Goal: Task Accomplishment & Management: Complete application form

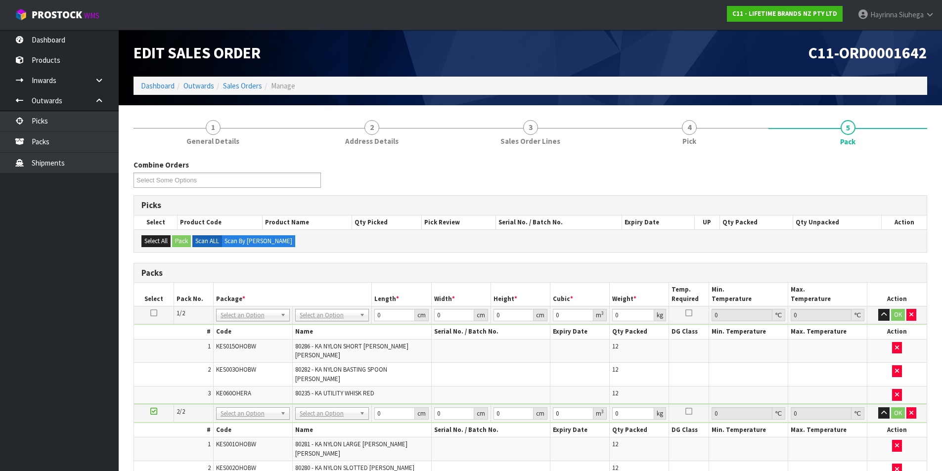
scroll to position [193, 0]
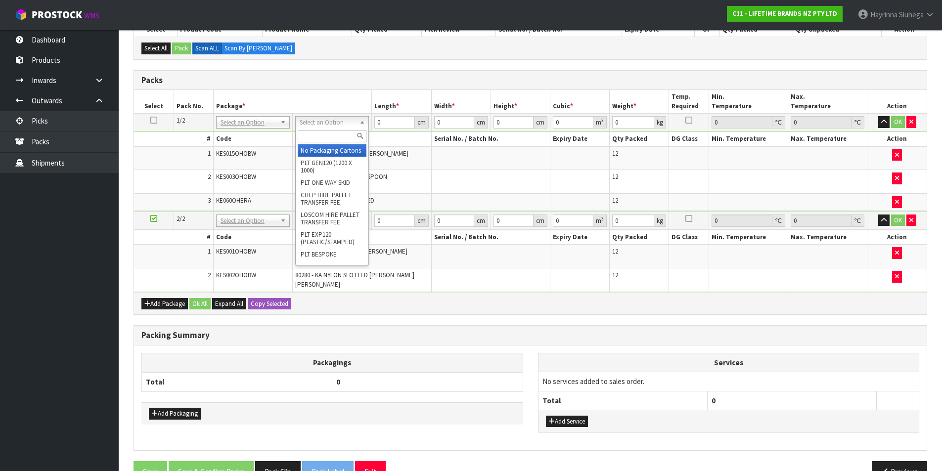
click at [323, 141] on input "text" at bounding box center [332, 136] width 69 height 12
type input "CTN9"
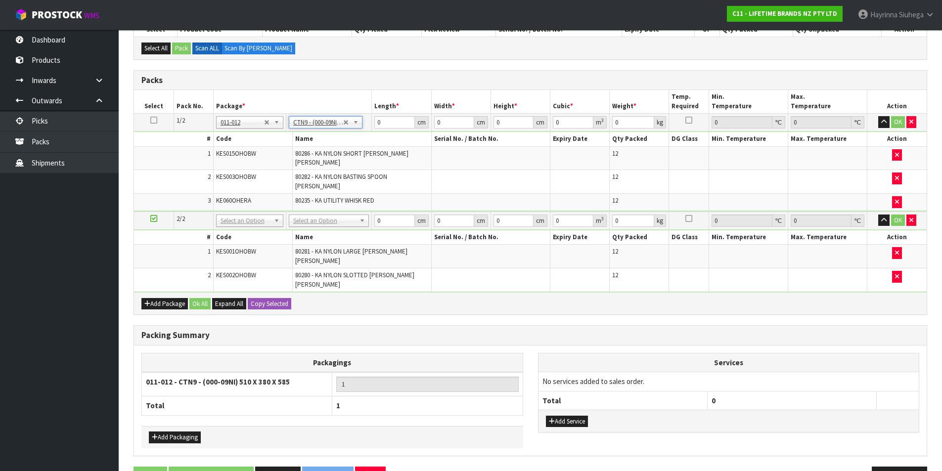
type input "51"
type input "38"
type input "58.5"
type input "0.113373"
type input "27.424"
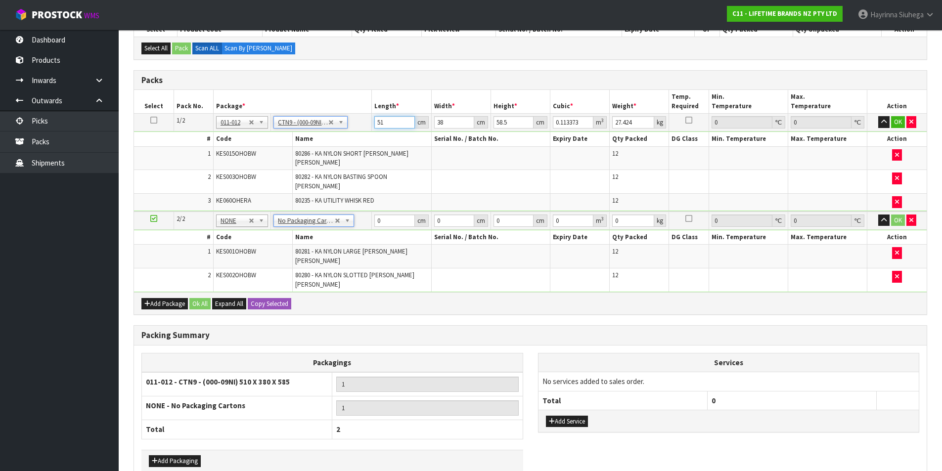
click at [379, 124] on input "51" at bounding box center [394, 122] width 40 height 12
type input "5"
type input "0.011115"
type input "52"
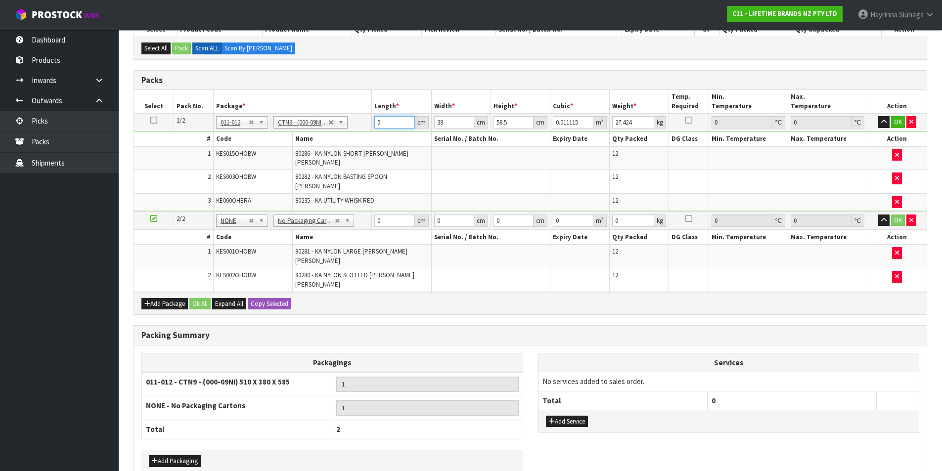
type input "0.115596"
type input "52"
type input "4"
type input "0.012168"
type input "40"
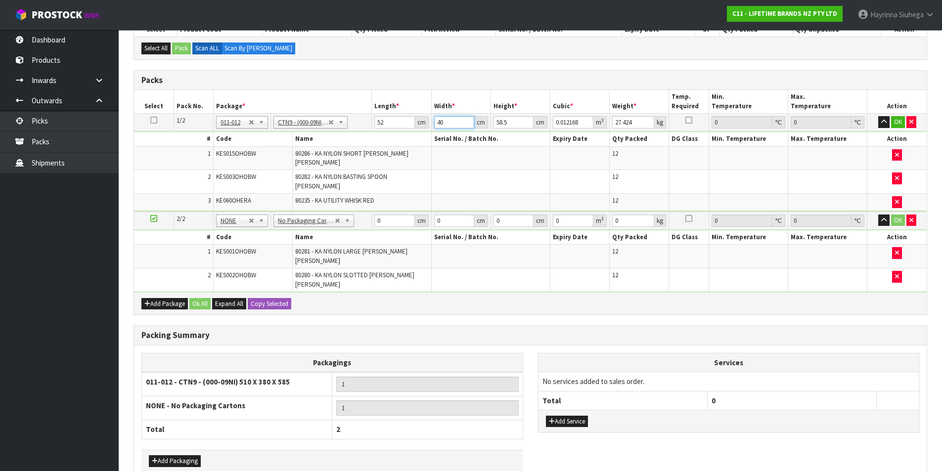
type input "0.12168"
type input "40"
type input "3"
type input "0.00624"
type input "38"
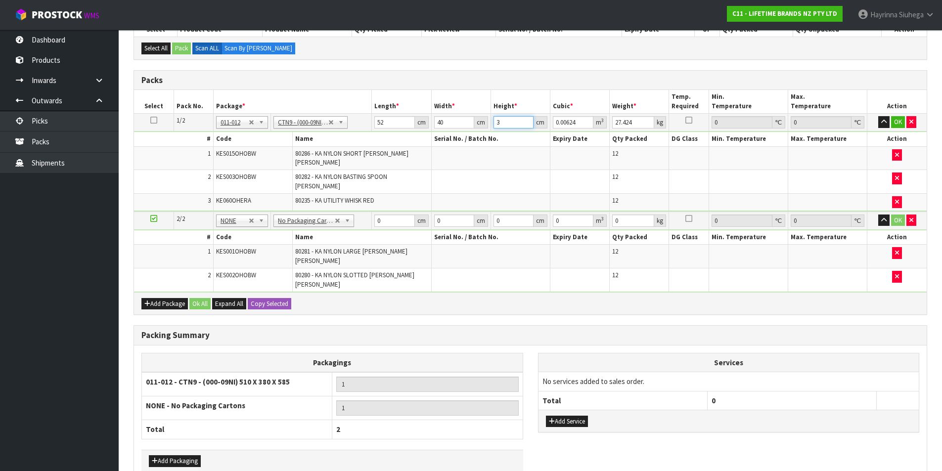
type input "0.07904"
type input "38"
type input "8"
click button "OK" at bounding box center [898, 122] width 14 height 12
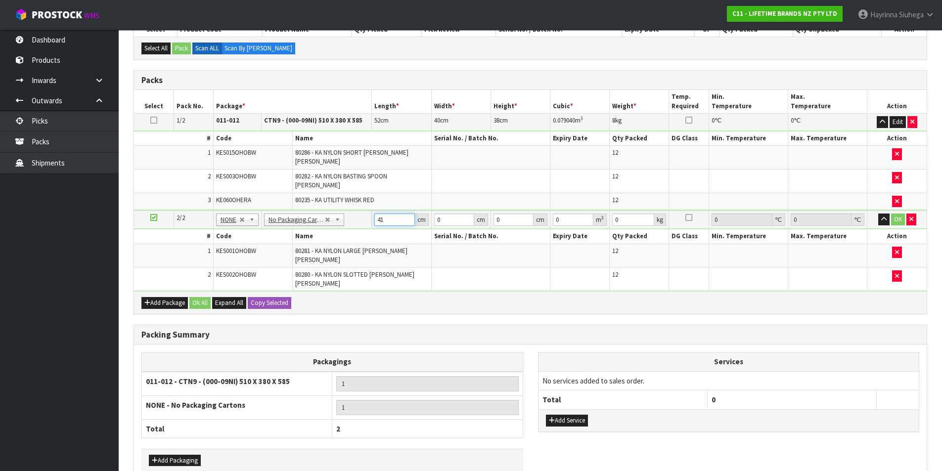
type input "41"
type input "20"
type input "4"
type input "0.00328"
type input "44"
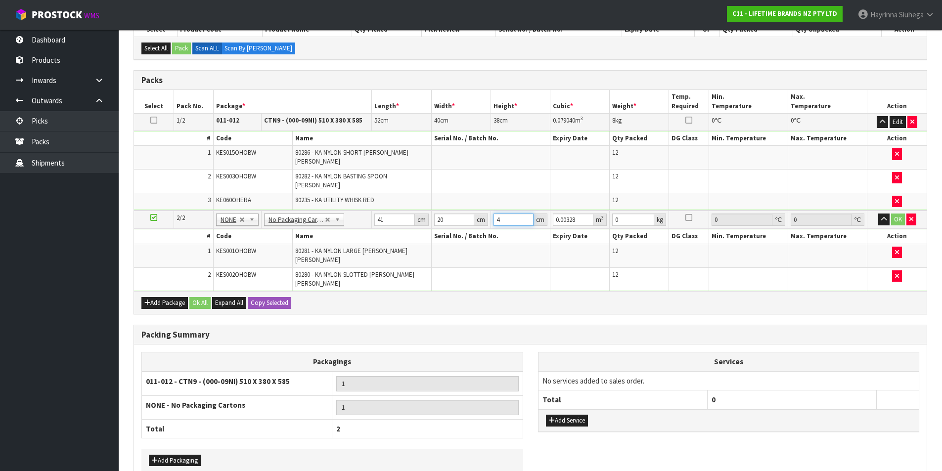
type input "0.03608"
type input "44"
type input "5"
click button "OK" at bounding box center [898, 220] width 14 height 12
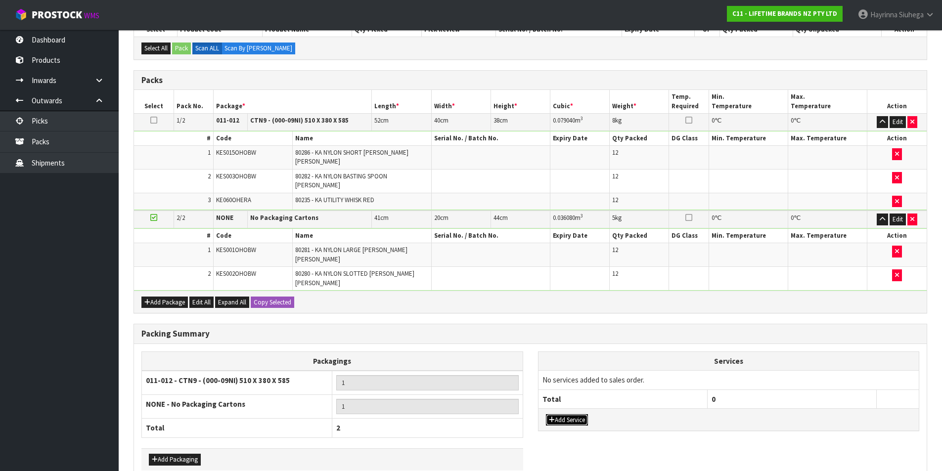
click at [575, 415] on button "Add Service" at bounding box center [567, 421] width 42 height 12
click at [590, 371] on td "003-036 - EXTERNAL PLANT HIRE 008-035 - OUTWARD HDLG+/HOIST LIFT ON/OFF 008-036…" at bounding box center [623, 383] width 169 height 24
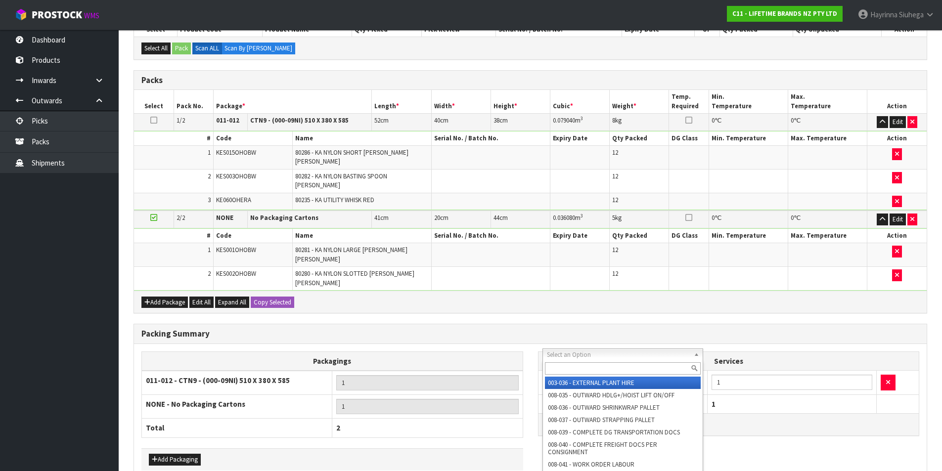
click at [574, 371] on input "text" at bounding box center [623, 369] width 156 height 12
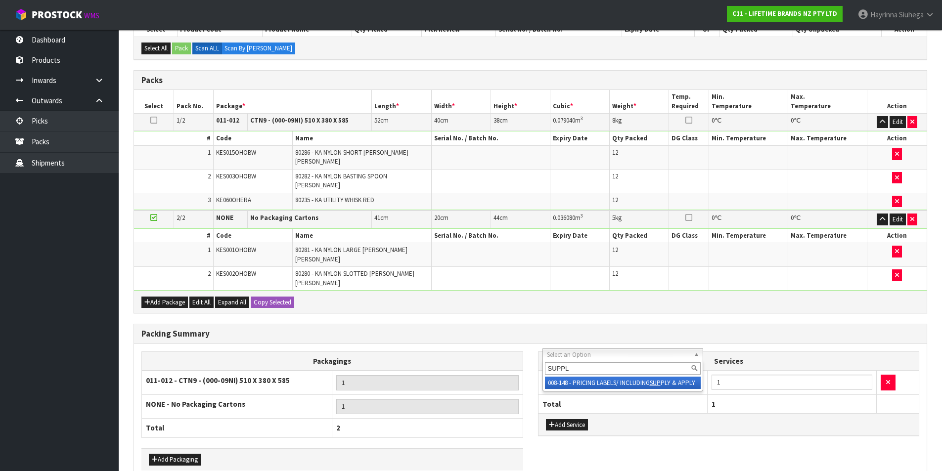
type input "SUPPLY"
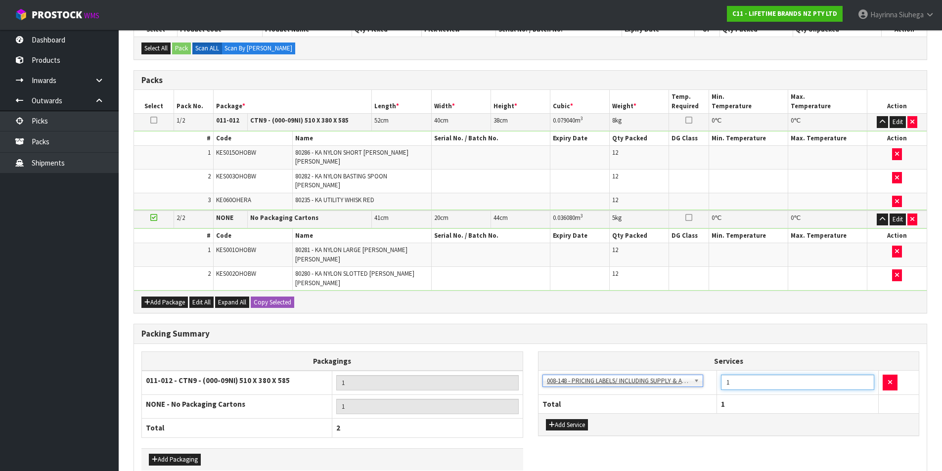
drag, startPoint x: 733, startPoint y: 354, endPoint x: 718, endPoint y: 357, distance: 15.1
click at [718, 371] on td "1" at bounding box center [798, 383] width 162 height 24
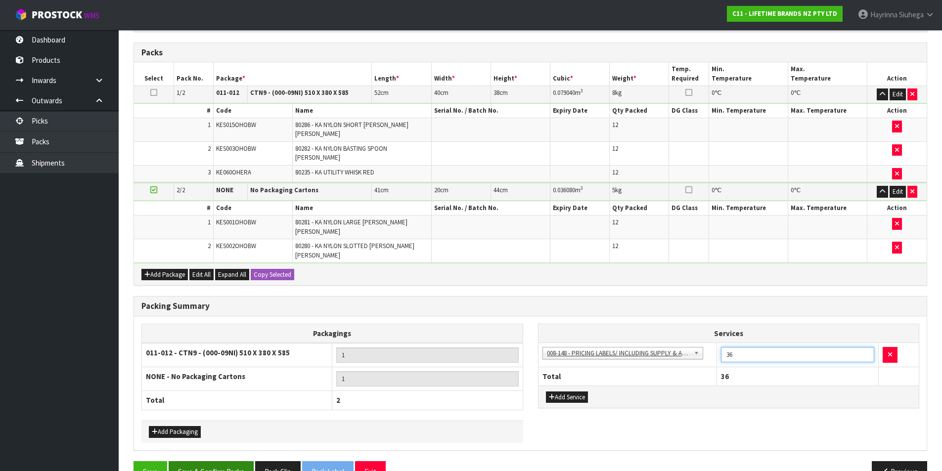
type input "36"
click at [197, 461] on button "Save & Confirm Packs" at bounding box center [211, 471] width 85 height 21
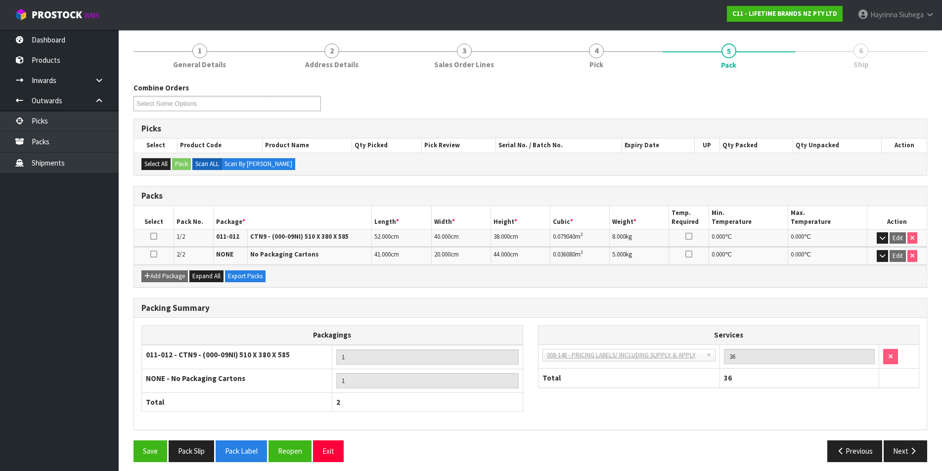
scroll to position [119, 0]
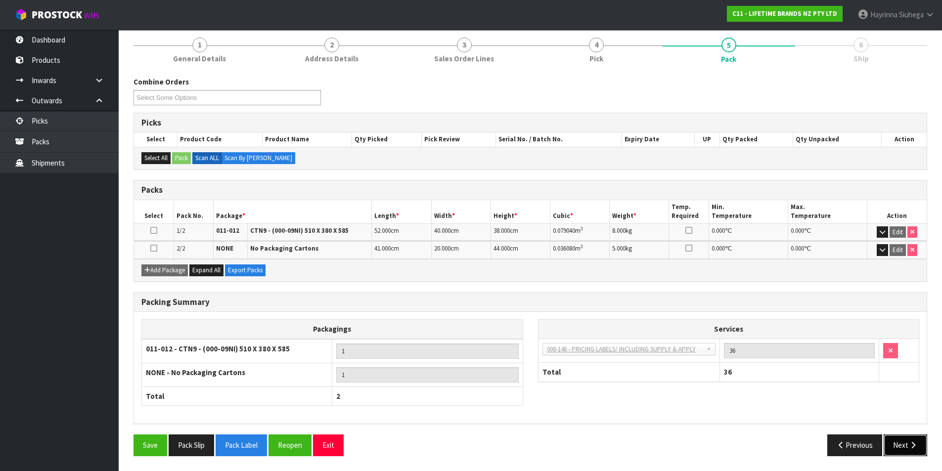
click at [905, 444] on button "Next" at bounding box center [906, 445] width 44 height 21
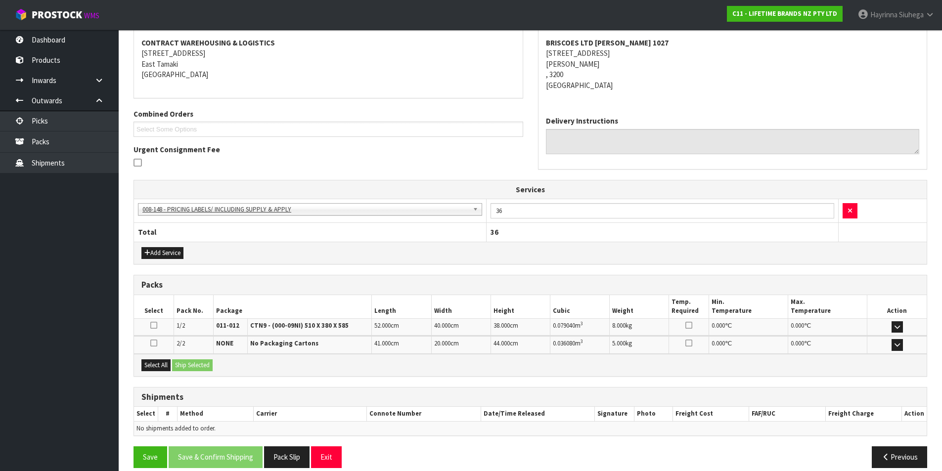
scroll to position [197, 0]
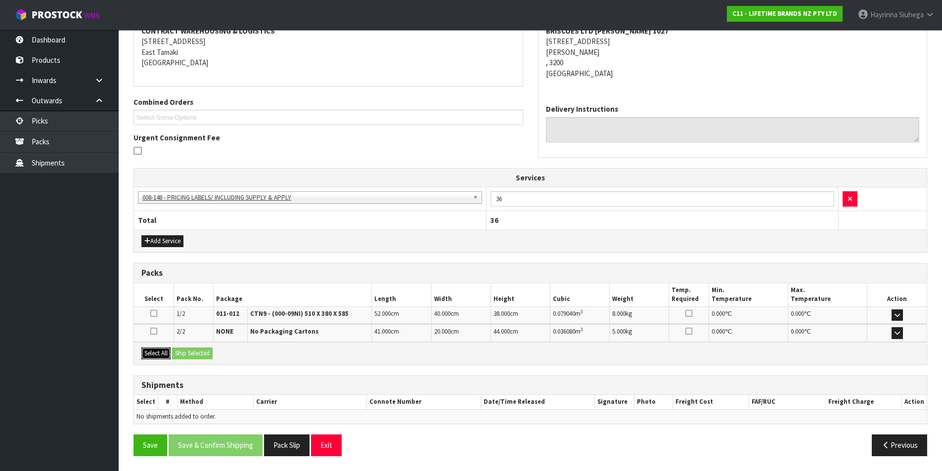
drag, startPoint x: 164, startPoint y: 357, endPoint x: 190, endPoint y: 353, distance: 26.0
click at [164, 357] on button "Select All" at bounding box center [155, 354] width 29 height 12
click at [190, 353] on button "Ship Selected" at bounding box center [192, 354] width 41 height 12
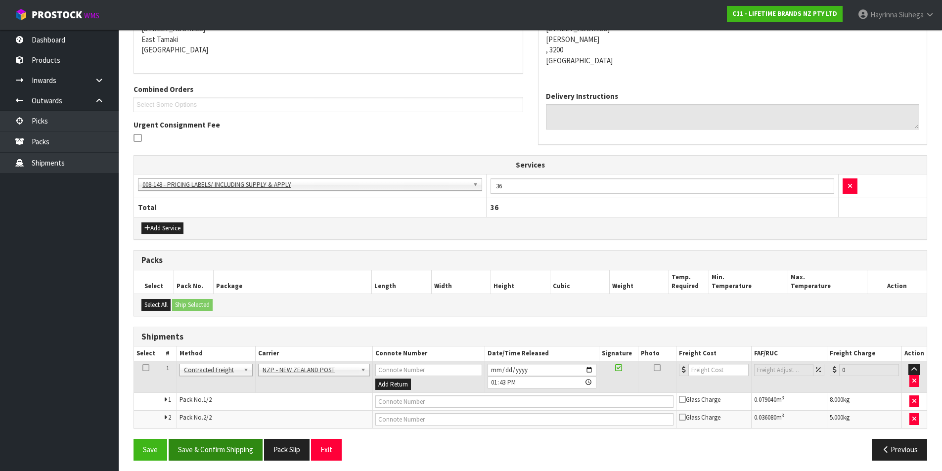
scroll to position [215, 0]
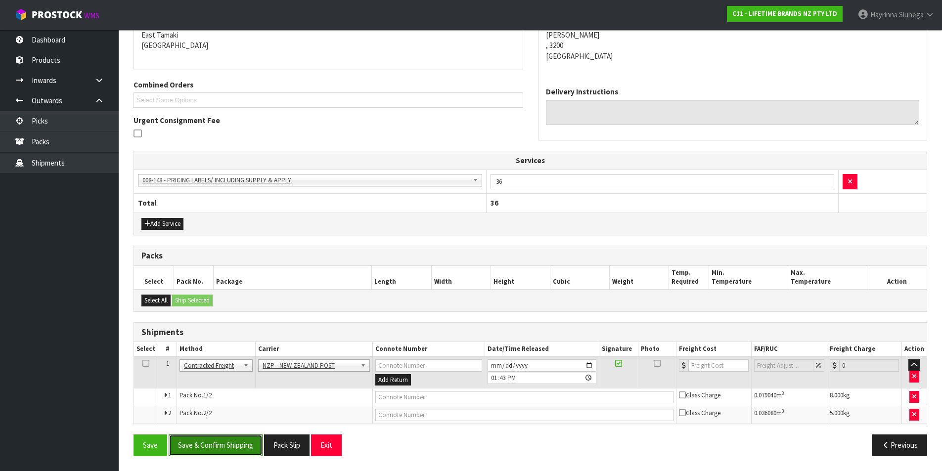
click at [199, 440] on button "Save & Confirm Shipping" at bounding box center [216, 445] width 94 height 21
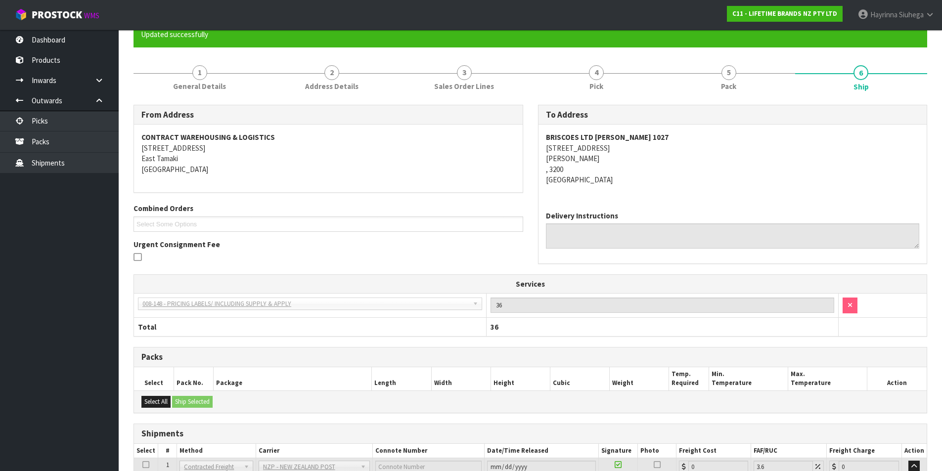
scroll to position [199, 0]
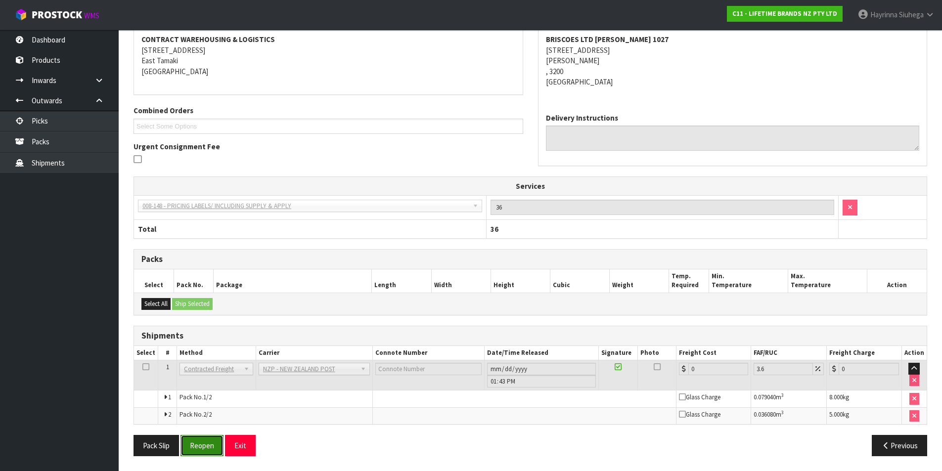
click at [208, 446] on button "Reopen" at bounding box center [202, 445] width 43 height 21
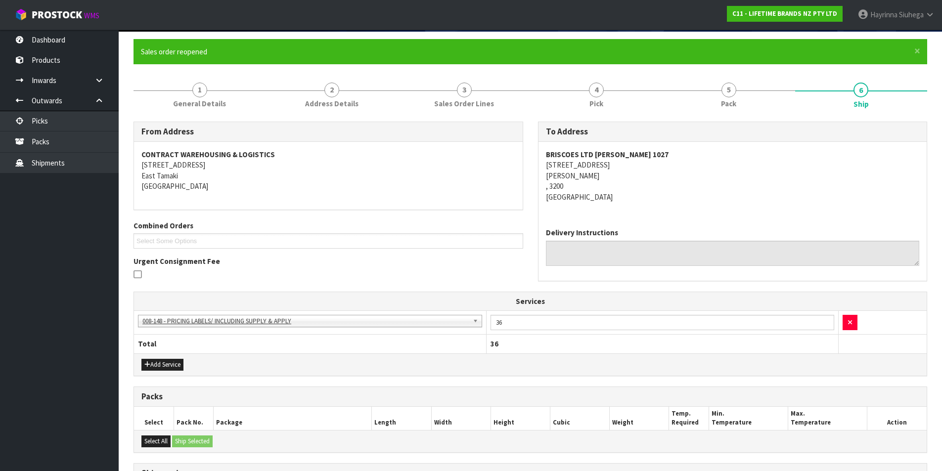
scroll to position [224, 0]
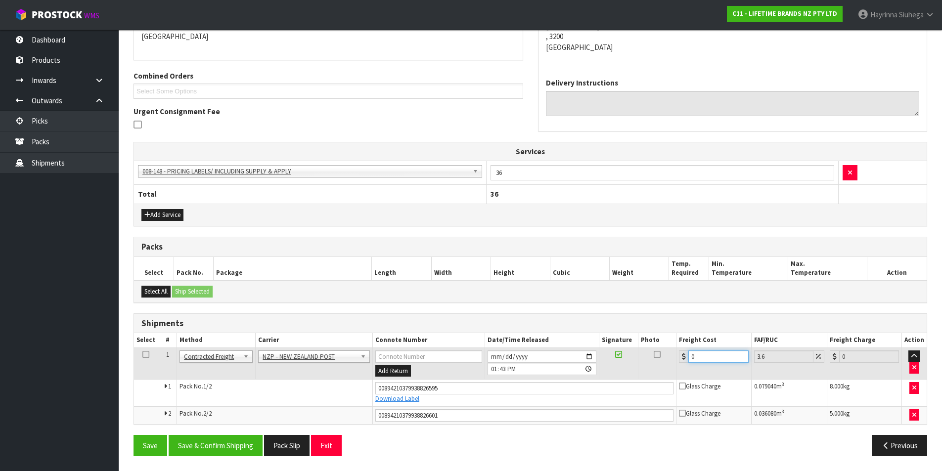
drag, startPoint x: 703, startPoint y: 356, endPoint x: 562, endPoint y: 357, distance: 141.0
click at [563, 356] on tr "1 Client Local Pickup Customer Local Pickup Company Freight Contracted Freight …" at bounding box center [530, 364] width 793 height 32
type input "1"
type input "1.04"
type input "15"
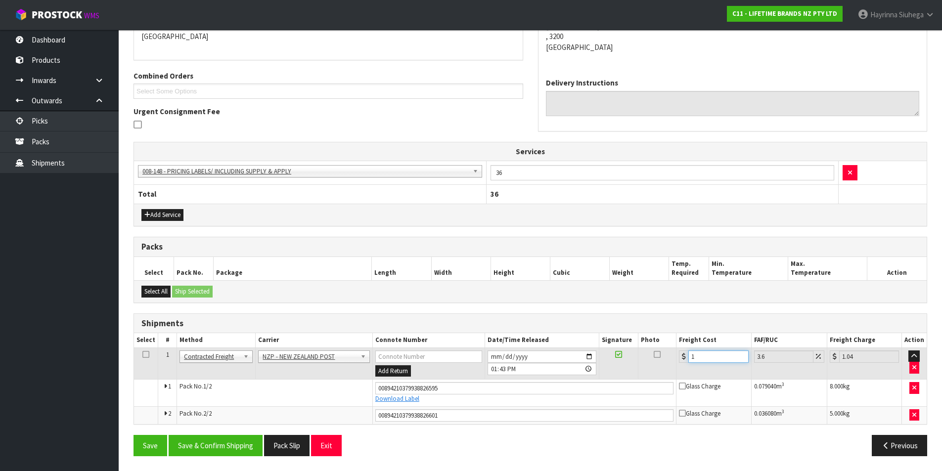
type input "15.54"
type input "15.02"
type input "15.56"
type input "15.02"
click at [134, 435] on button "Save" at bounding box center [151, 445] width 34 height 21
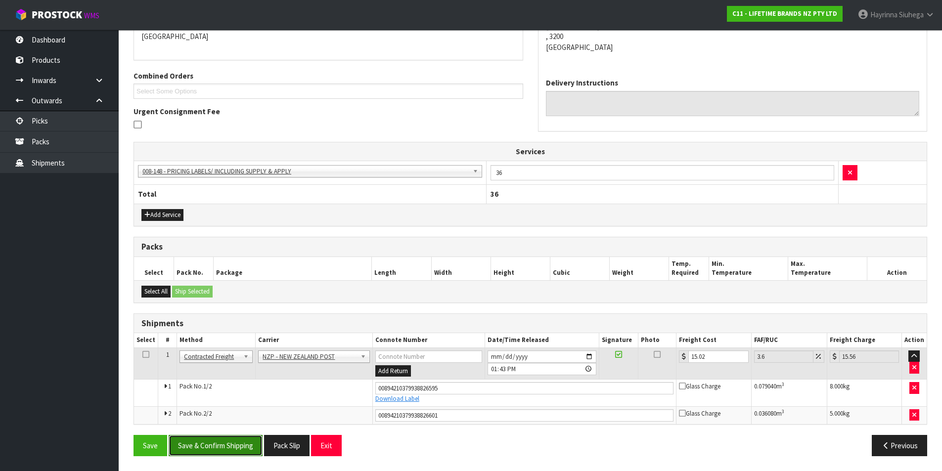
click at [231, 447] on button "Save & Confirm Shipping" at bounding box center [216, 445] width 94 height 21
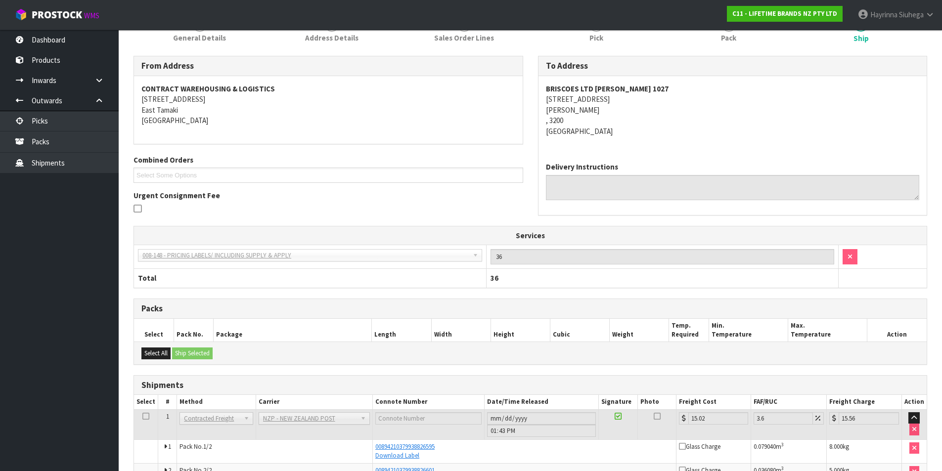
scroll to position [0, 0]
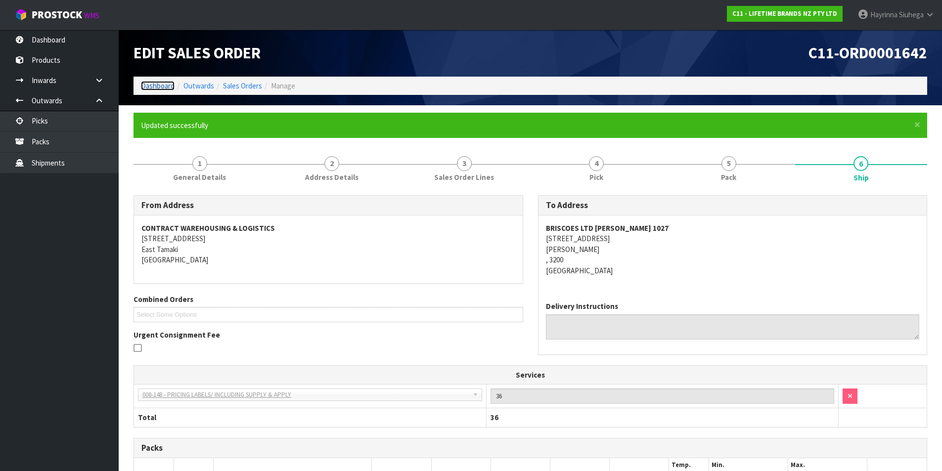
click at [154, 88] on link "Dashboard" at bounding box center [158, 85] width 34 height 9
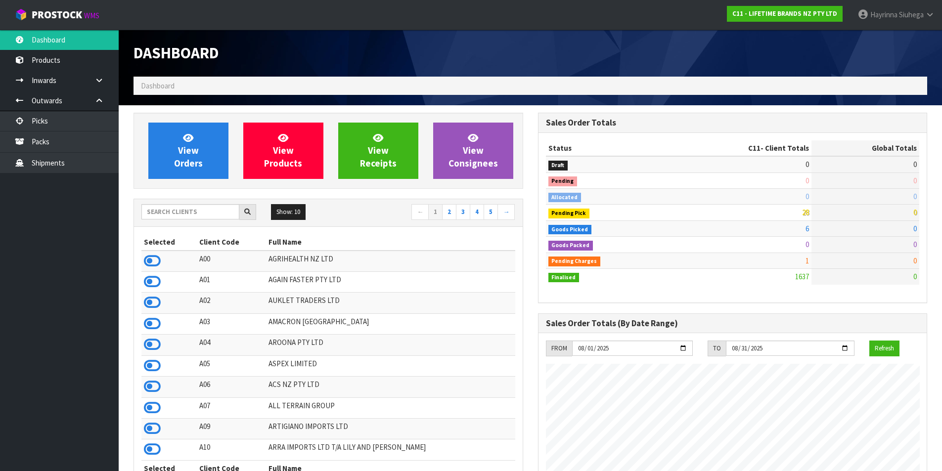
scroll to position [749, 404]
click at [165, 208] on input "text" at bounding box center [190, 211] width 98 height 15
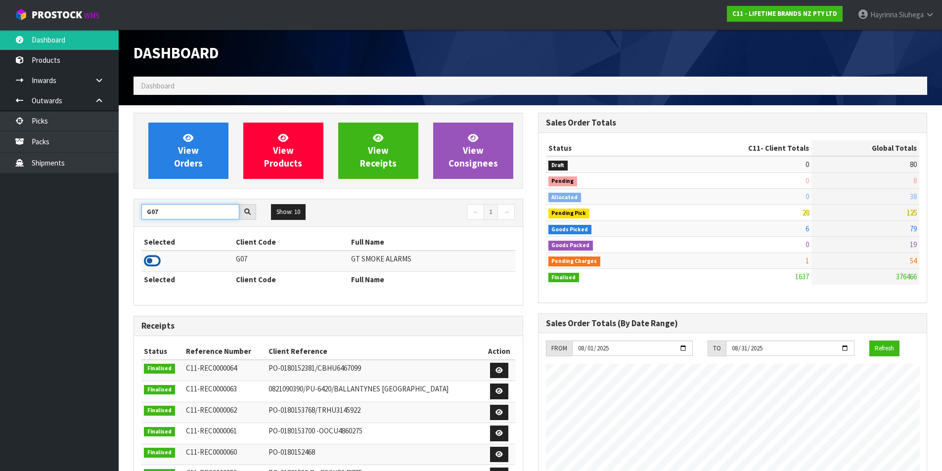
type input "G07"
click at [160, 257] on icon at bounding box center [152, 261] width 17 height 15
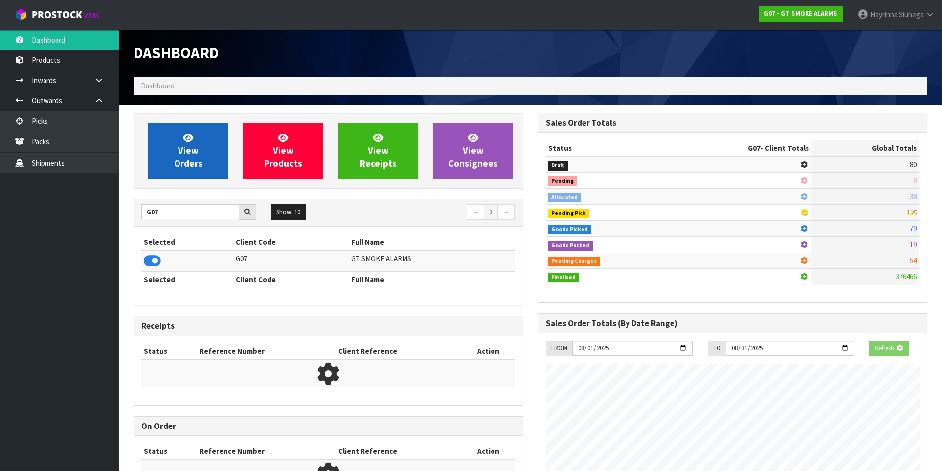
scroll to position [653, 404]
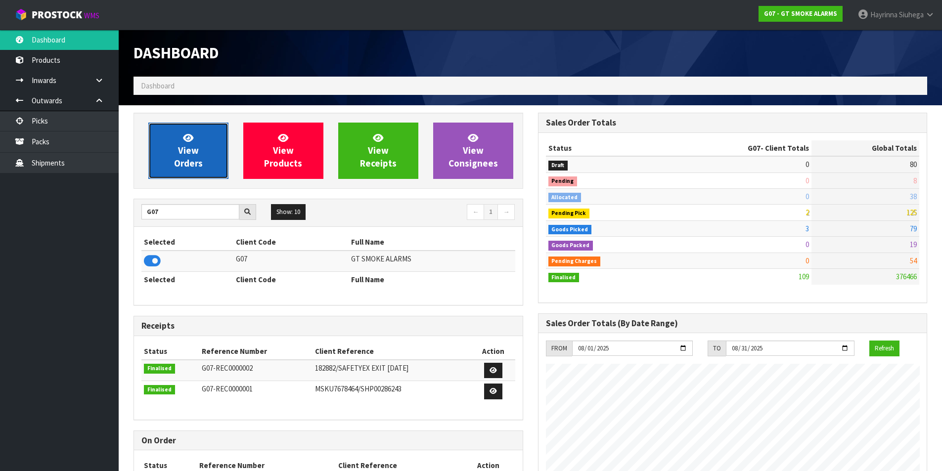
click at [173, 153] on link "View Orders" at bounding box center [188, 151] width 80 height 56
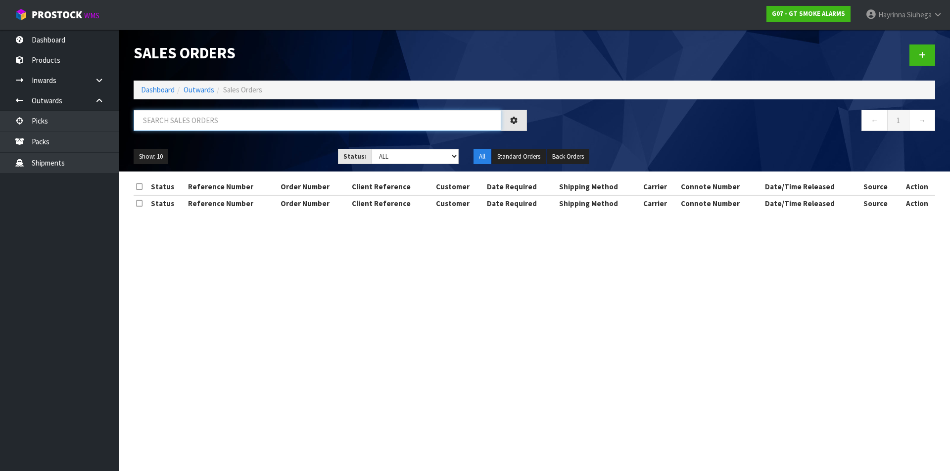
click at [190, 128] on input "text" at bounding box center [318, 120] width 368 height 21
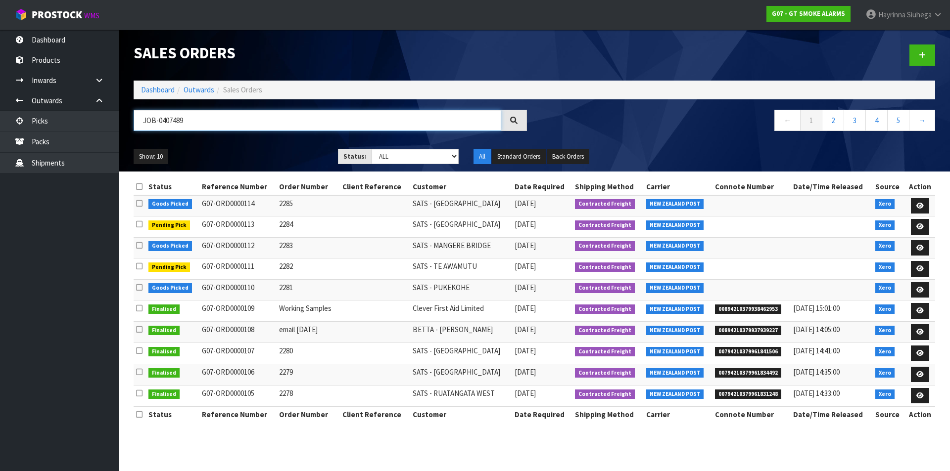
type input "JOB-0407489"
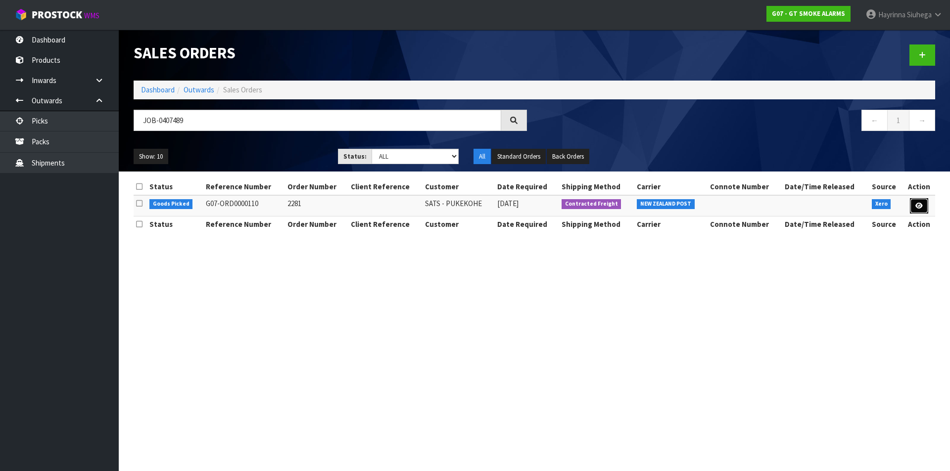
click at [919, 203] on icon at bounding box center [918, 206] width 7 height 6
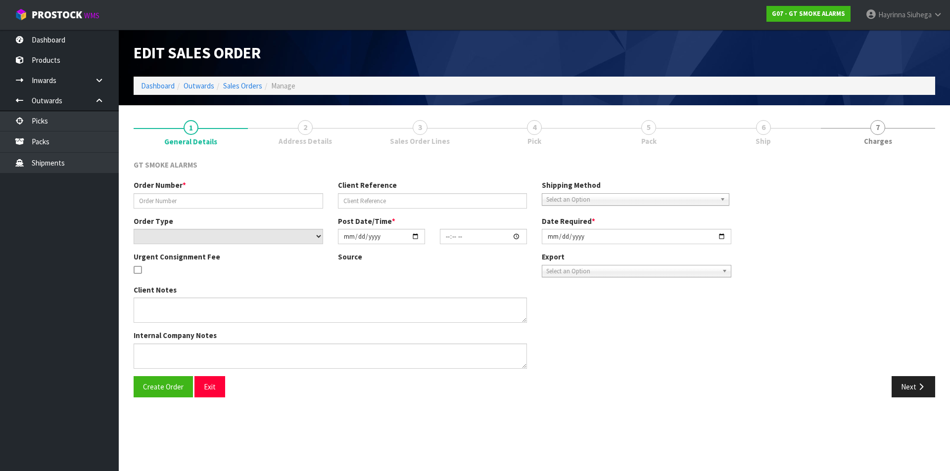
type input "2281"
select select "number:0"
type input "[DATE]"
type input "10:00:03.000"
type input "[DATE]"
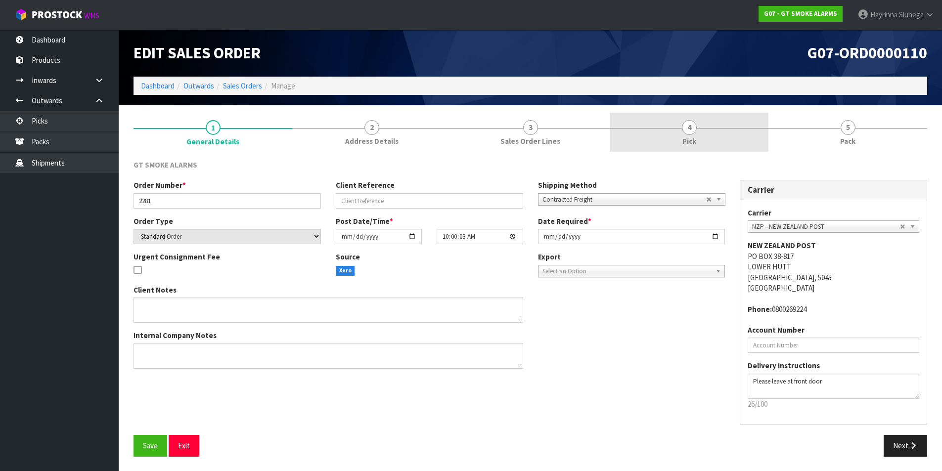
click at [742, 142] on link "4 Pick" at bounding box center [689, 132] width 159 height 39
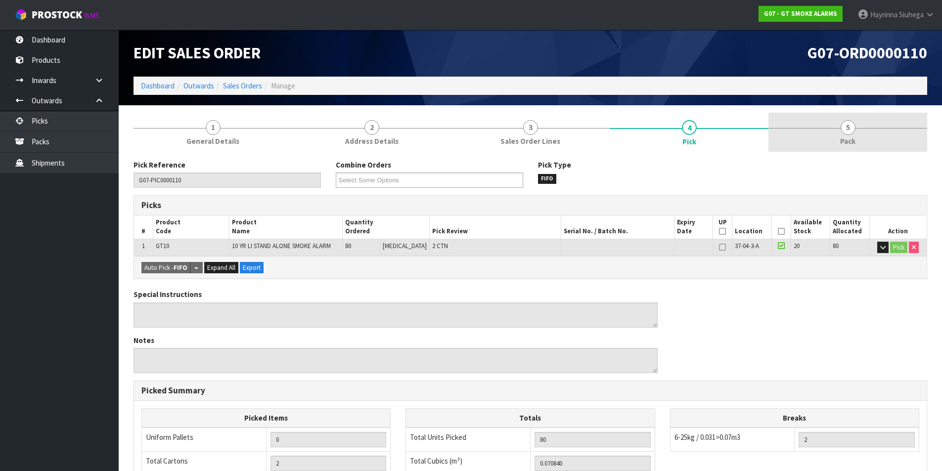
click at [811, 138] on link "5 Pack" at bounding box center [848, 132] width 159 height 39
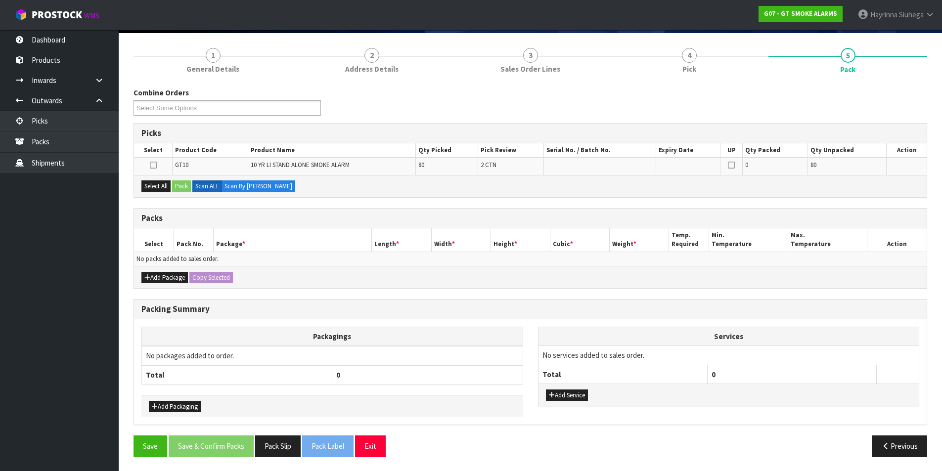
scroll to position [73, 0]
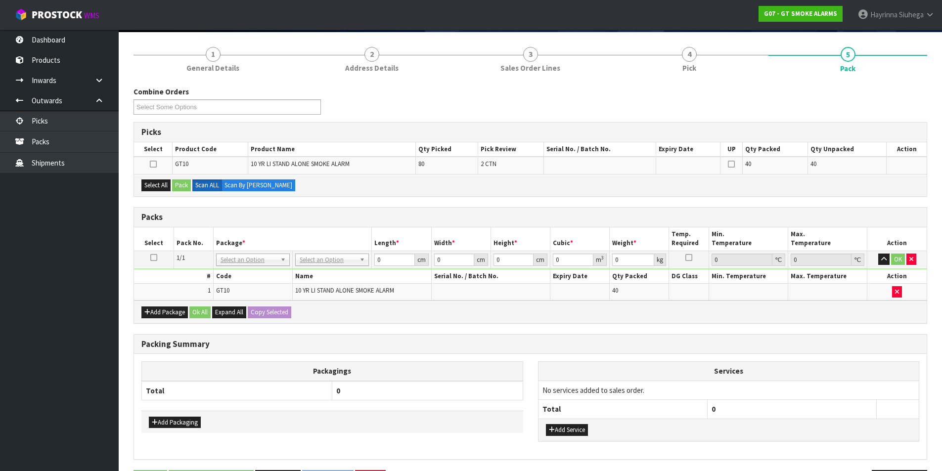
click at [152, 258] on icon at bounding box center [153, 258] width 7 height 0
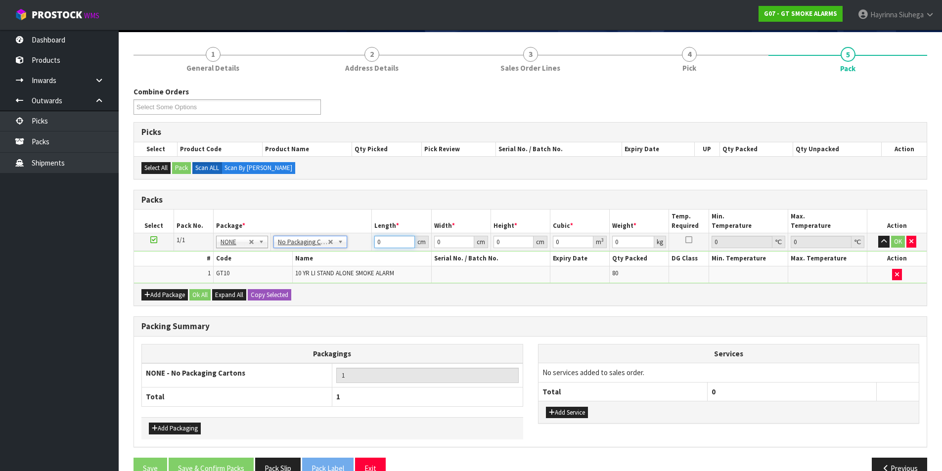
click at [379, 242] on input "0" at bounding box center [394, 242] width 40 height 12
type input "43"
type input "34"
type input "4"
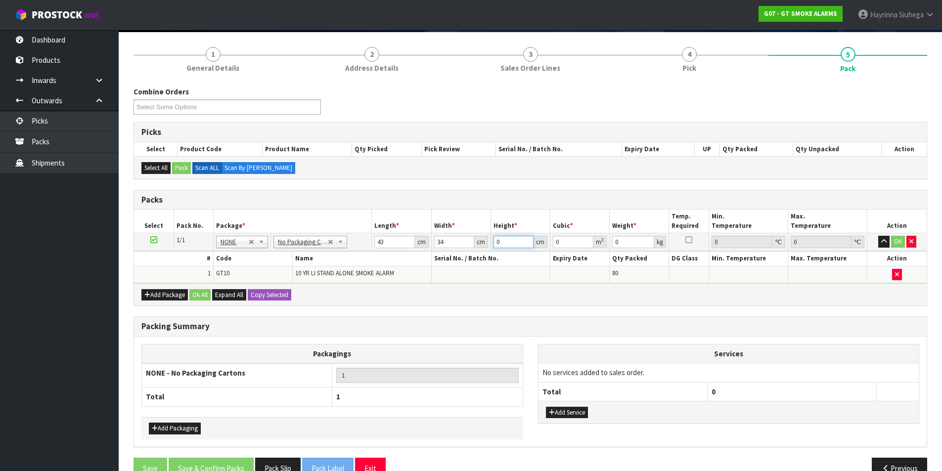
type input "0.005848"
type input "45"
type input "0.06579"
type input "45"
type input "14"
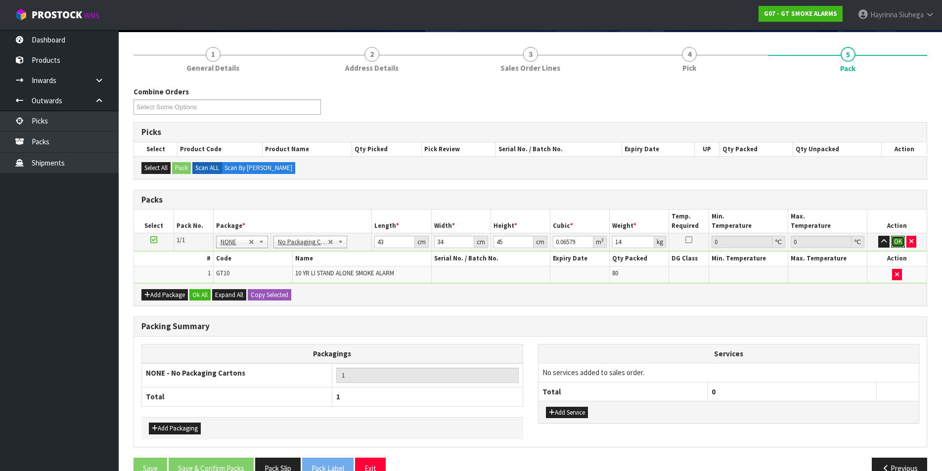
click button "OK" at bounding box center [898, 242] width 14 height 12
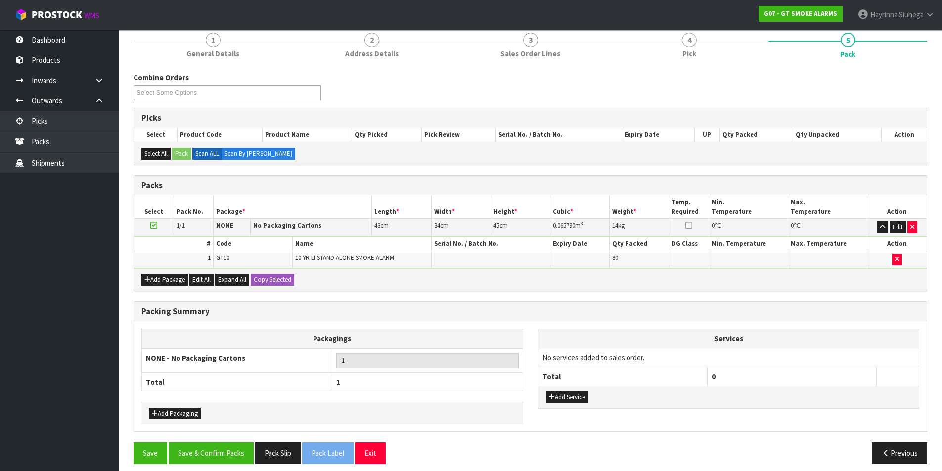
scroll to position [95, 0]
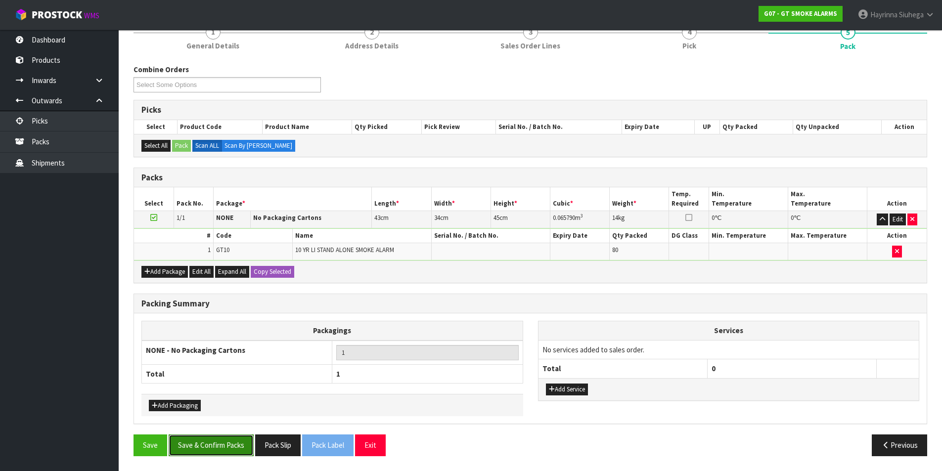
click at [231, 438] on button "Save & Confirm Packs" at bounding box center [211, 445] width 85 height 21
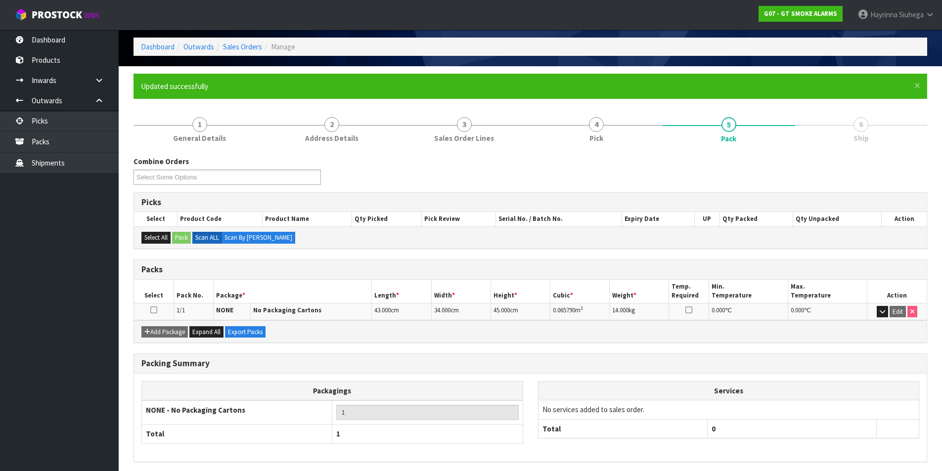
scroll to position [77, 0]
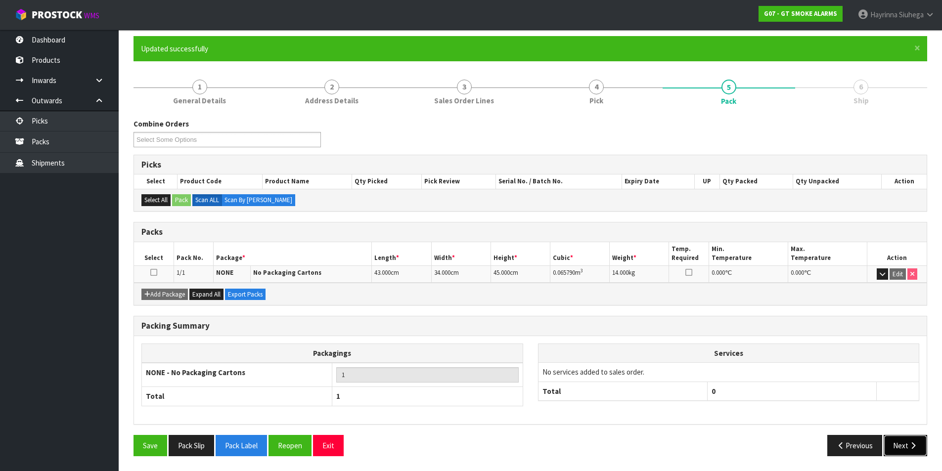
click at [904, 438] on button "Next" at bounding box center [906, 445] width 44 height 21
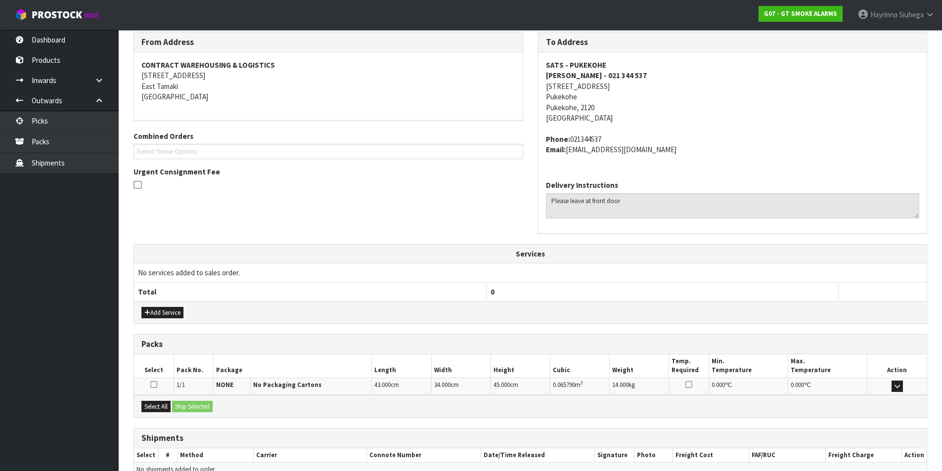
scroll to position [216, 0]
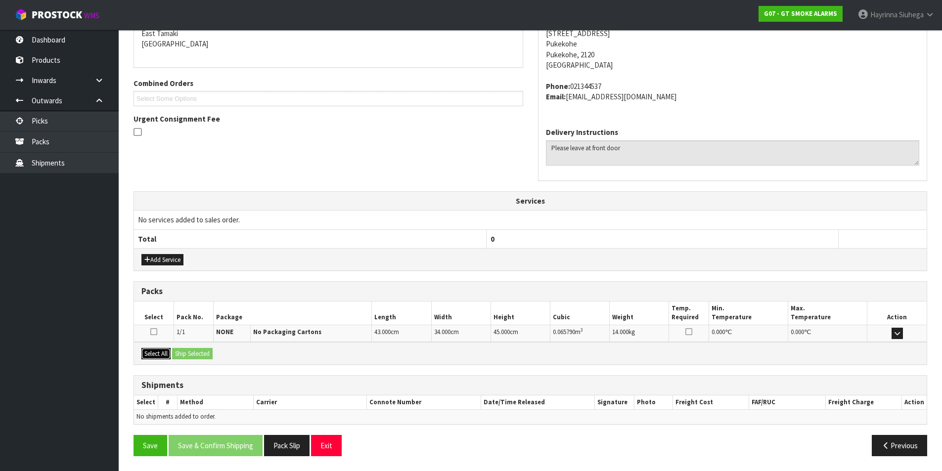
click at [154, 352] on button "Select All" at bounding box center [155, 354] width 29 height 12
click at [213, 360] on button "Ship Selected" at bounding box center [192, 354] width 41 height 12
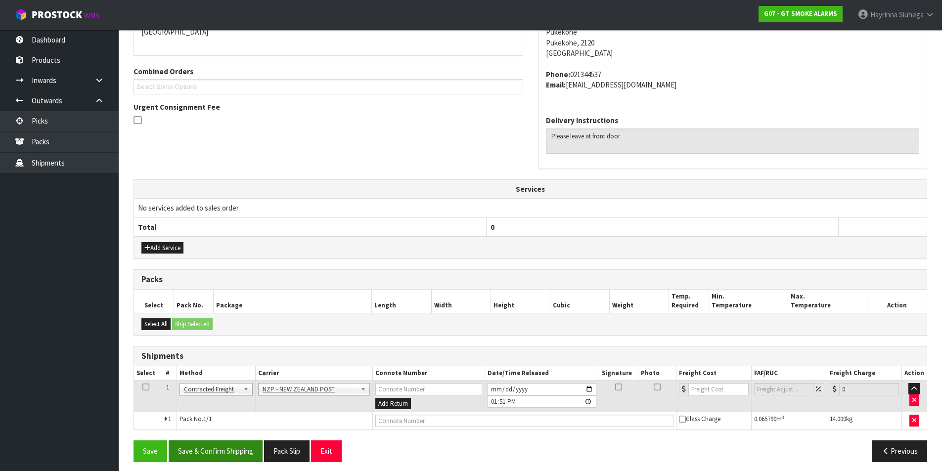
scroll to position [234, 0]
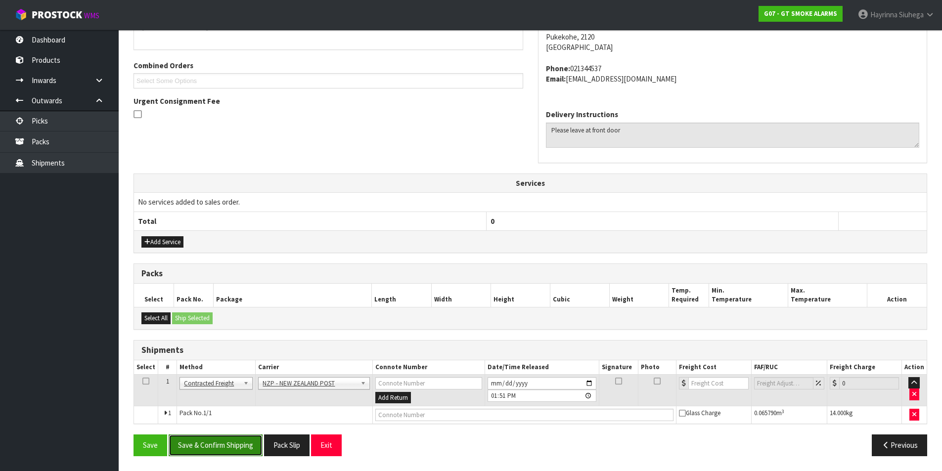
click at [231, 436] on button "Save & Confirm Shipping" at bounding box center [216, 445] width 94 height 21
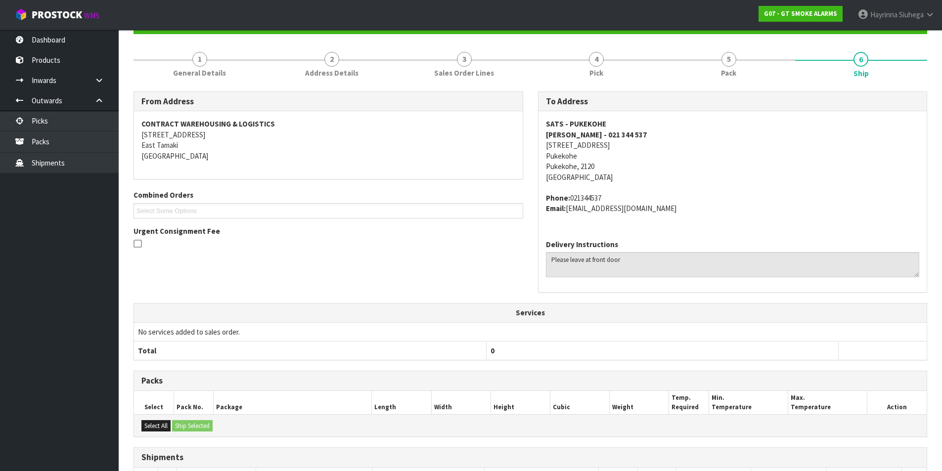
scroll to position [220, 0]
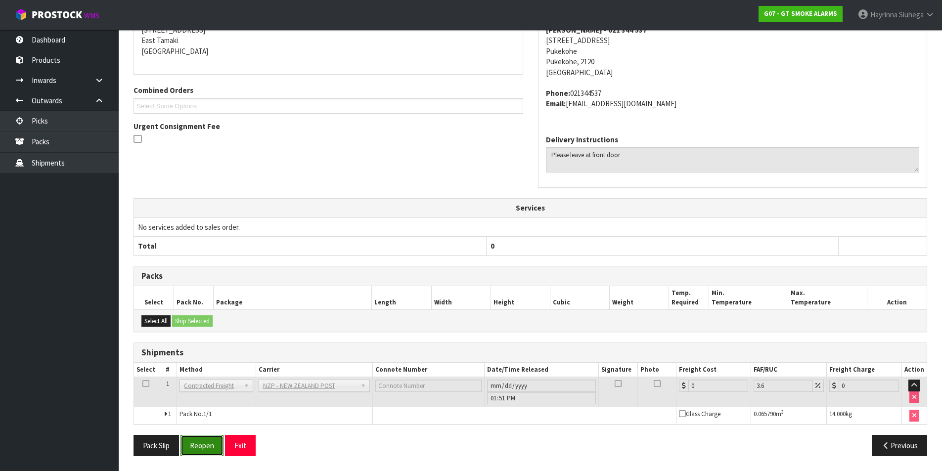
click at [197, 448] on button "Reopen" at bounding box center [202, 445] width 43 height 21
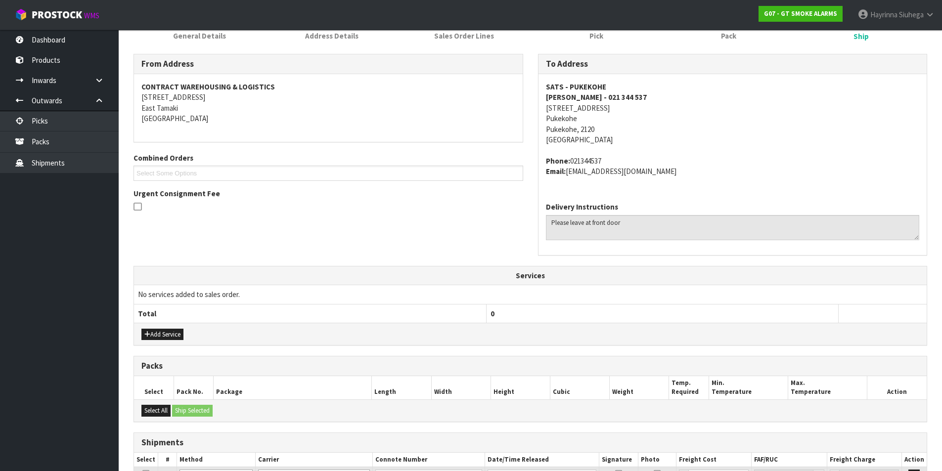
scroll to position [243, 0]
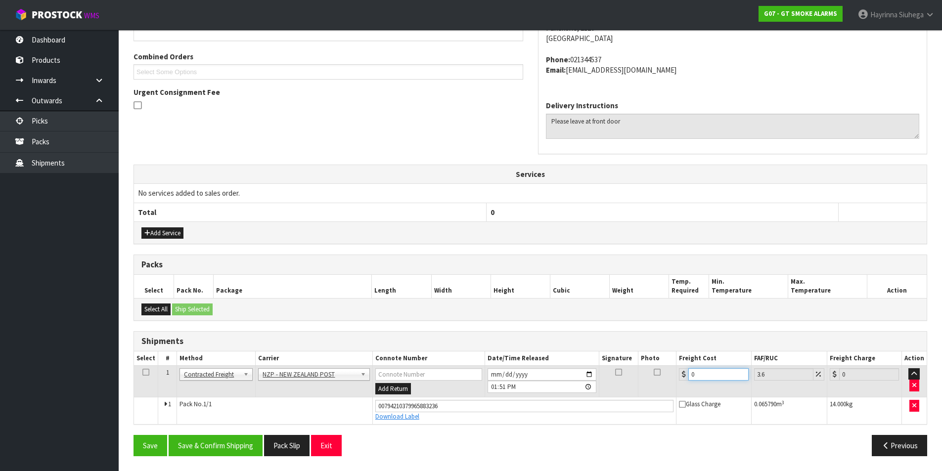
drag, startPoint x: 711, startPoint y: 371, endPoint x: 633, endPoint y: 371, distance: 78.6
click at [636, 371] on tr "1 Client Local Pickup Customer Local Pickup Company Freight Contracted Freight …" at bounding box center [530, 382] width 793 height 32
type input "3"
type input "3.11"
type input "3.8"
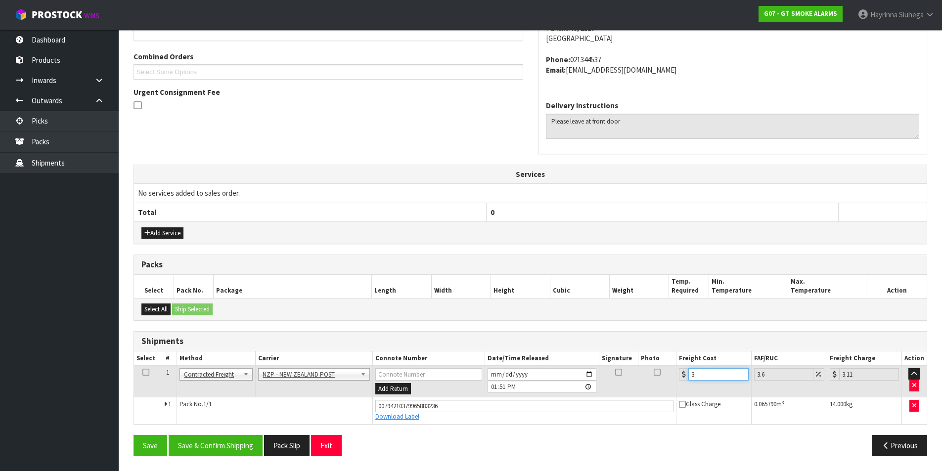
type input "3.94"
type input "3.88"
type input "4.02"
type input "3.88"
click at [134, 435] on button "Save" at bounding box center [151, 445] width 34 height 21
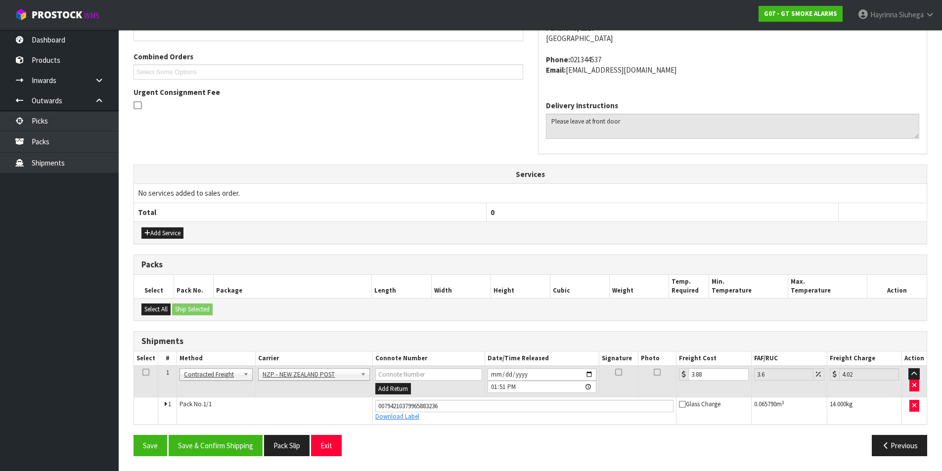
click at [213, 457] on div "Save Save & Confirm Shipping Pack Slip Exit Previous" at bounding box center [530, 449] width 809 height 29
click at [219, 449] on button "Save & Confirm Shipping" at bounding box center [216, 445] width 94 height 21
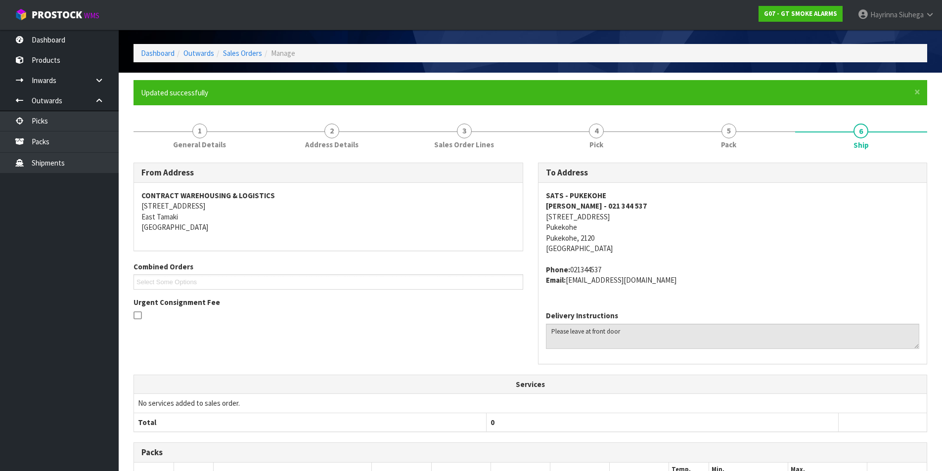
scroll to position [0, 0]
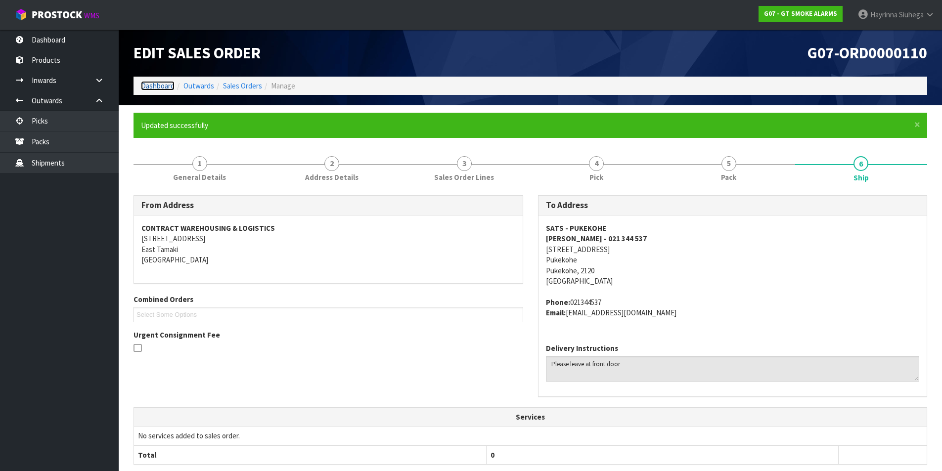
click at [160, 85] on link "Dashboard" at bounding box center [158, 85] width 34 height 9
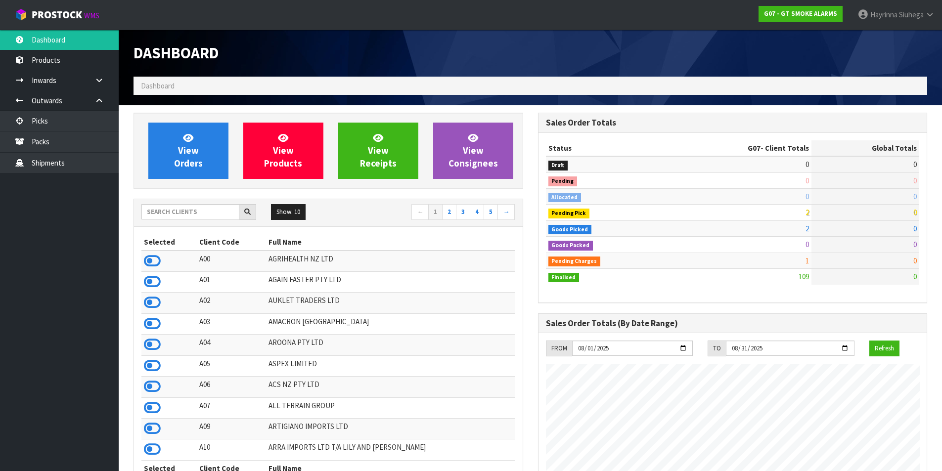
scroll to position [653, 404]
click at [206, 170] on link "View Orders" at bounding box center [188, 151] width 80 height 56
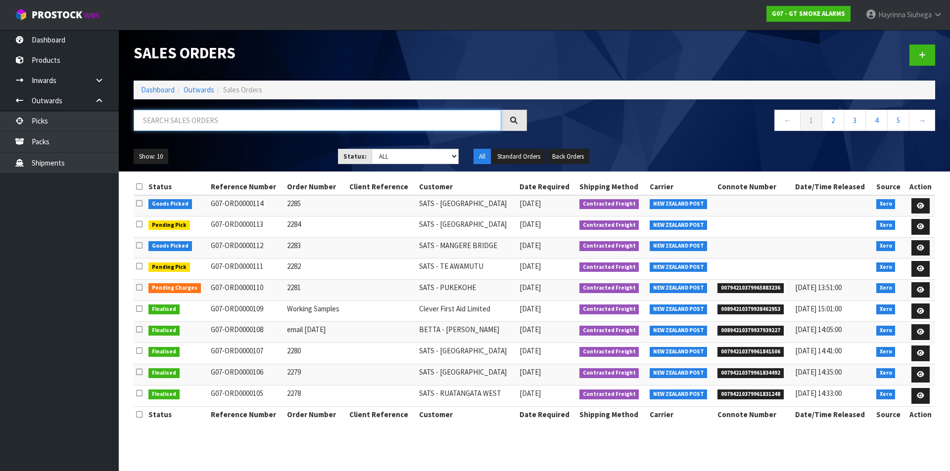
drag, startPoint x: 211, startPoint y: 120, endPoint x: 207, endPoint y: 107, distance: 13.5
click at [211, 120] on input "text" at bounding box center [318, 120] width 368 height 21
type input "JOB-0407496"
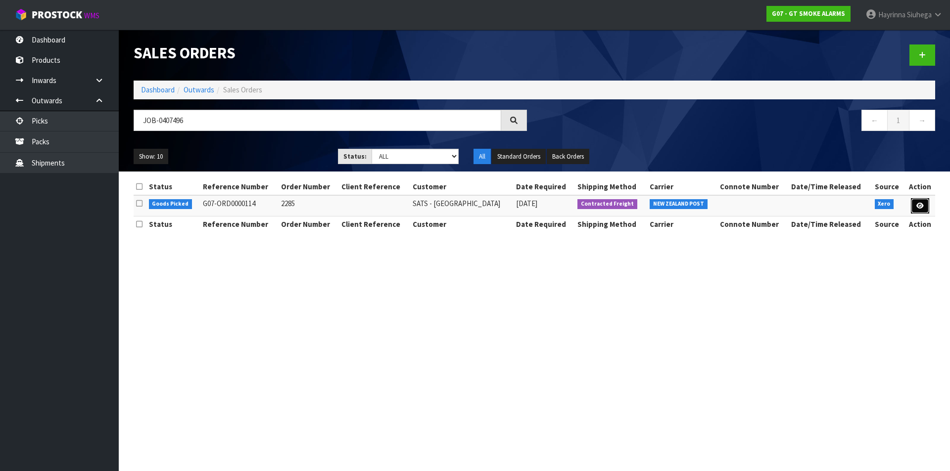
click at [914, 201] on link at bounding box center [920, 206] width 18 height 16
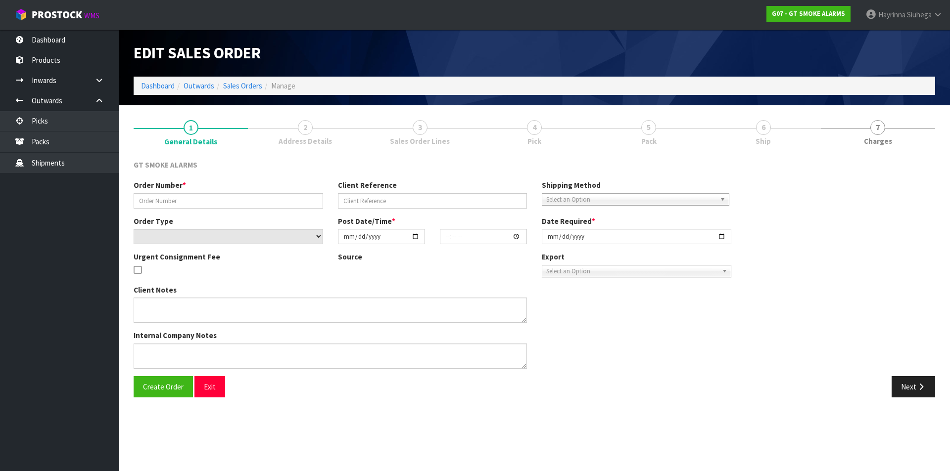
type input "2285"
select select "number:0"
type input "[DATE]"
type input "10:10:07.000"
type input "[DATE]"
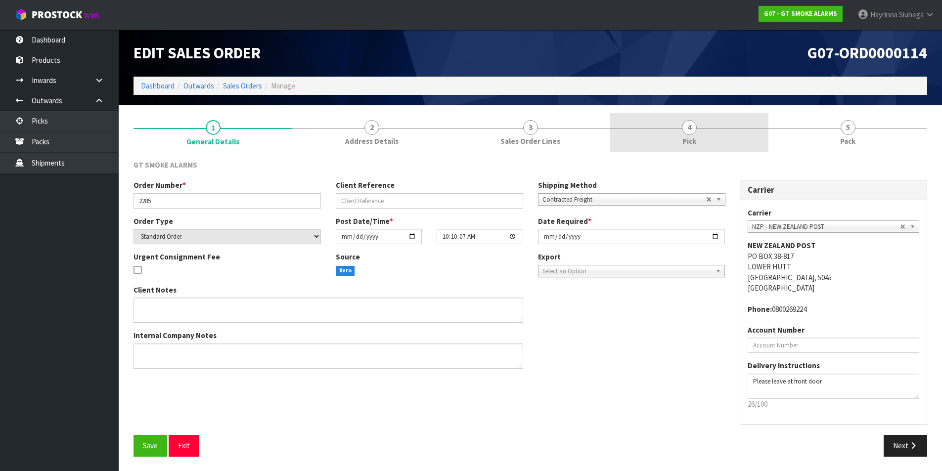
drag, startPoint x: 745, startPoint y: 132, endPoint x: 793, endPoint y: 123, distance: 48.4
click at [745, 131] on link "4 Pick" at bounding box center [689, 132] width 159 height 39
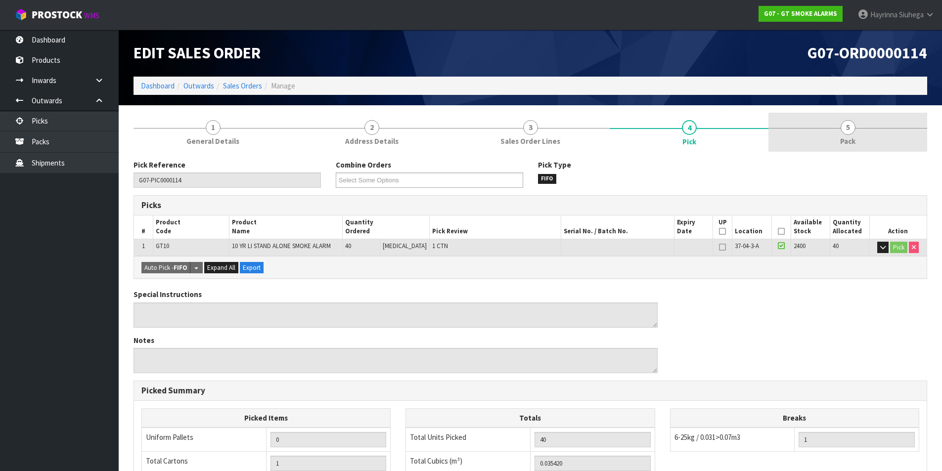
click at [825, 122] on link "5 Pack" at bounding box center [848, 132] width 159 height 39
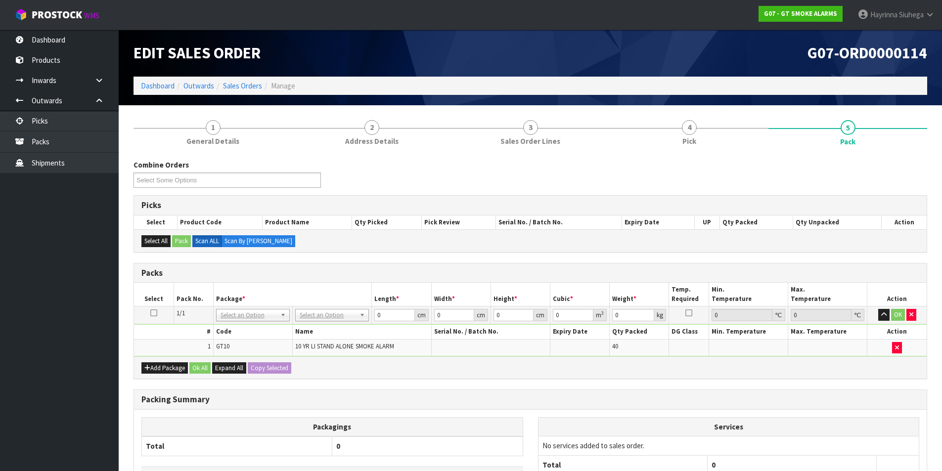
click at [326, 309] on td "No Packaging Cartons PLT GEN120 (1200 X 1000) PLT ONE WAY SKID CHEP HIRE PALLET…" at bounding box center [332, 316] width 79 height 18
drag, startPoint x: 327, startPoint y: 313, endPoint x: 327, endPoint y: 339, distance: 26.2
click at [378, 314] on input "0" at bounding box center [394, 315] width 40 height 12
type input "43"
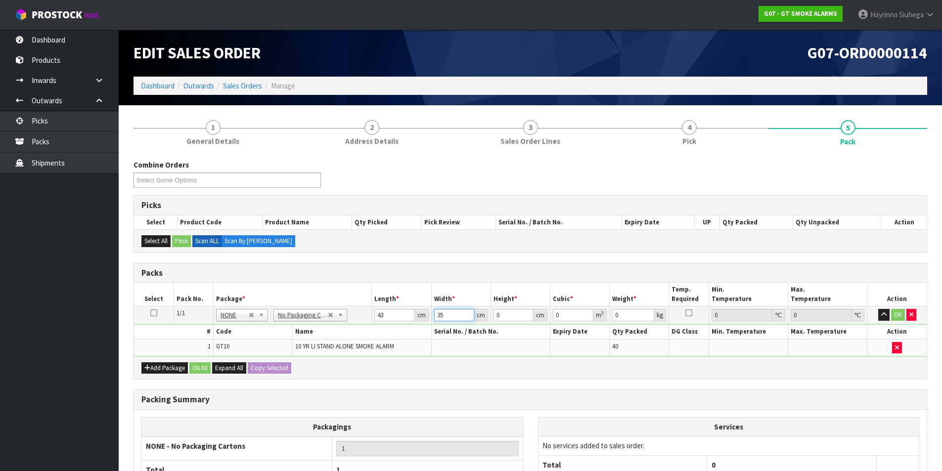
type input "35"
type input "2"
type input "0.00301"
type input "22"
type input "0.03311"
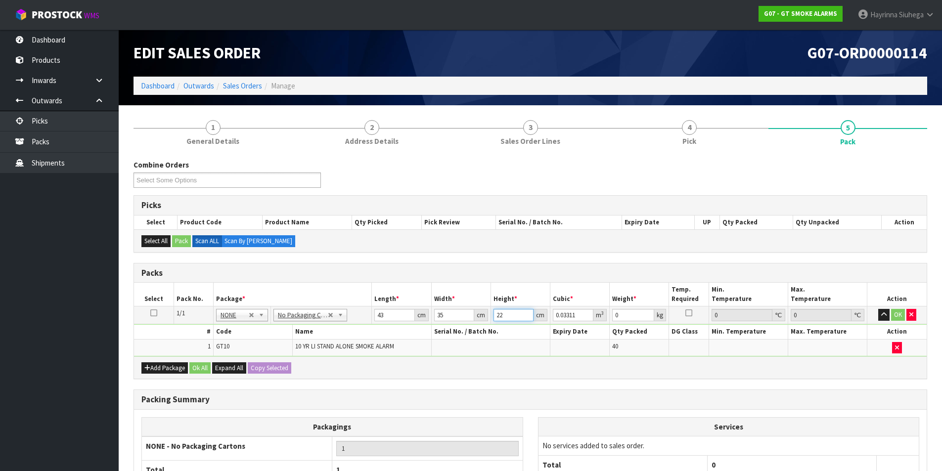
type input "22"
type input "7"
click button "OK" at bounding box center [898, 315] width 14 height 12
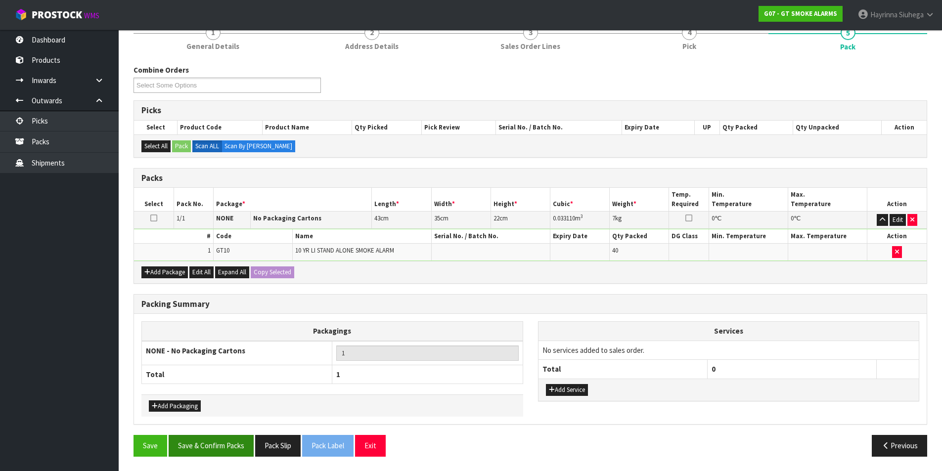
scroll to position [95, 0]
click at [217, 454] on button "Save & Confirm Packs" at bounding box center [211, 445] width 85 height 21
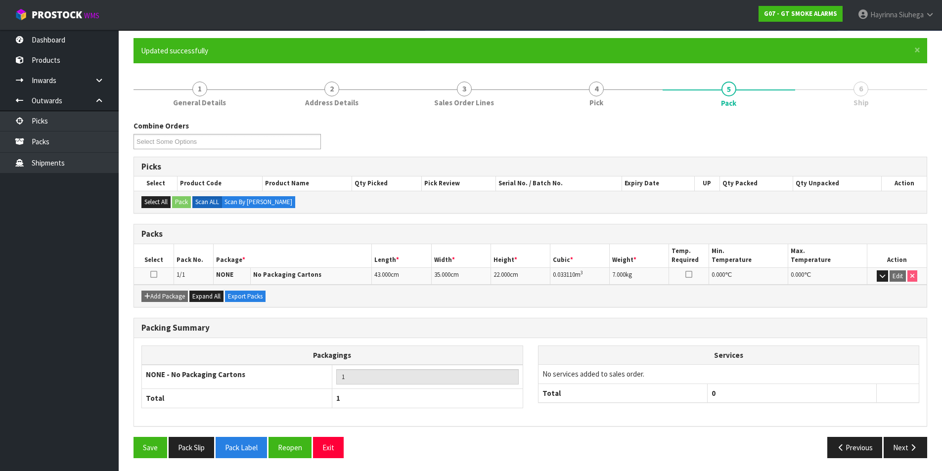
scroll to position [77, 0]
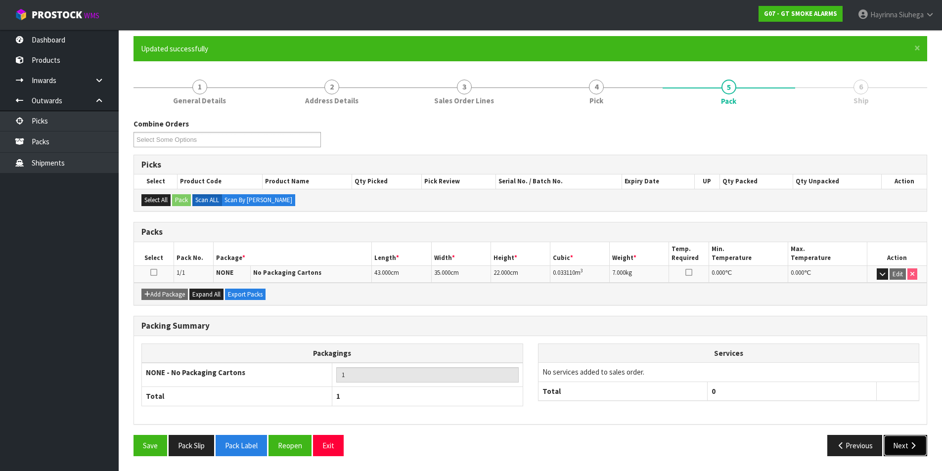
click at [893, 446] on button "Next" at bounding box center [906, 445] width 44 height 21
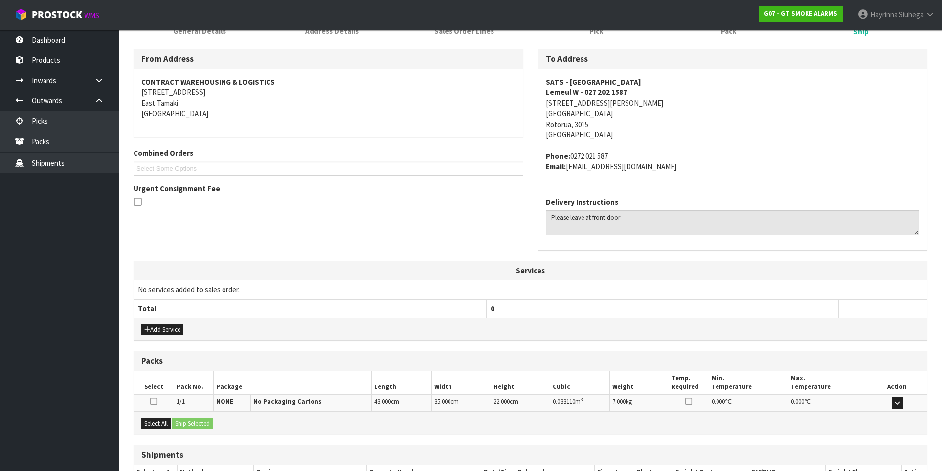
scroll to position [216, 0]
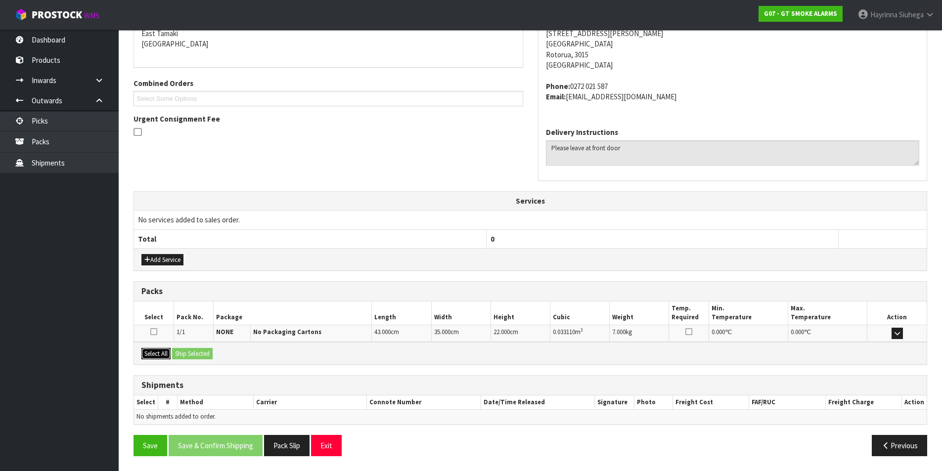
click at [167, 355] on button "Select All" at bounding box center [155, 354] width 29 height 12
click at [181, 351] on button "Ship Selected" at bounding box center [192, 354] width 41 height 12
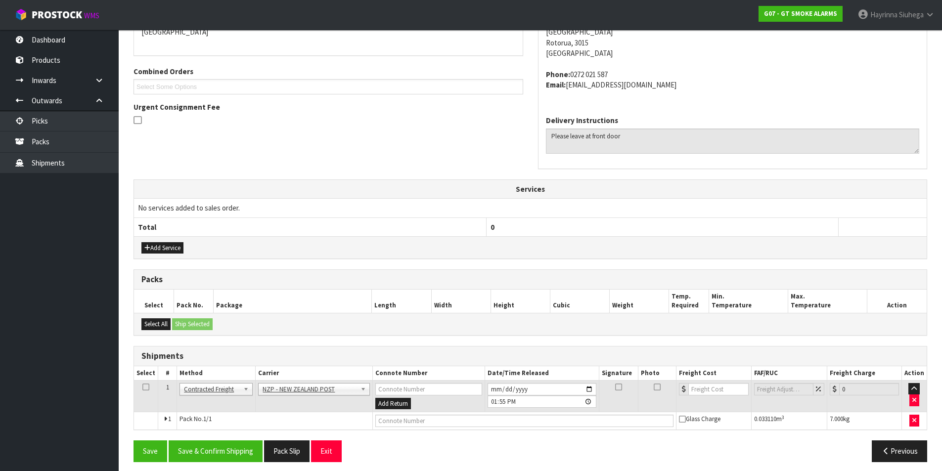
scroll to position [234, 0]
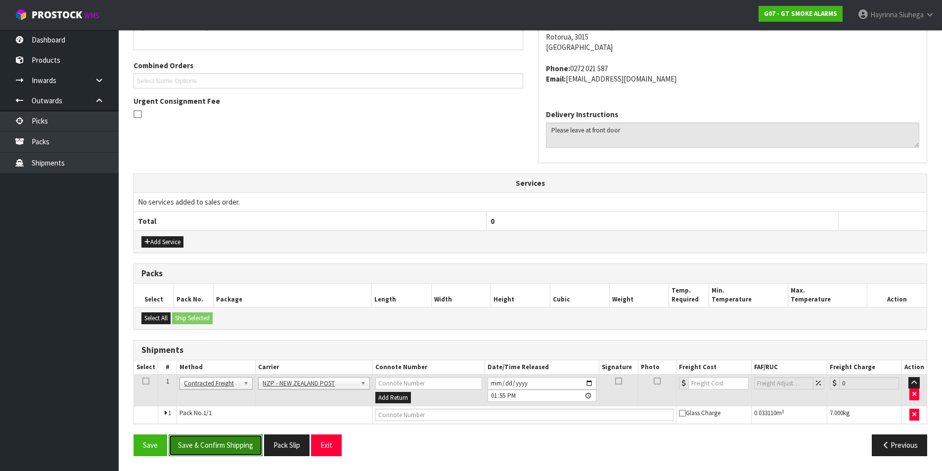
click at [228, 451] on button "Save & Confirm Shipping" at bounding box center [216, 445] width 94 height 21
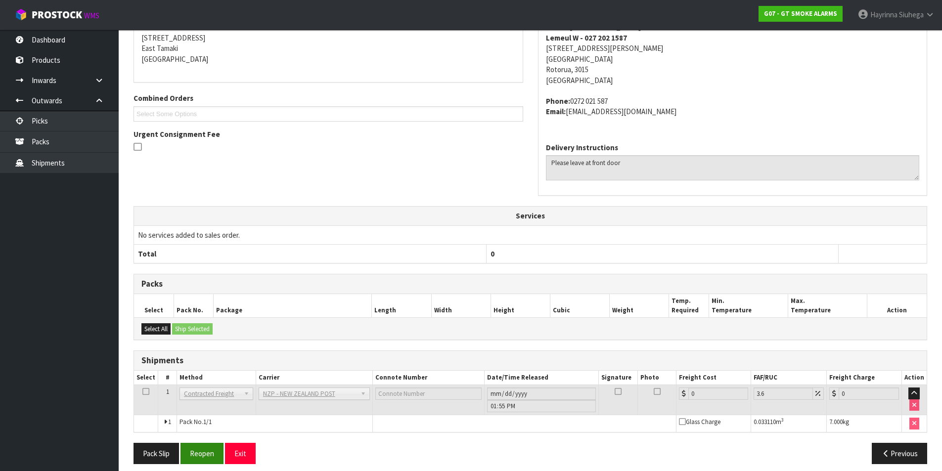
scroll to position [220, 0]
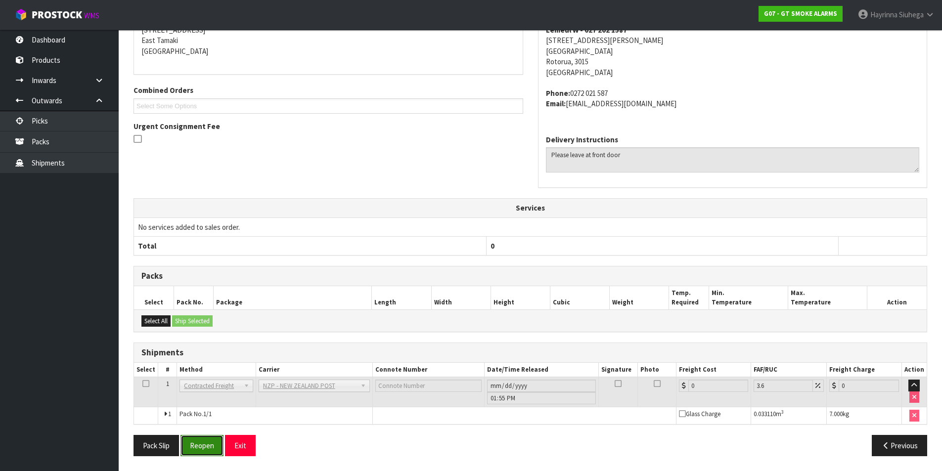
click at [214, 456] on button "Reopen" at bounding box center [202, 445] width 43 height 21
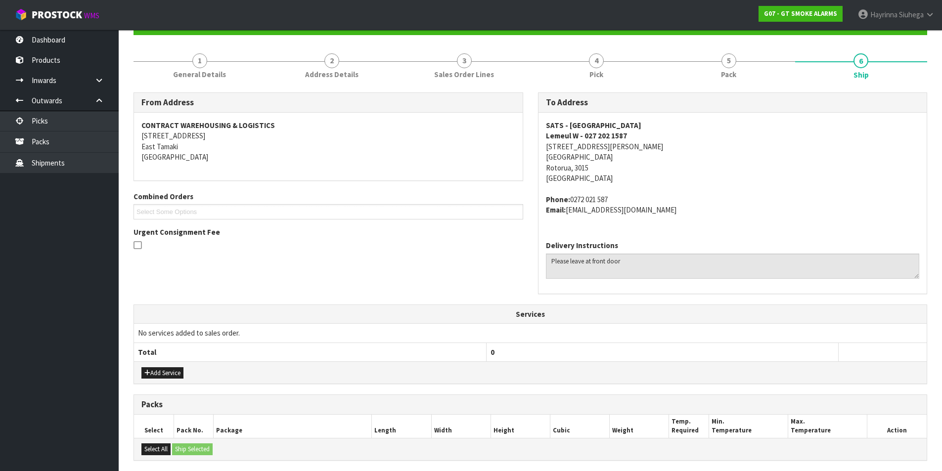
scroll to position [243, 0]
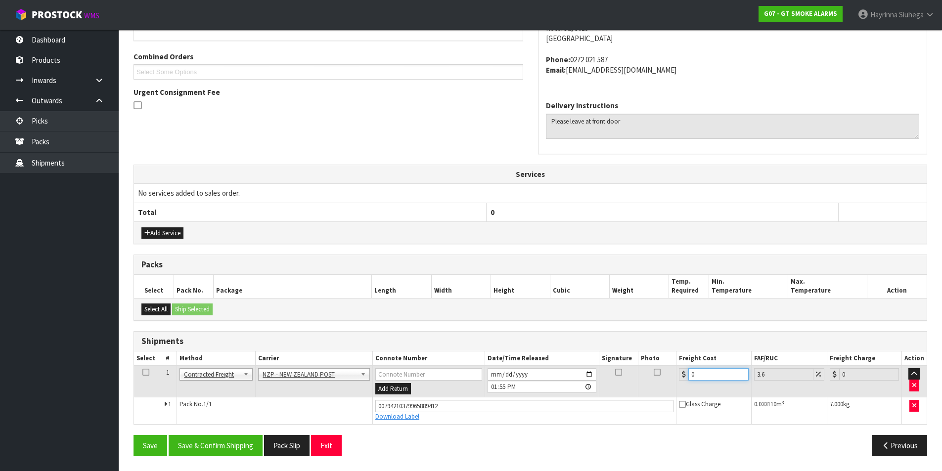
drag, startPoint x: 703, startPoint y: 375, endPoint x: 575, endPoint y: 375, distance: 128.1
click at [591, 375] on tr "1 Client Local Pickup Customer Local Pickup Company Freight Contracted Freight …" at bounding box center [530, 382] width 793 height 32
type input "8"
type input "8.29"
type input "8.00"
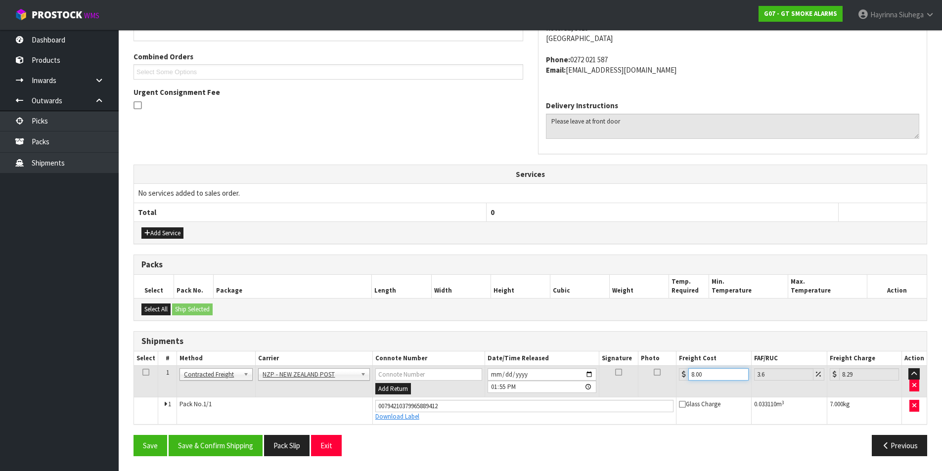
click at [134, 435] on button "Save" at bounding box center [151, 445] width 34 height 21
click at [214, 448] on button "Save & Confirm Shipping" at bounding box center [216, 445] width 94 height 21
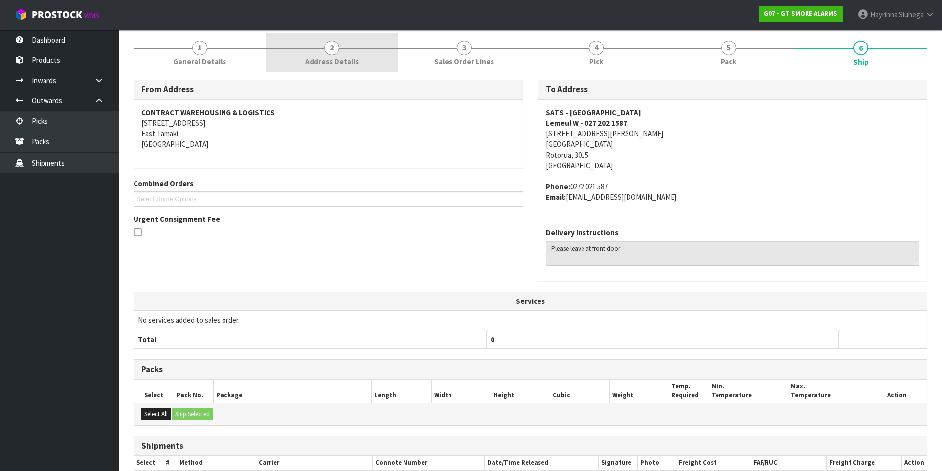
scroll to position [0, 0]
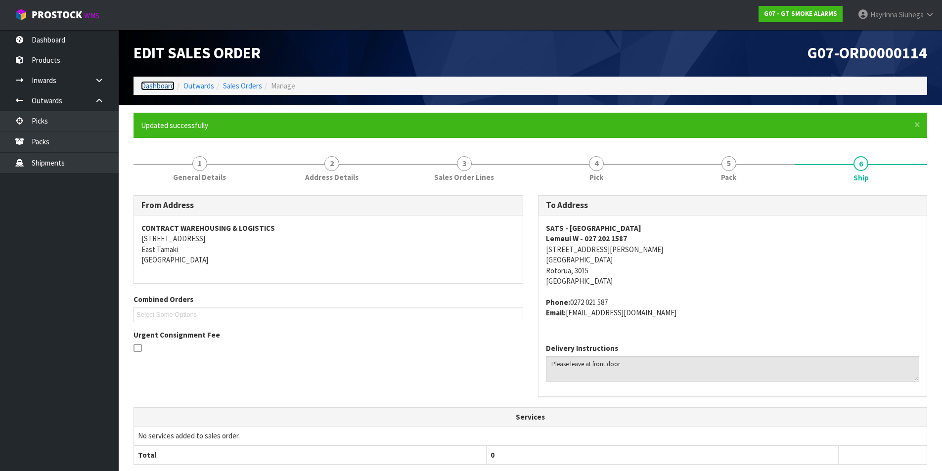
click at [157, 89] on link "Dashboard" at bounding box center [158, 85] width 34 height 9
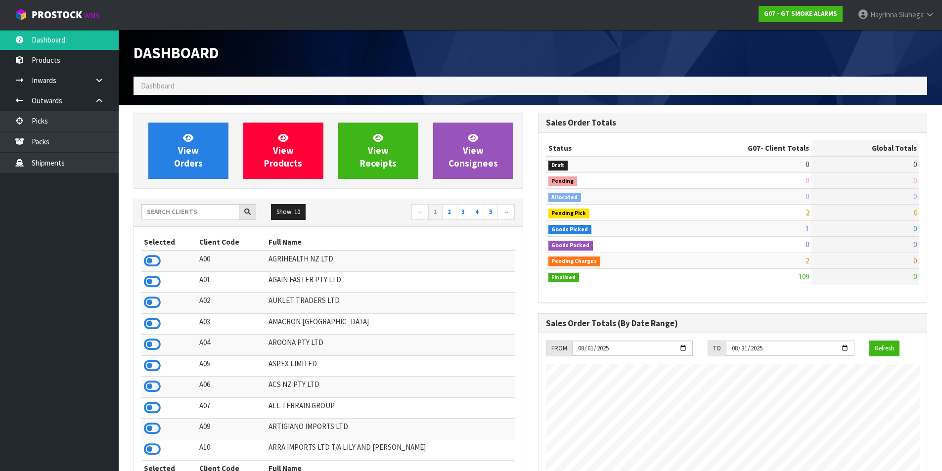
scroll to position [653, 404]
click at [157, 158] on link "View Orders" at bounding box center [188, 151] width 80 height 56
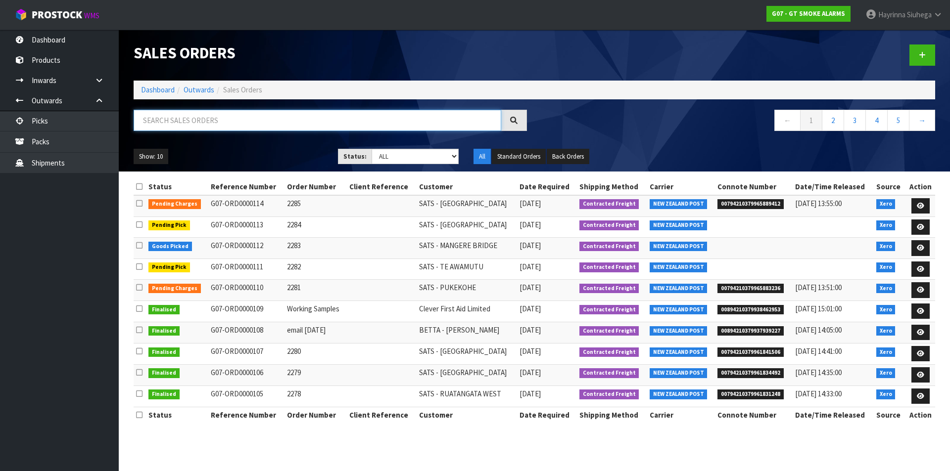
click at [182, 124] on input "text" at bounding box center [318, 120] width 368 height 21
type input "JOB-0407492"
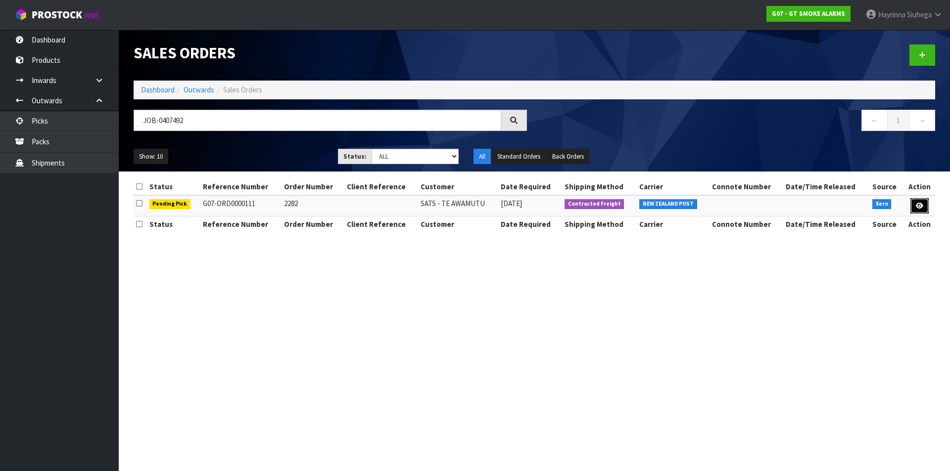
click at [917, 204] on icon at bounding box center [919, 206] width 7 height 6
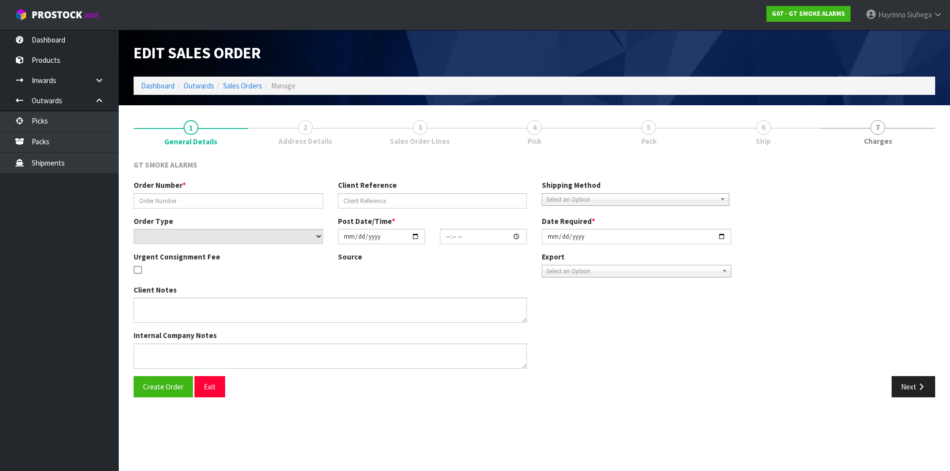
type input "2282"
select select "number:0"
type input "[DATE]"
type input "10:05:03.000"
type input "[DATE]"
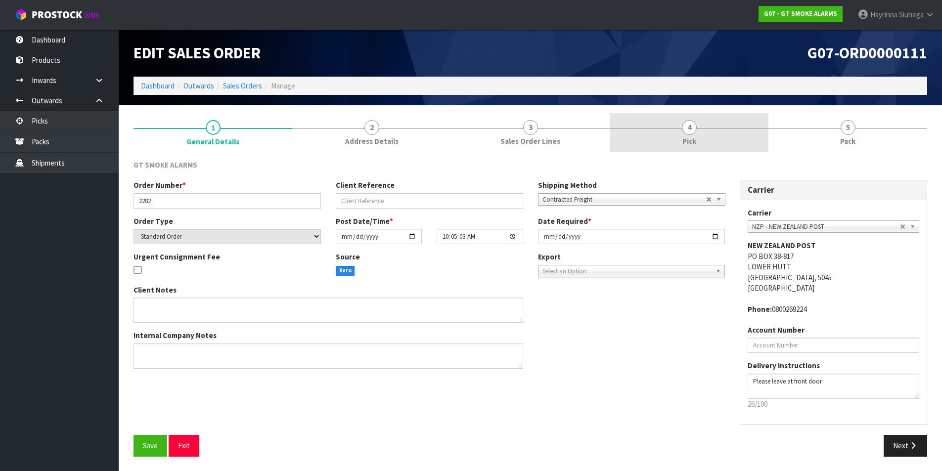
click at [687, 131] on span "4" at bounding box center [689, 127] width 15 height 15
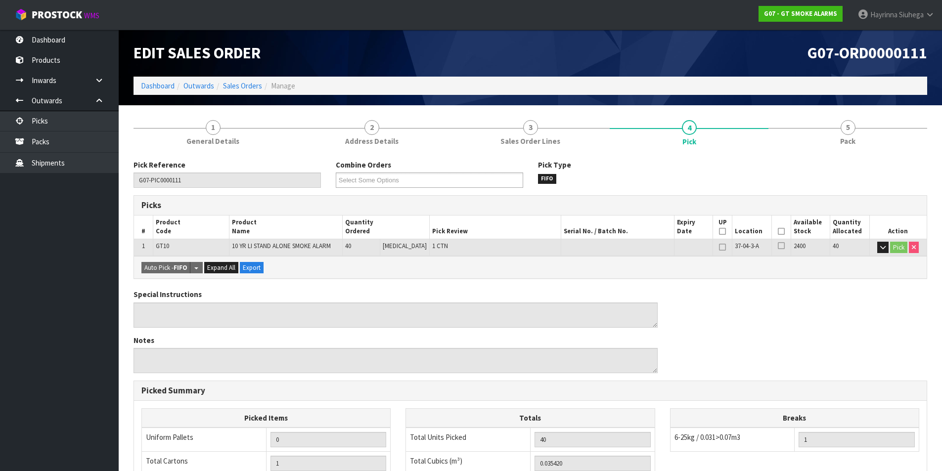
drag, startPoint x: 781, startPoint y: 230, endPoint x: 772, endPoint y: 230, distance: 9.4
click at [780, 231] on icon at bounding box center [781, 231] width 7 height 0
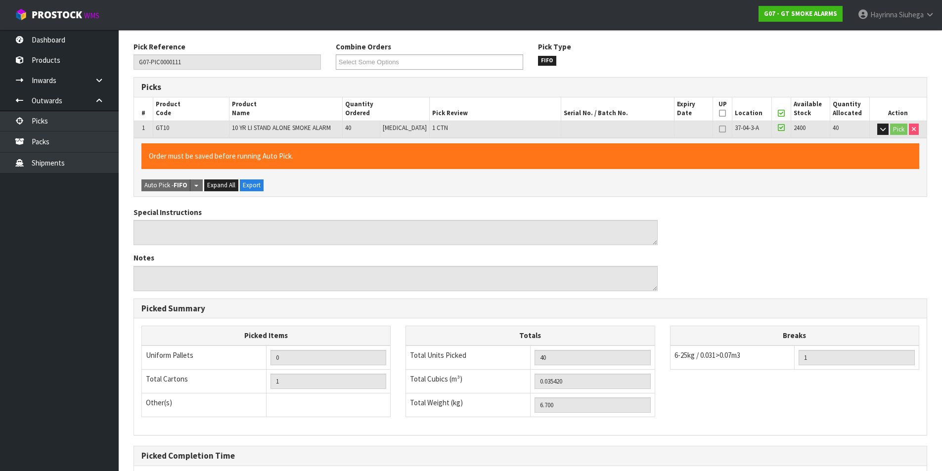
scroll to position [218, 0]
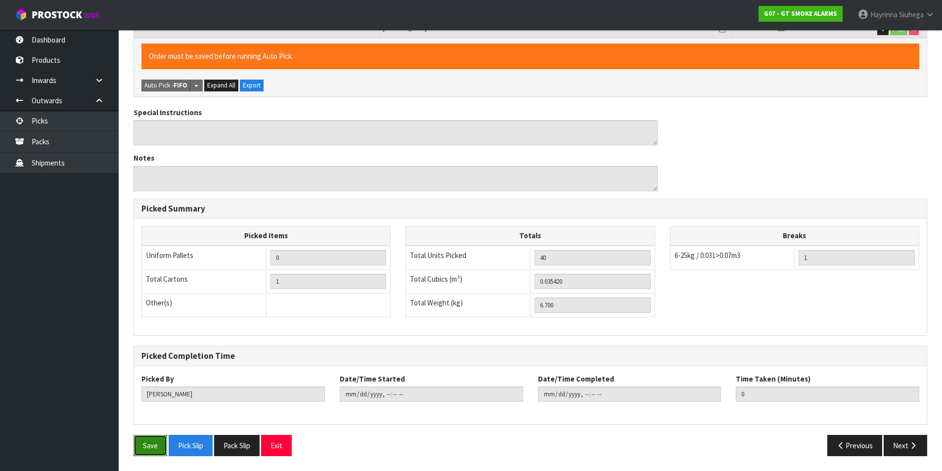
click at [147, 444] on button "Save" at bounding box center [151, 445] width 34 height 21
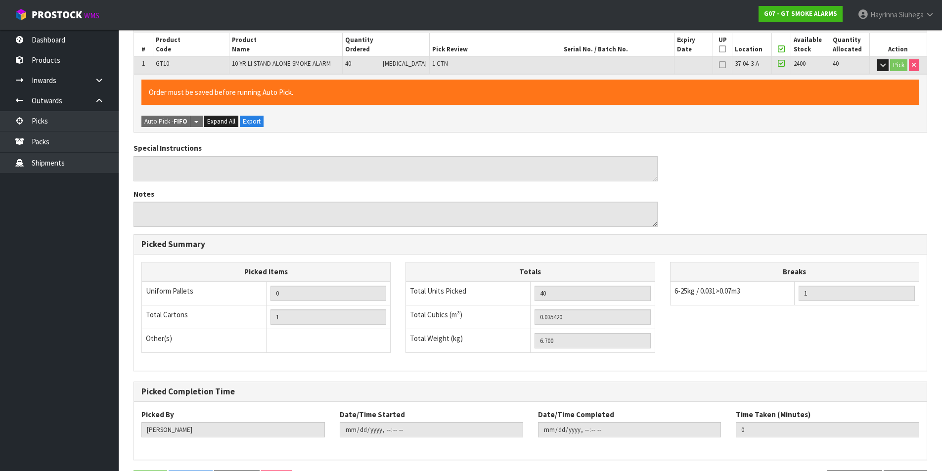
scroll to position [0, 0]
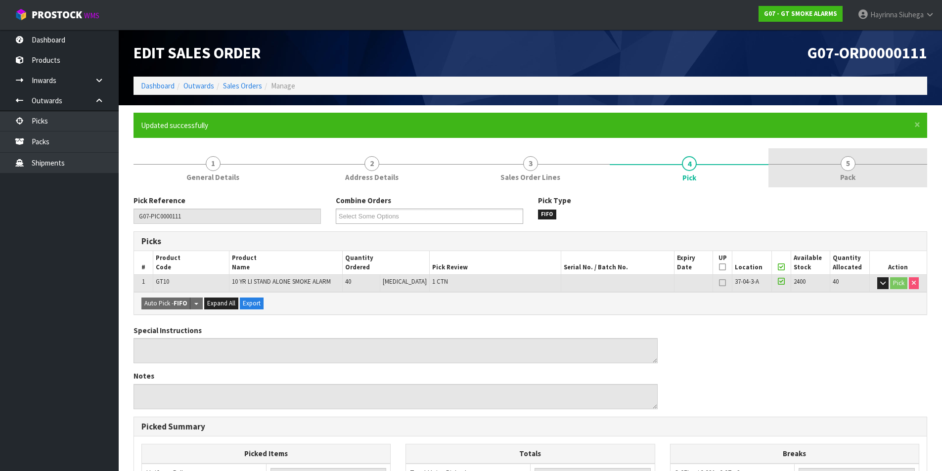
click at [843, 167] on span "5" at bounding box center [848, 163] width 15 height 15
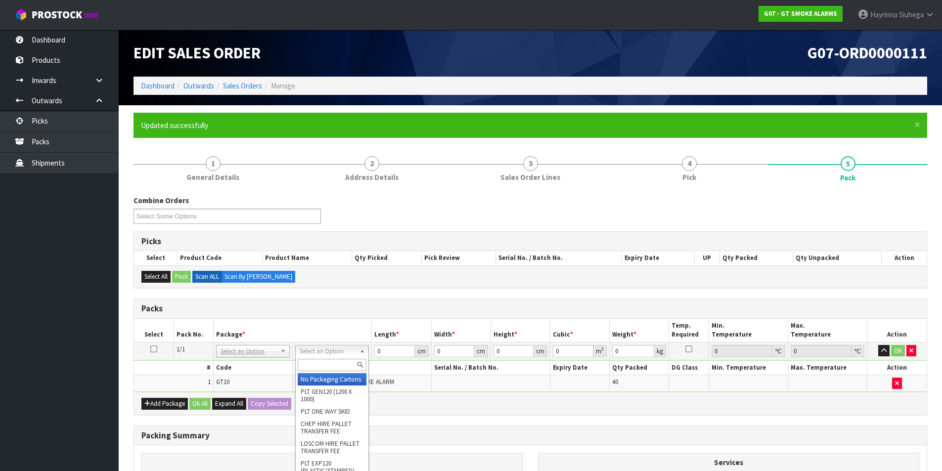
drag, startPoint x: 315, startPoint y: 380, endPoint x: 365, endPoint y: 358, distance: 54.7
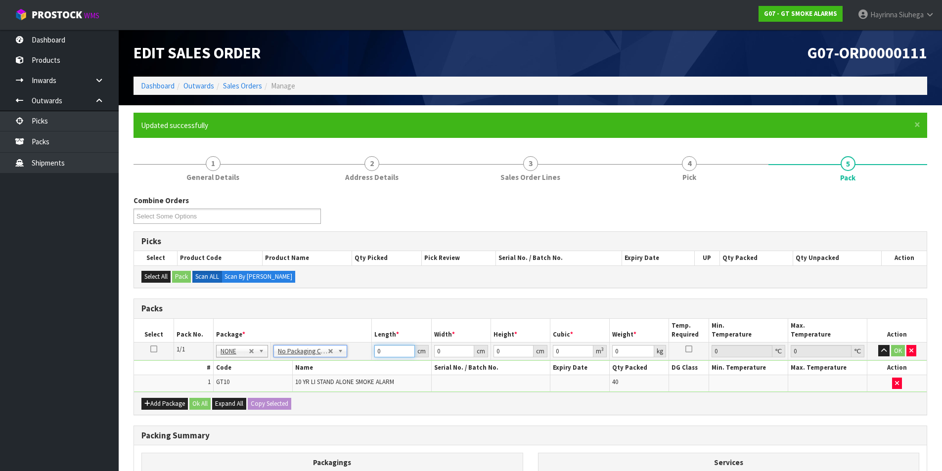
click at [376, 353] on input "0" at bounding box center [394, 351] width 40 height 12
type input "43"
type input "35"
type input "2"
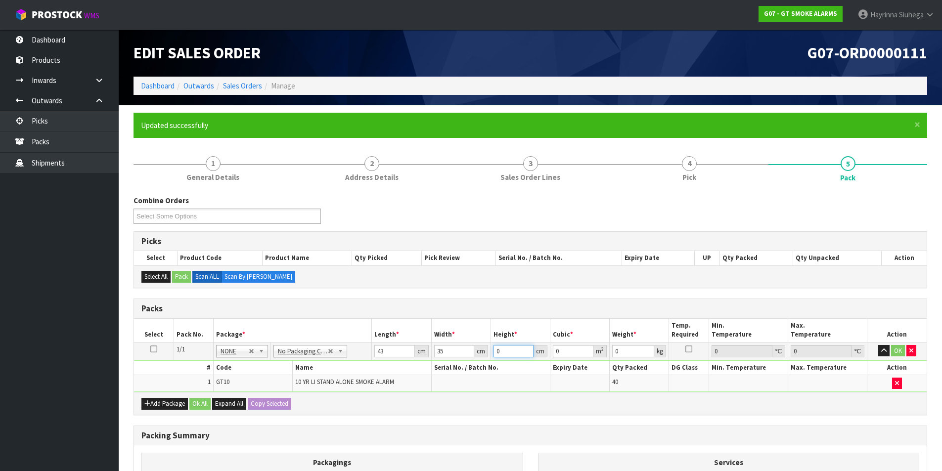
type input "0.00301"
type input "22"
type input "0.03311"
type input "22"
type input "7"
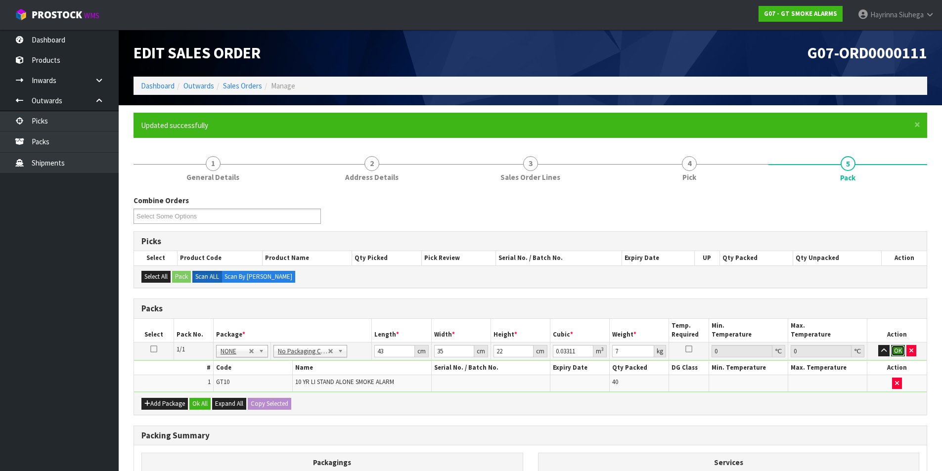
click button "OK" at bounding box center [898, 351] width 14 height 12
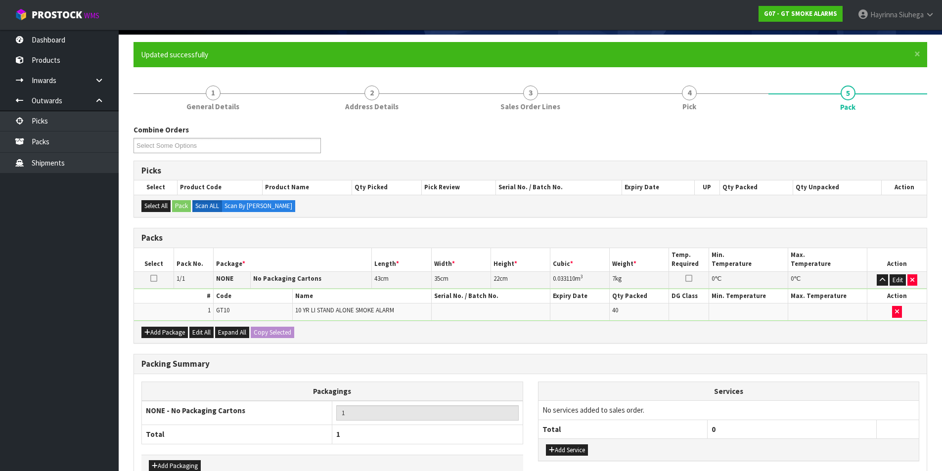
scroll to position [131, 0]
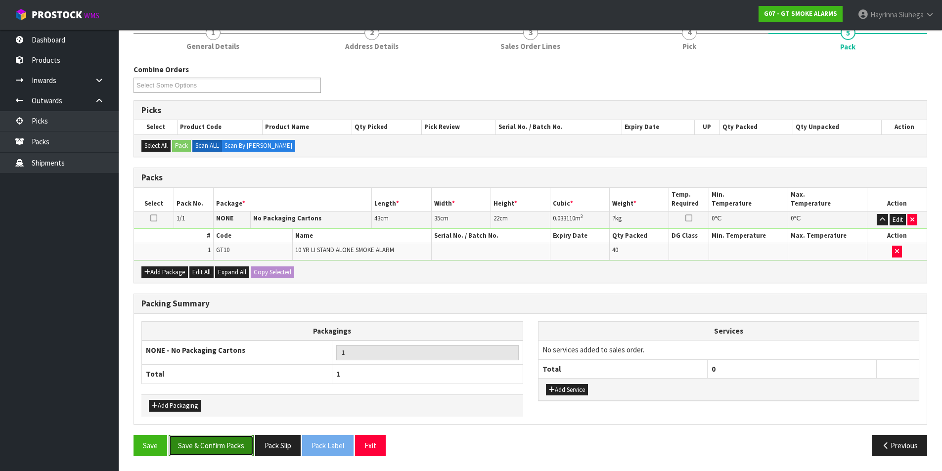
click at [211, 441] on button "Save & Confirm Packs" at bounding box center [211, 445] width 85 height 21
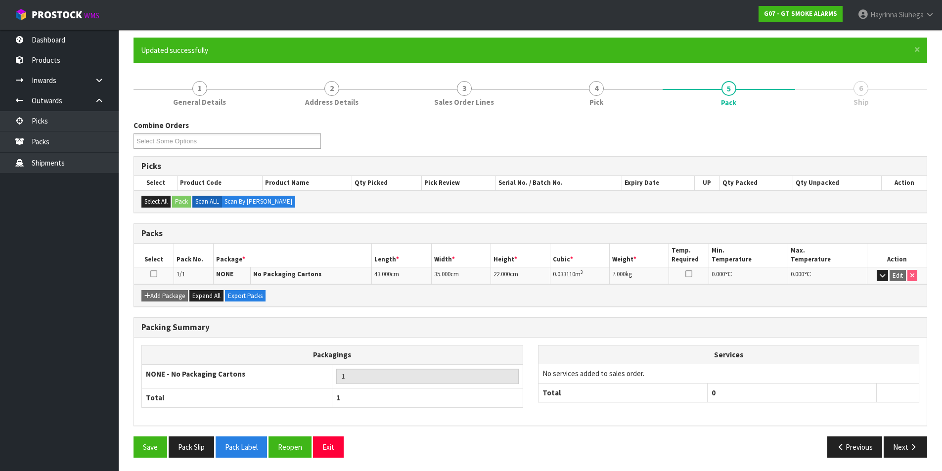
scroll to position [77, 0]
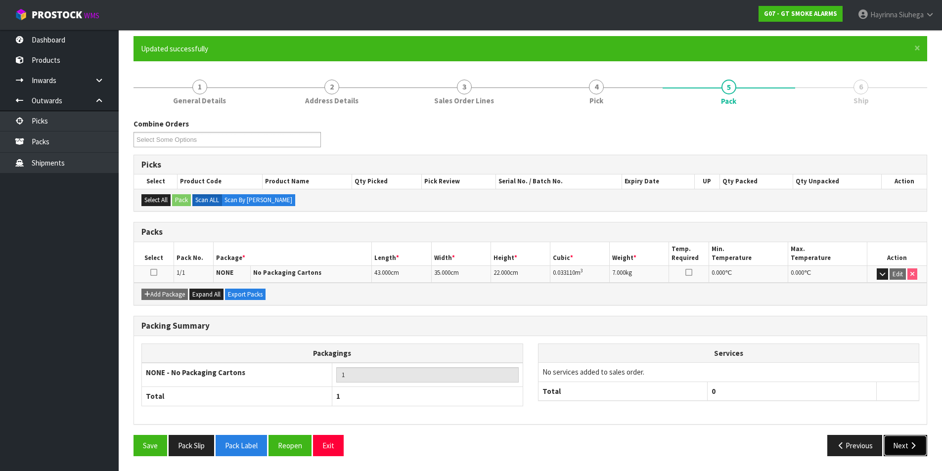
click at [913, 450] on button "Next" at bounding box center [906, 445] width 44 height 21
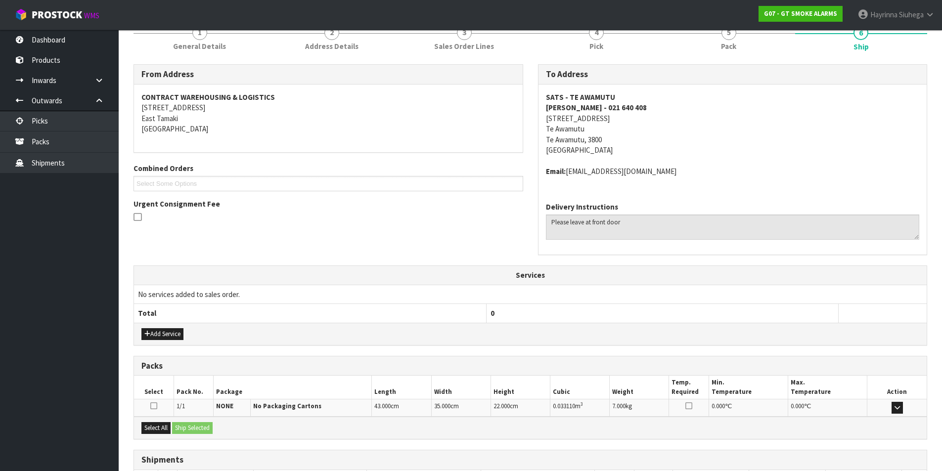
scroll to position [206, 0]
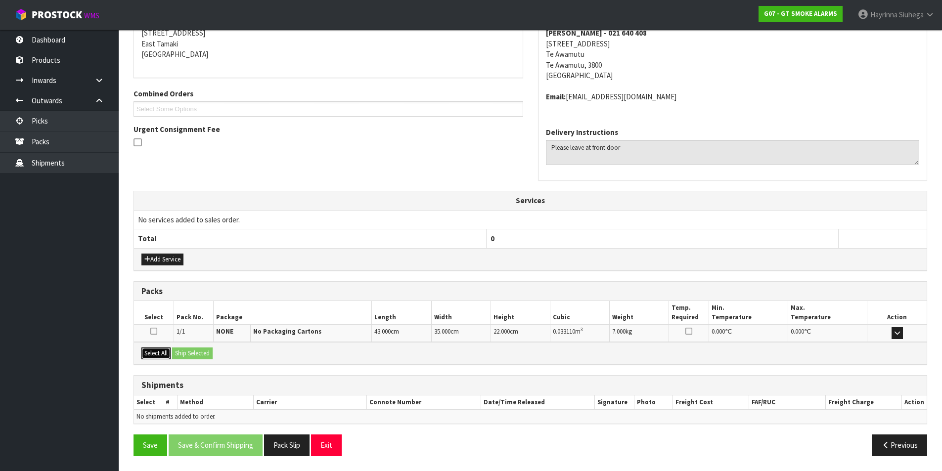
drag, startPoint x: 146, startPoint y: 350, endPoint x: 168, endPoint y: 350, distance: 21.3
click at [150, 350] on button "Select All" at bounding box center [155, 354] width 29 height 12
click at [198, 357] on button "Ship Selected" at bounding box center [192, 354] width 41 height 12
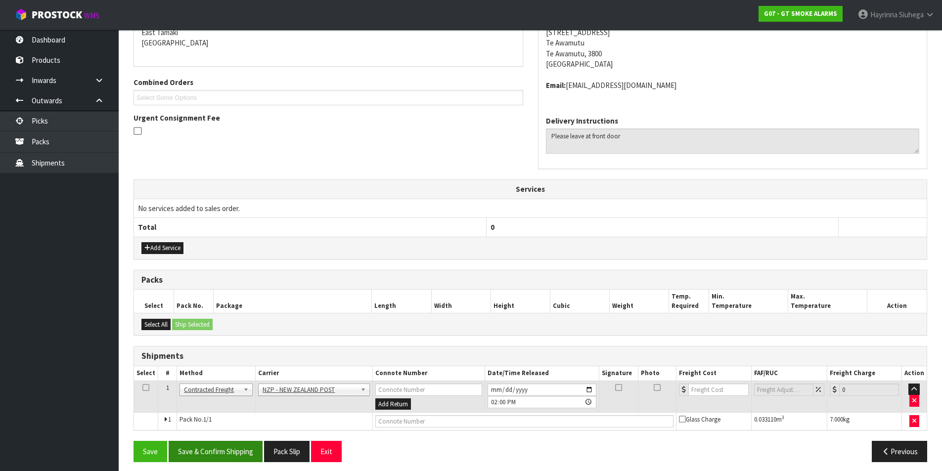
scroll to position [223, 0]
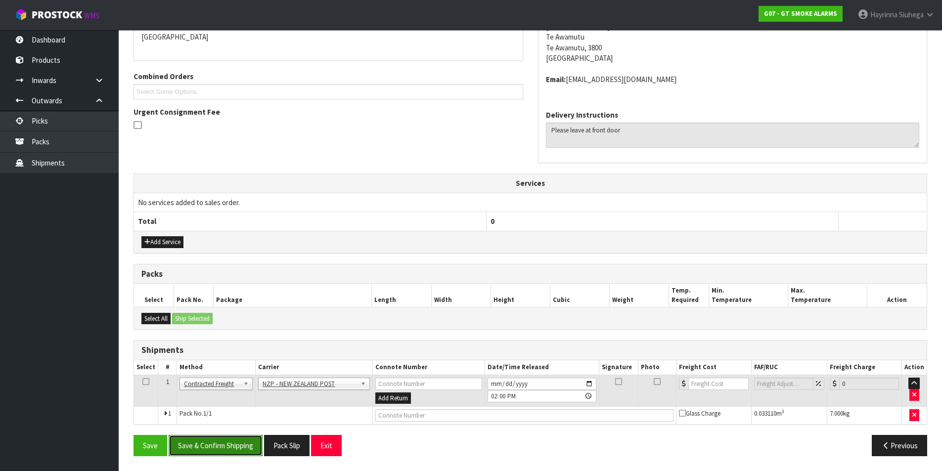
click at [222, 438] on button "Save & Confirm Shipping" at bounding box center [216, 445] width 94 height 21
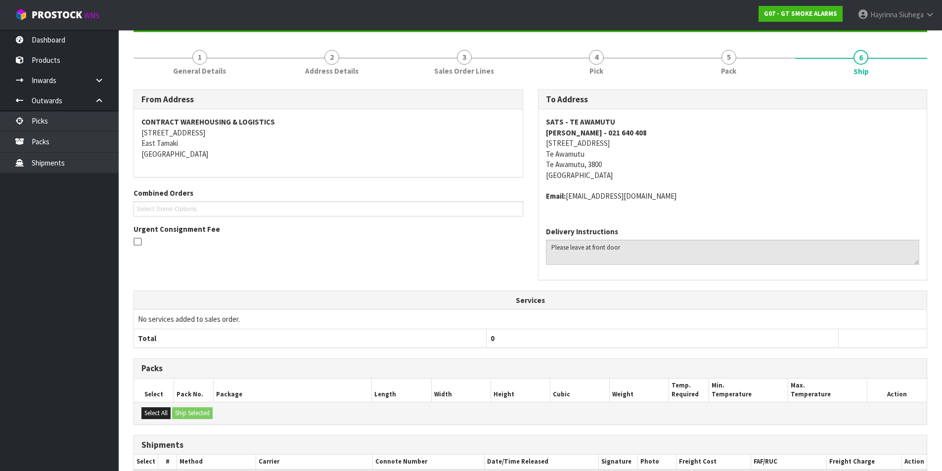
scroll to position [209, 0]
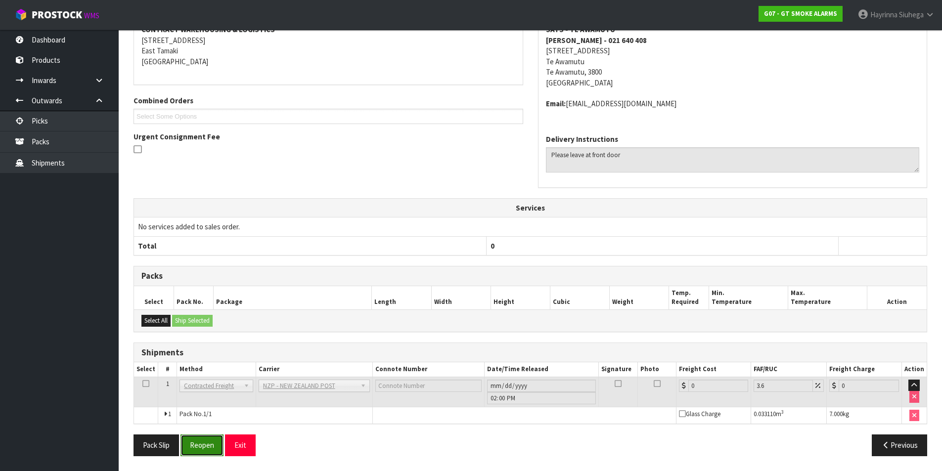
click at [205, 446] on button "Reopen" at bounding box center [202, 445] width 43 height 21
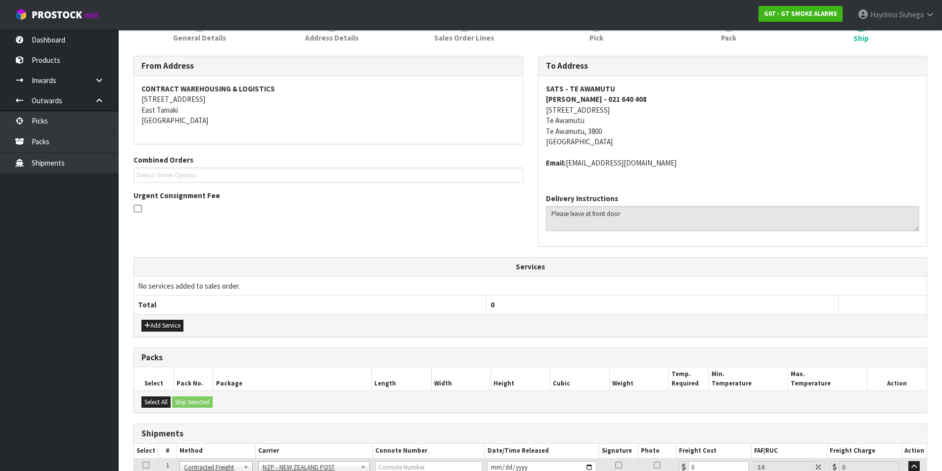
scroll to position [232, 0]
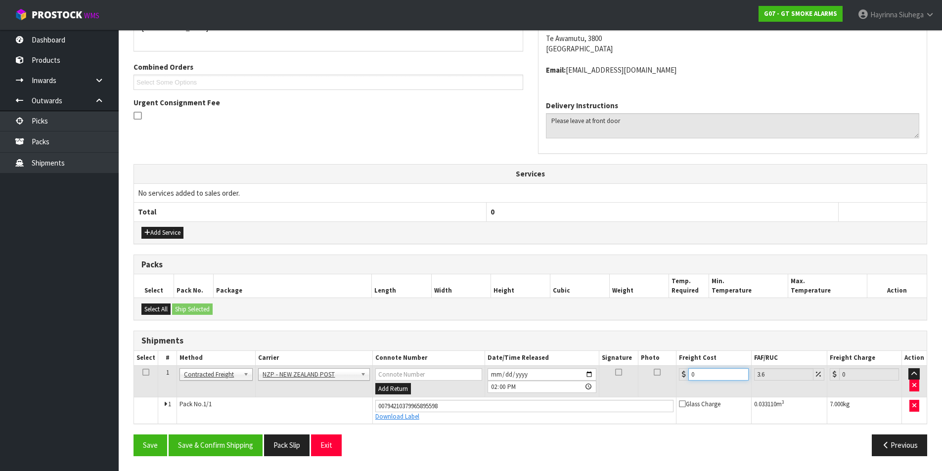
drag, startPoint x: 689, startPoint y: 377, endPoint x: 595, endPoint y: 377, distance: 94.5
click at [589, 377] on tr "1 Client Local Pickup Customer Local Pickup Company Freight Contracted Freight …" at bounding box center [530, 382] width 793 height 32
type input "6"
type input "6.22"
type input "6.8"
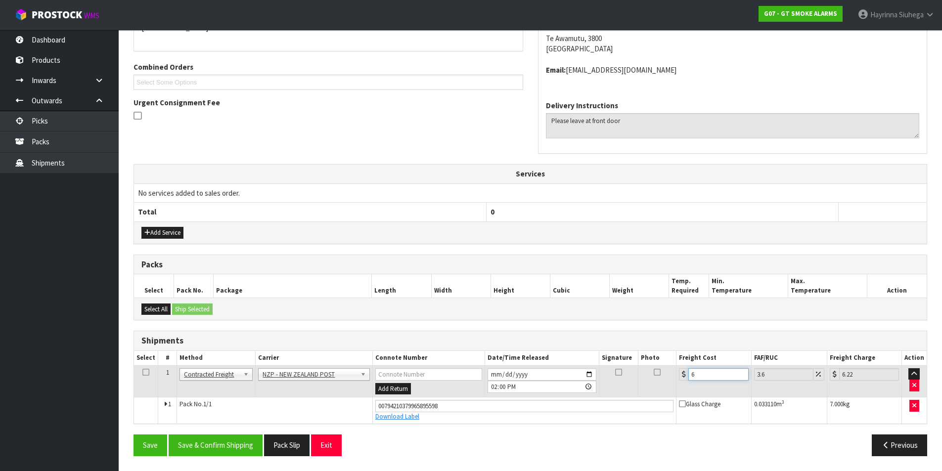
type input "7.04"
type input "6.86"
type input "7.11"
type input "6.86"
click at [134, 435] on button "Save" at bounding box center [151, 445] width 34 height 21
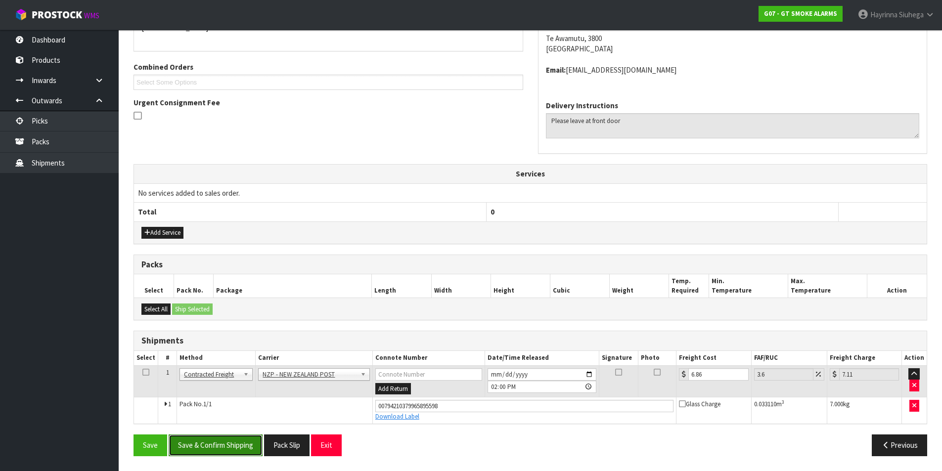
click at [234, 442] on button "Save & Confirm Shipping" at bounding box center [216, 445] width 94 height 21
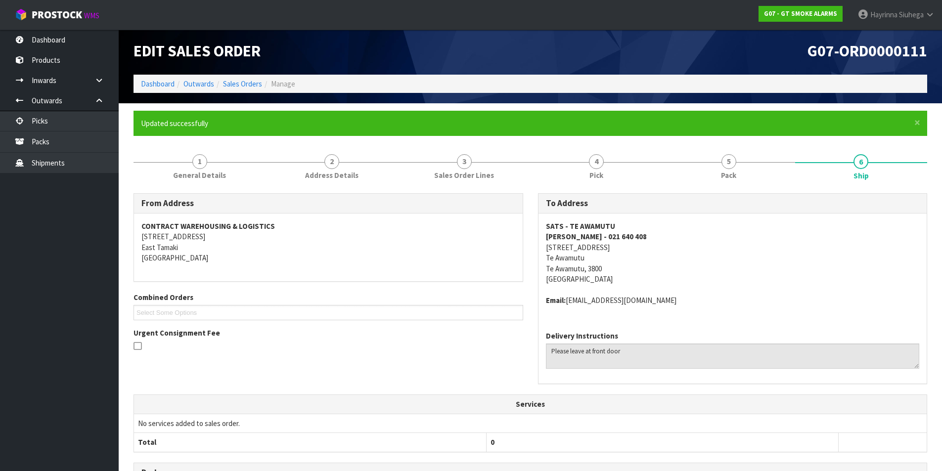
scroll to position [0, 0]
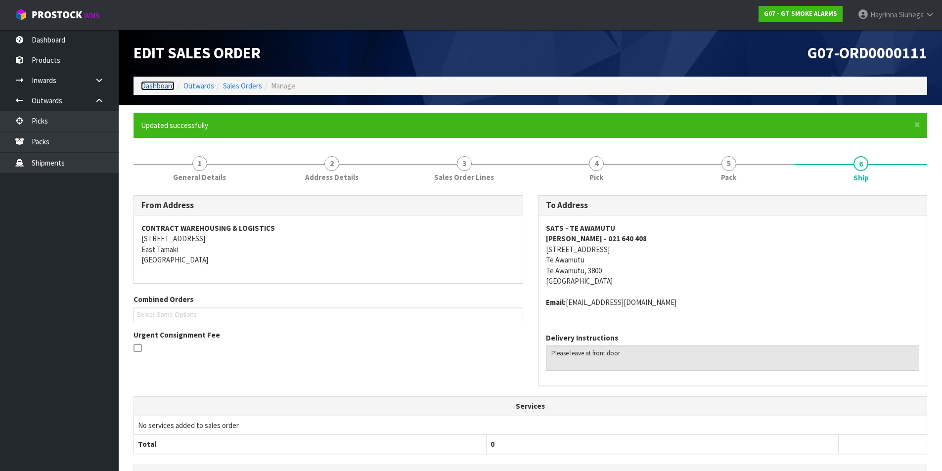
click at [156, 85] on link "Dashboard" at bounding box center [158, 85] width 34 height 9
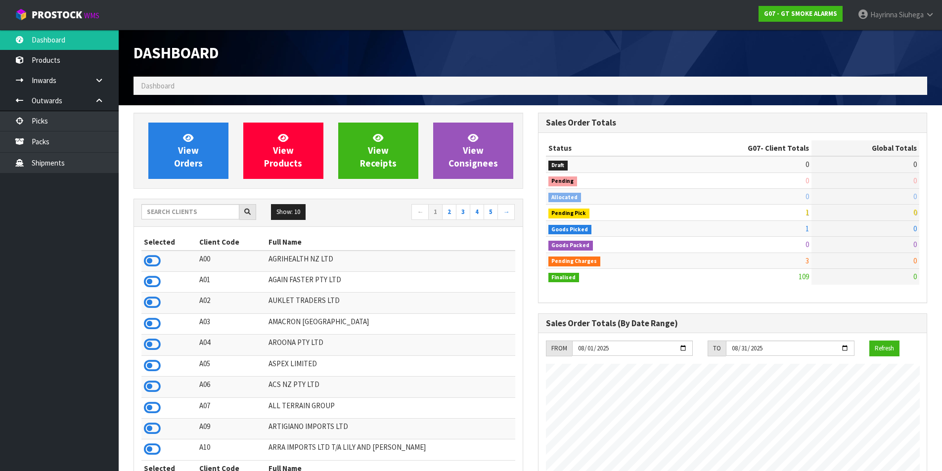
scroll to position [653, 404]
click at [191, 146] on span "View Orders" at bounding box center [188, 150] width 29 height 37
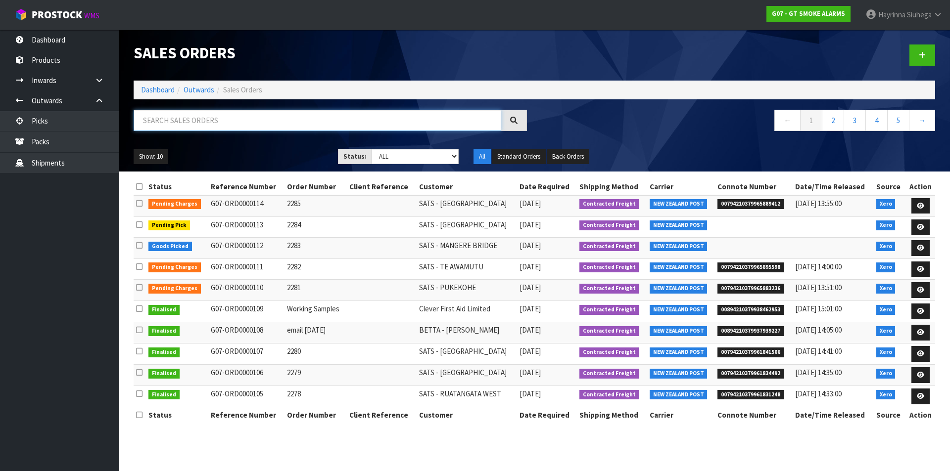
click at [294, 118] on input "text" at bounding box center [318, 120] width 368 height 21
type input "JOB-0407493"
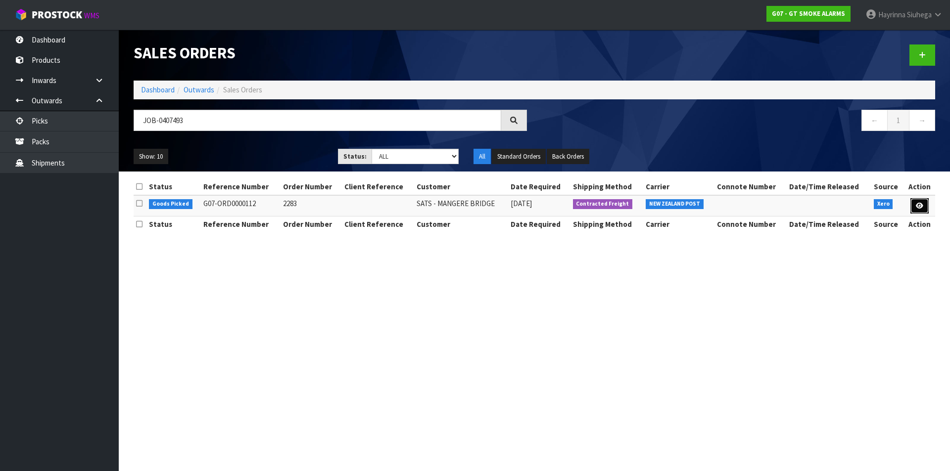
click at [911, 203] on link at bounding box center [919, 206] width 18 height 16
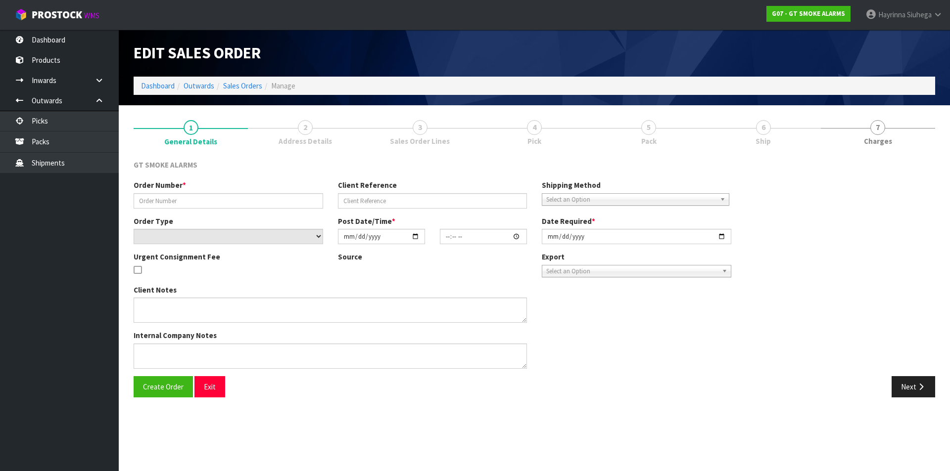
type input "2283"
select select "number:0"
type input "[DATE]"
type input "10:05:09.000"
type input "[DATE]"
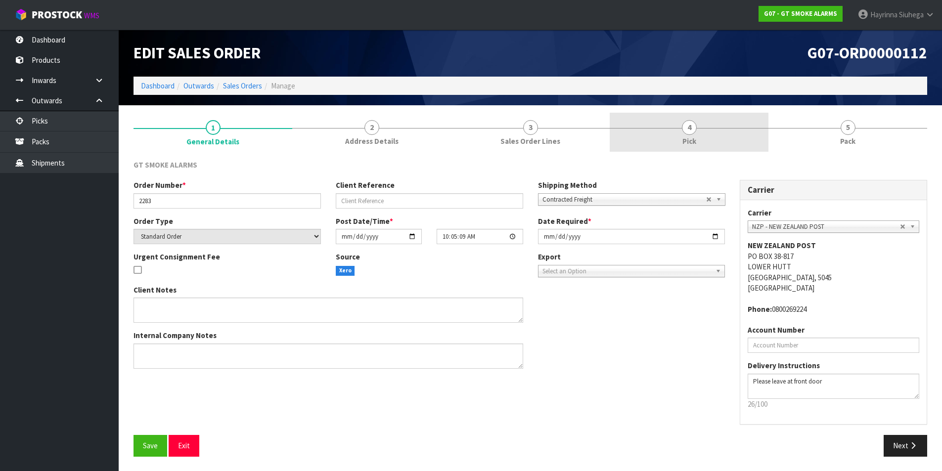
click at [696, 124] on span "4" at bounding box center [689, 127] width 15 height 15
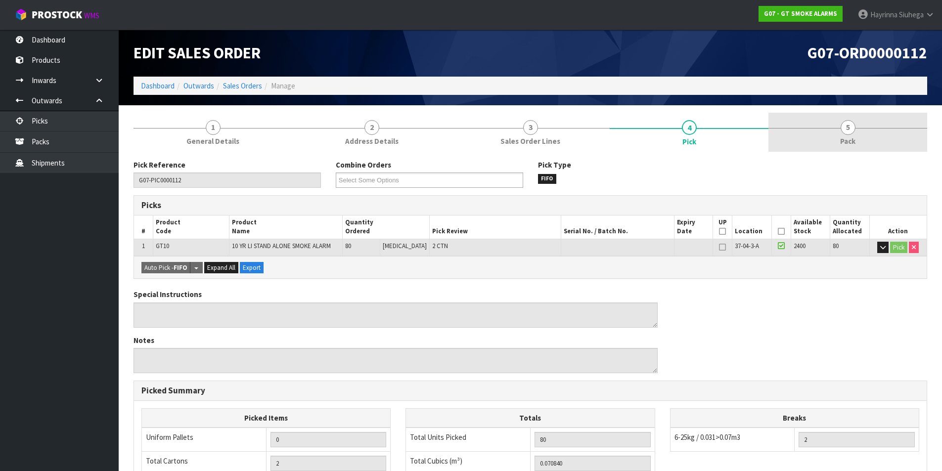
click at [824, 124] on link "5 Pack" at bounding box center [848, 132] width 159 height 39
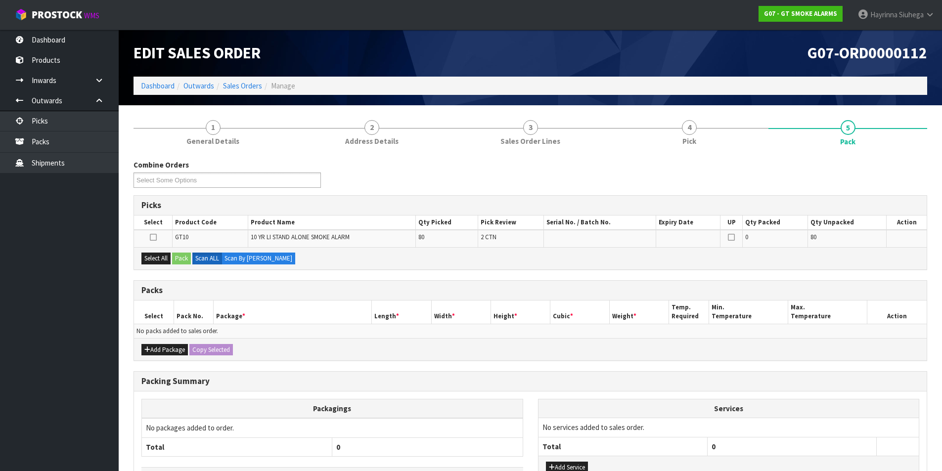
scroll to position [73, 0]
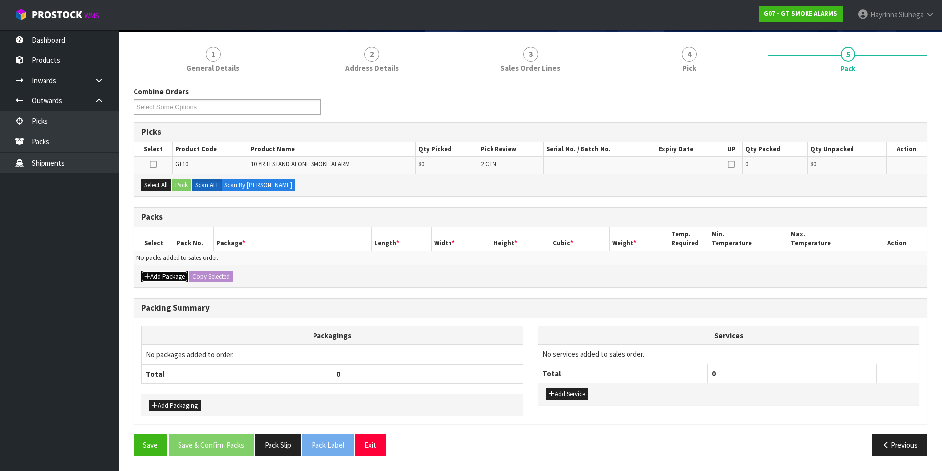
click at [154, 277] on button "Add Package" at bounding box center [164, 277] width 46 height 12
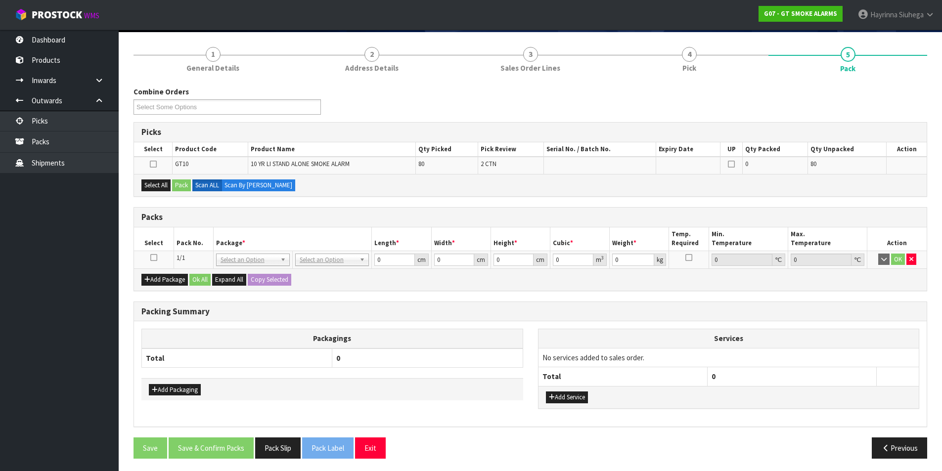
click at [154, 258] on icon at bounding box center [153, 258] width 7 height 0
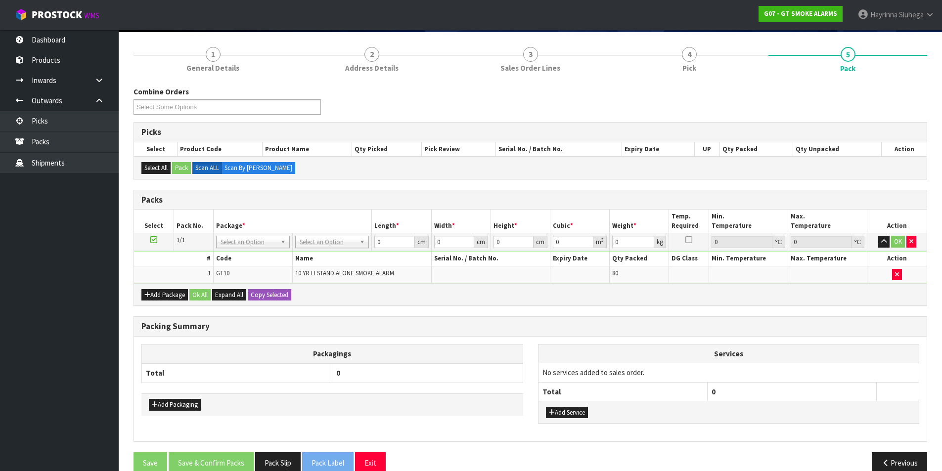
click at [170, 255] on th "#" at bounding box center [173, 259] width 79 height 14
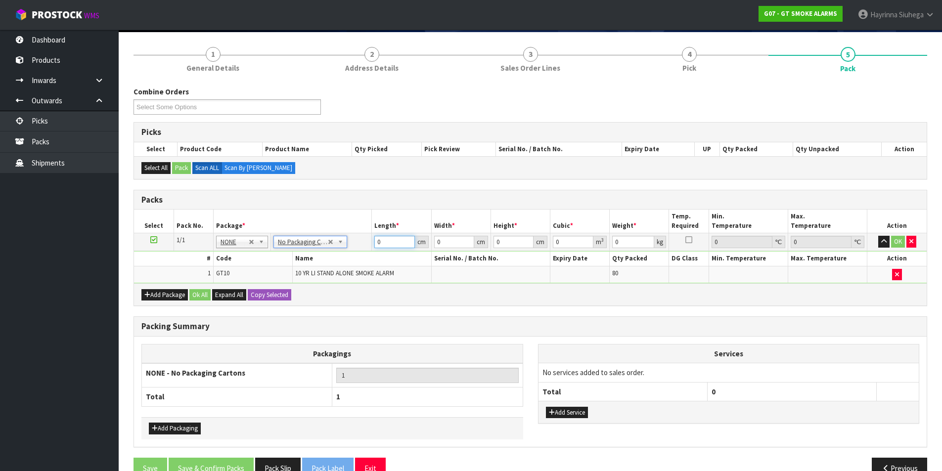
click at [374, 242] on input "0" at bounding box center [394, 242] width 40 height 12
type input "43"
type input "35"
type input "4"
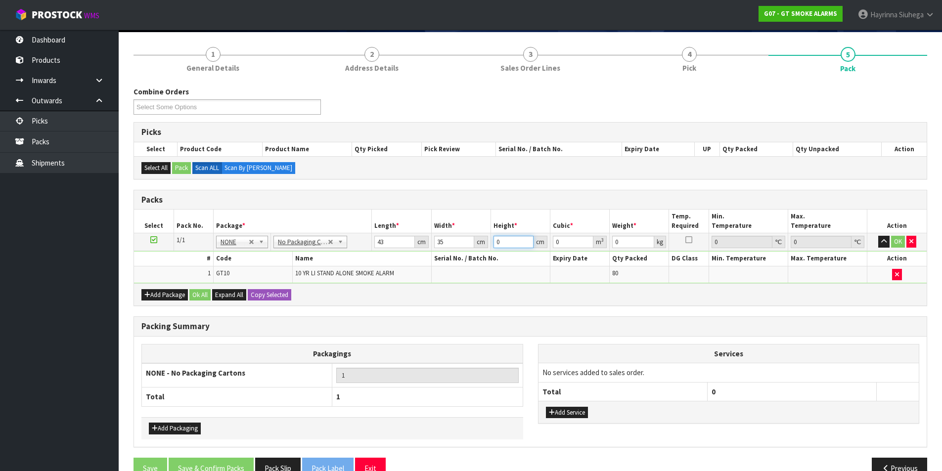
type input "0.00602"
type input "45"
type input "0.067725"
type input "45"
type input "14"
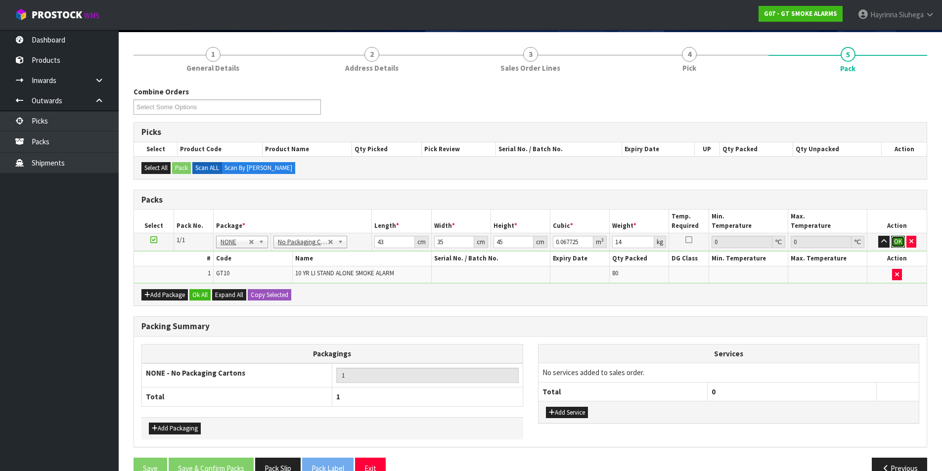
click button "OK" at bounding box center [898, 242] width 14 height 12
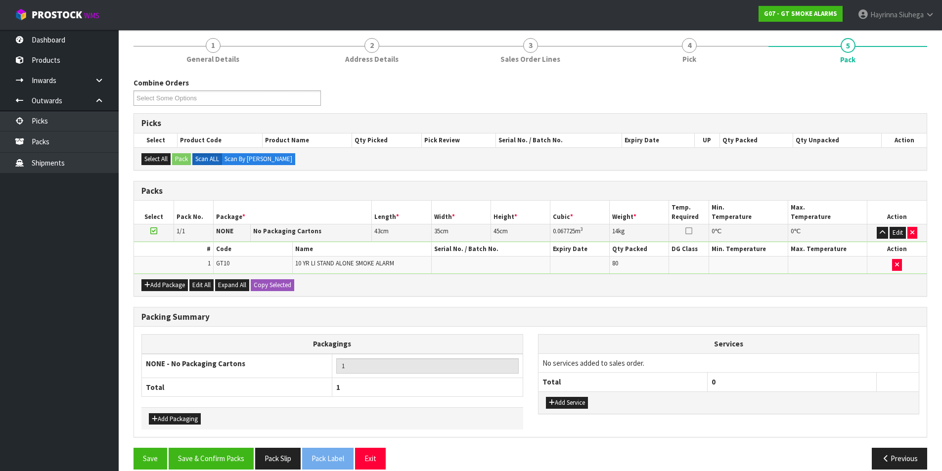
scroll to position [95, 0]
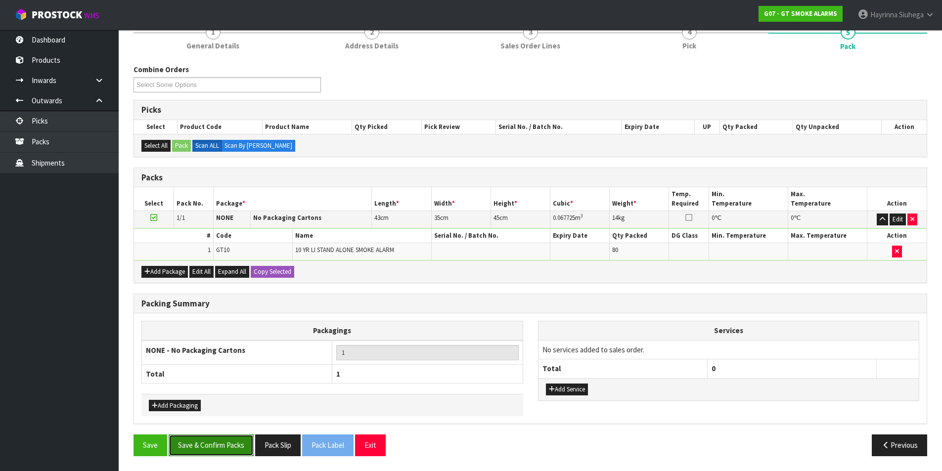
click at [230, 436] on button "Save & Confirm Packs" at bounding box center [211, 445] width 85 height 21
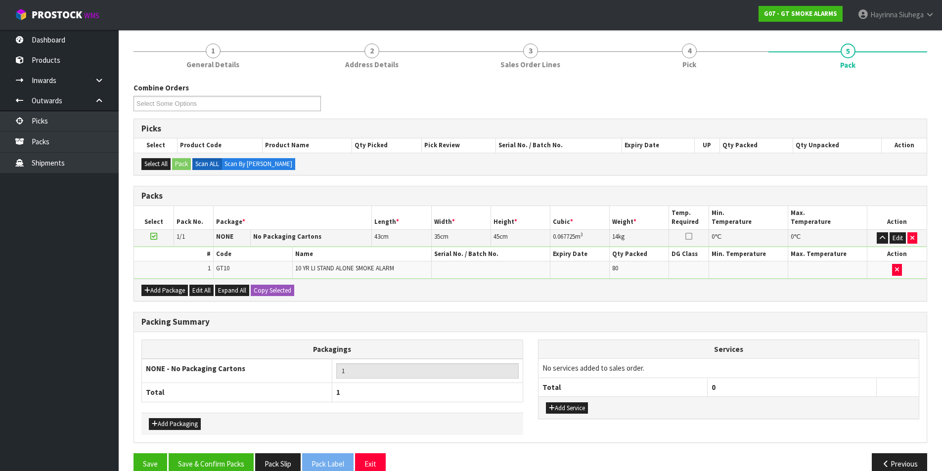
scroll to position [77, 0]
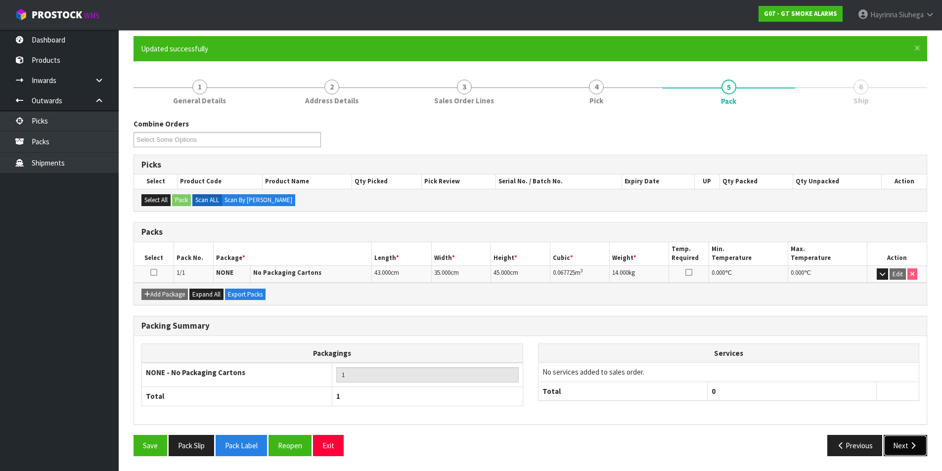
click at [909, 447] on icon "button" at bounding box center [913, 445] width 9 height 7
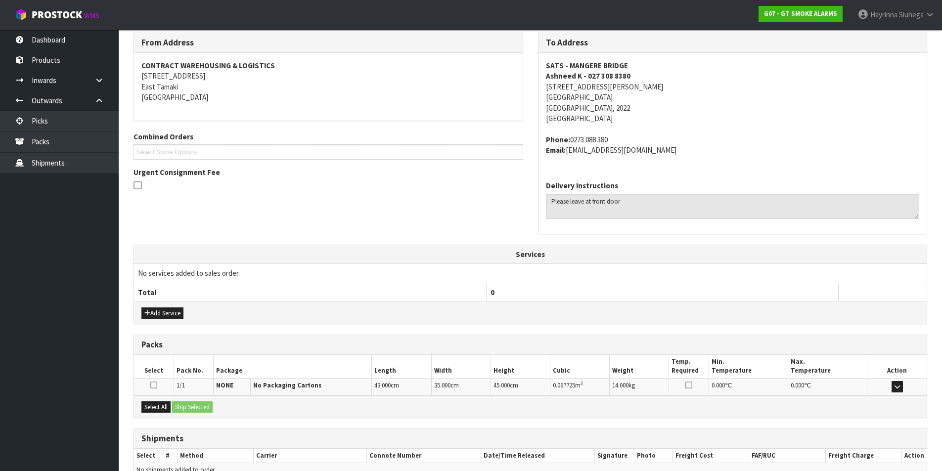
scroll to position [216, 0]
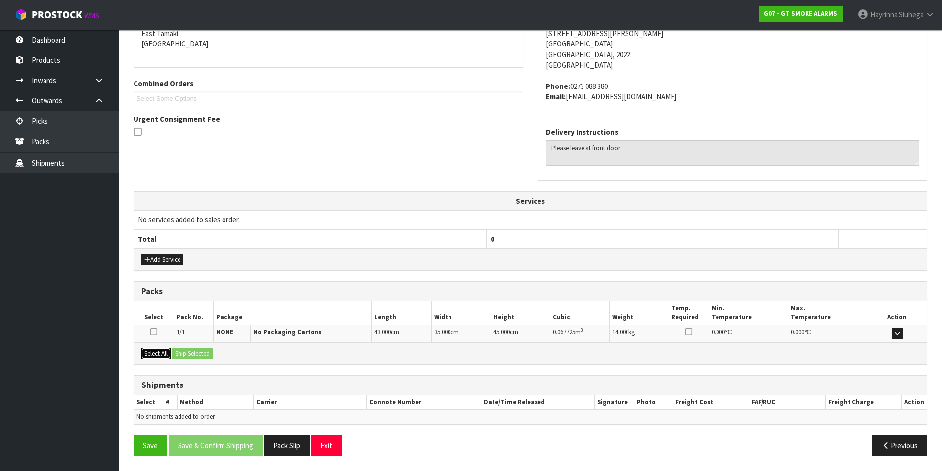
click at [160, 355] on button "Select All" at bounding box center [155, 354] width 29 height 12
click at [195, 354] on button "Ship Selected" at bounding box center [192, 354] width 41 height 12
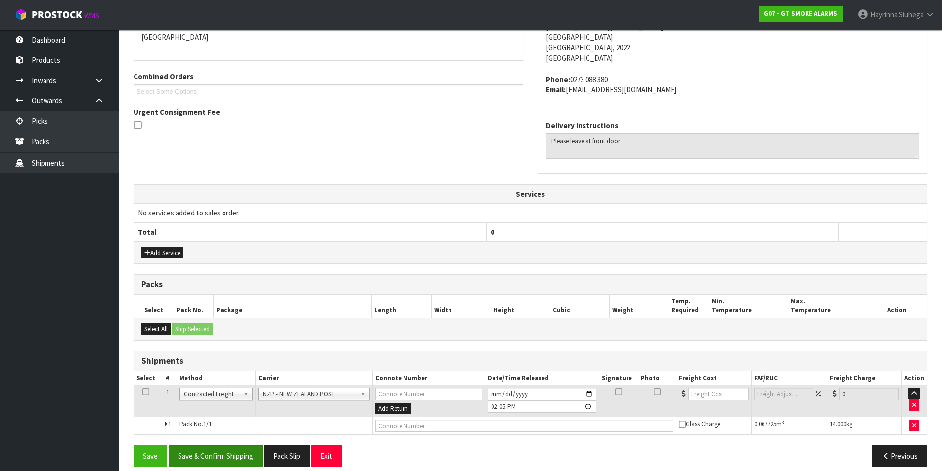
scroll to position [234, 0]
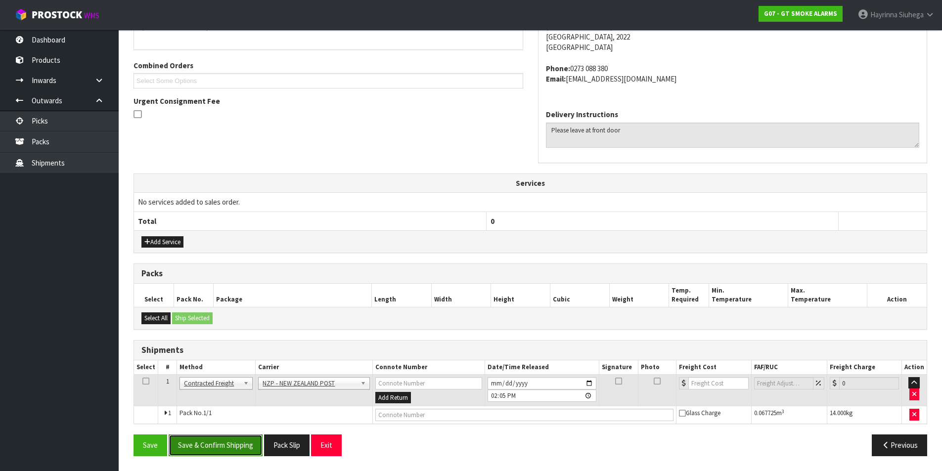
click at [234, 439] on button "Save & Confirm Shipping" at bounding box center [216, 445] width 94 height 21
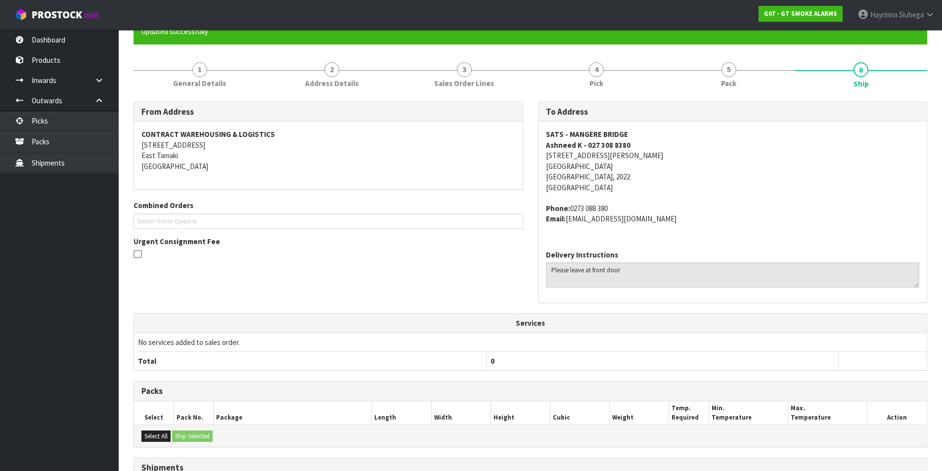
scroll to position [220, 0]
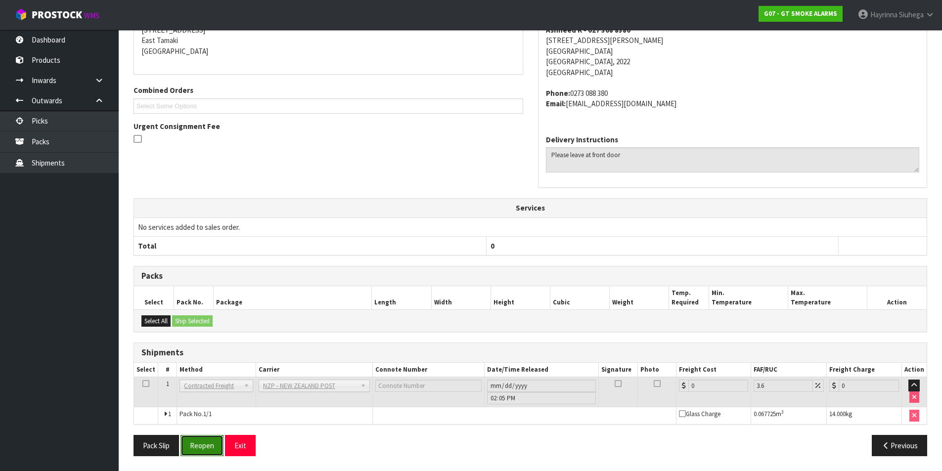
click at [204, 441] on button "Reopen" at bounding box center [202, 445] width 43 height 21
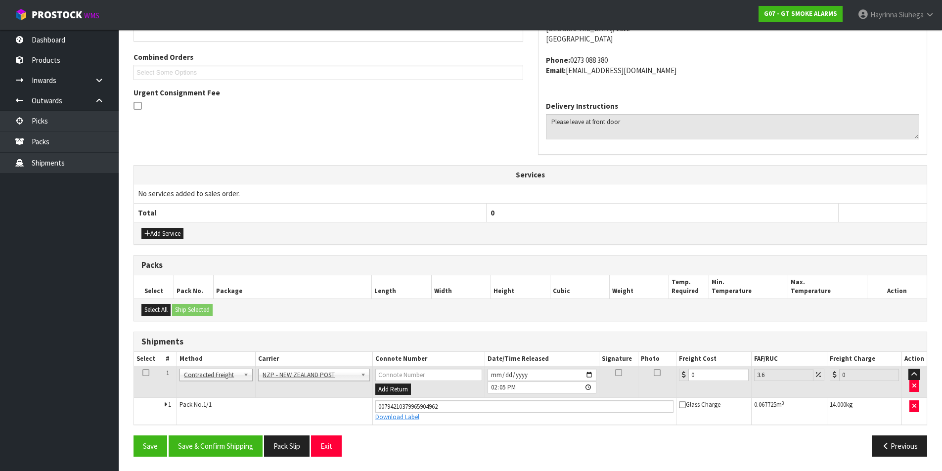
scroll to position [243, 0]
drag, startPoint x: 724, startPoint y: 377, endPoint x: 464, endPoint y: 376, distance: 260.2
click at [464, 376] on tr "1 Client Local Pickup Customer Local Pickup Company Freight Contracted Freight …" at bounding box center [530, 382] width 793 height 32
type input "3"
type input "3.11"
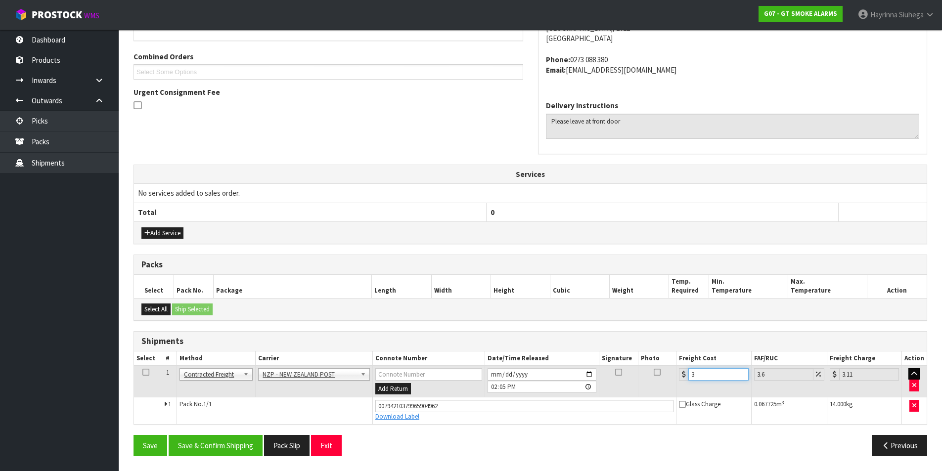
type input "3.8"
type input "3.94"
type input "3.88"
type input "4.02"
type input "3.88"
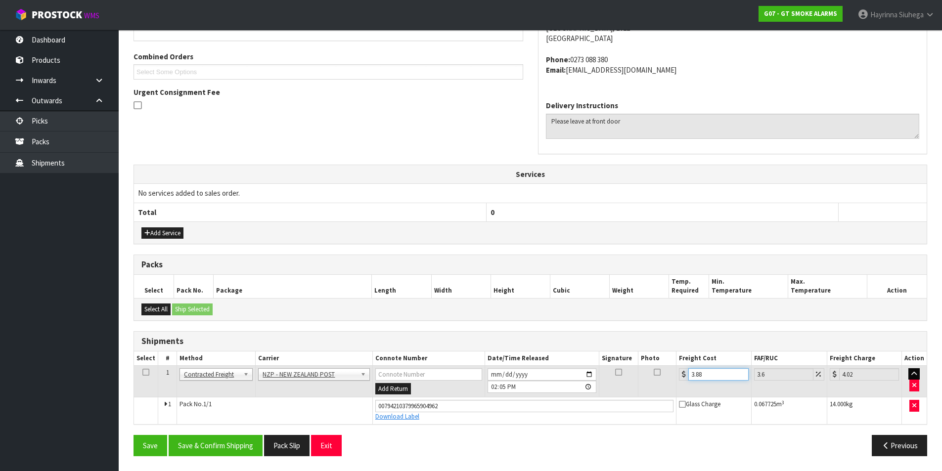
click at [134, 435] on button "Save" at bounding box center [151, 445] width 34 height 21
click at [247, 448] on button "Save & Confirm Shipping" at bounding box center [216, 445] width 94 height 21
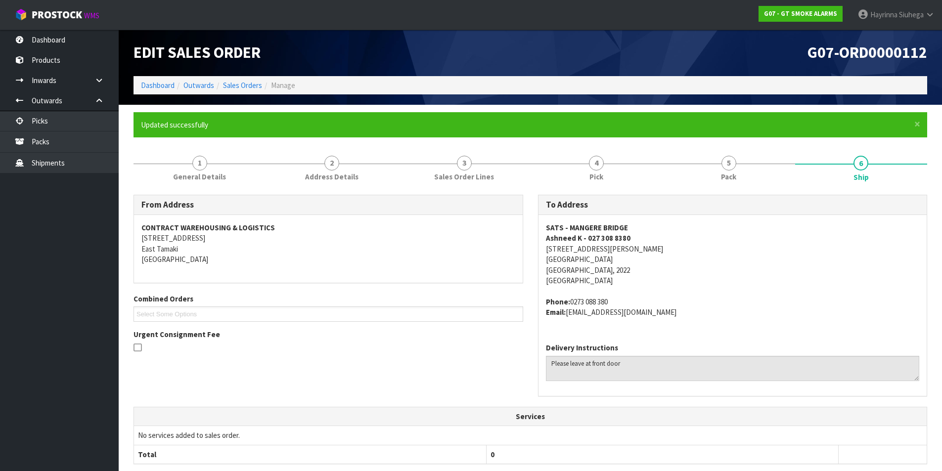
scroll to position [0, 0]
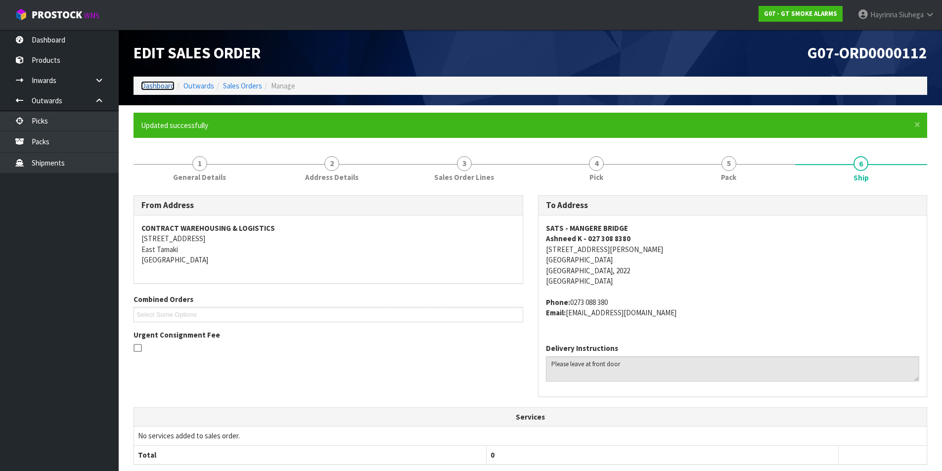
click at [167, 88] on link "Dashboard" at bounding box center [158, 85] width 34 height 9
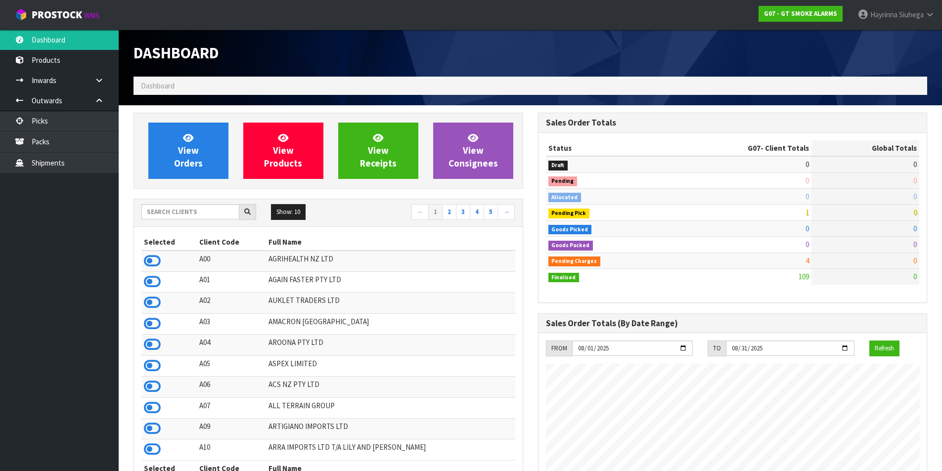
scroll to position [653, 404]
click at [173, 147] on link "View Orders" at bounding box center [188, 151] width 80 height 56
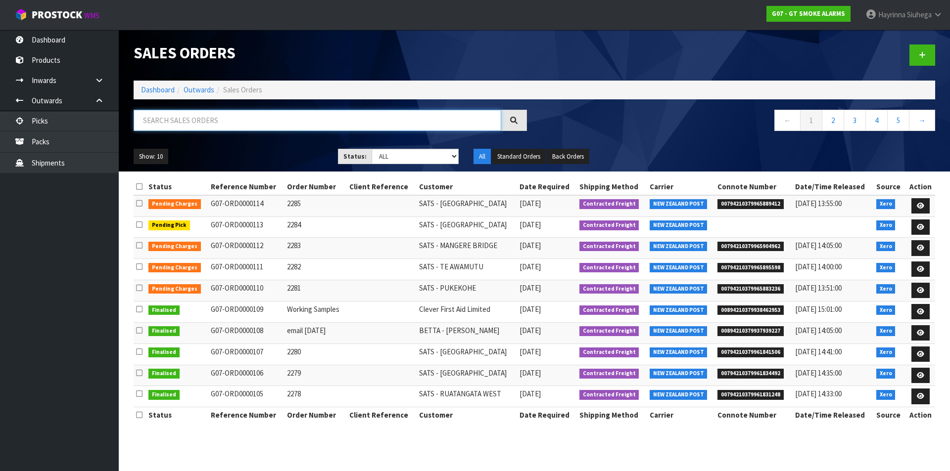
click at [224, 119] on input "text" at bounding box center [318, 120] width 368 height 21
type input "JOB-0407494"
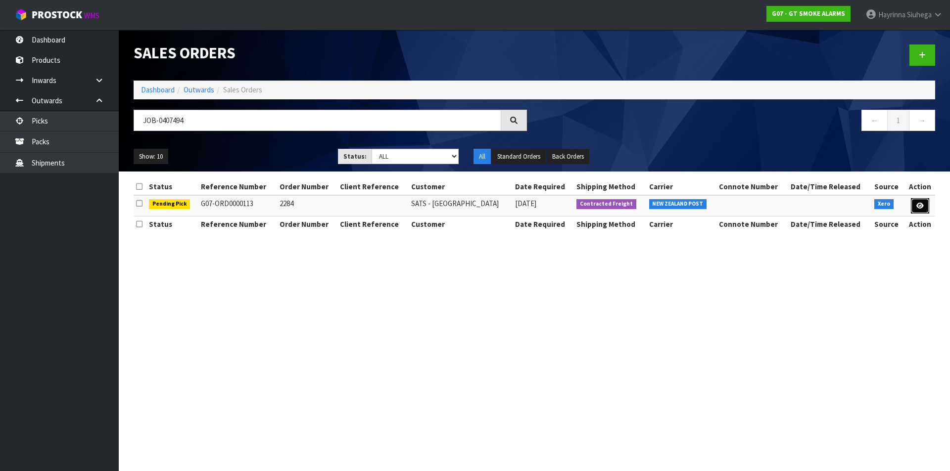
click at [915, 207] on link at bounding box center [920, 206] width 18 height 16
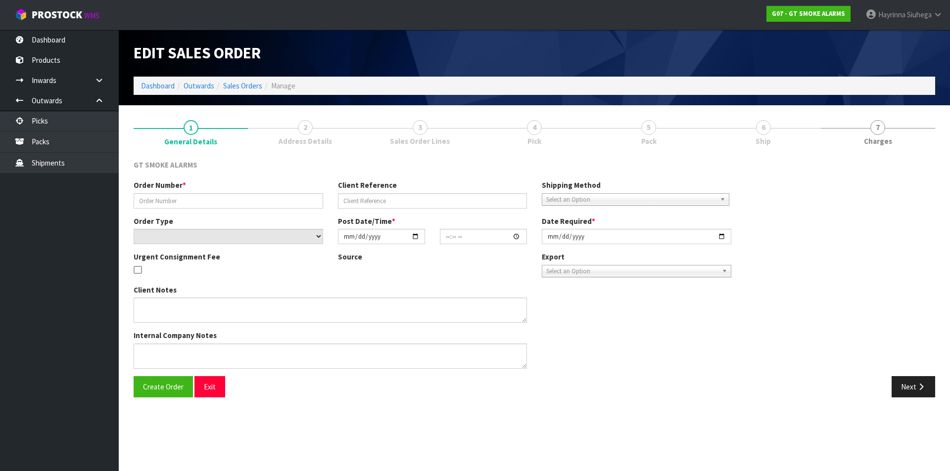
type input "2284"
select select "number:0"
type input "[DATE]"
type input "10:05:16.000"
type input "[DATE]"
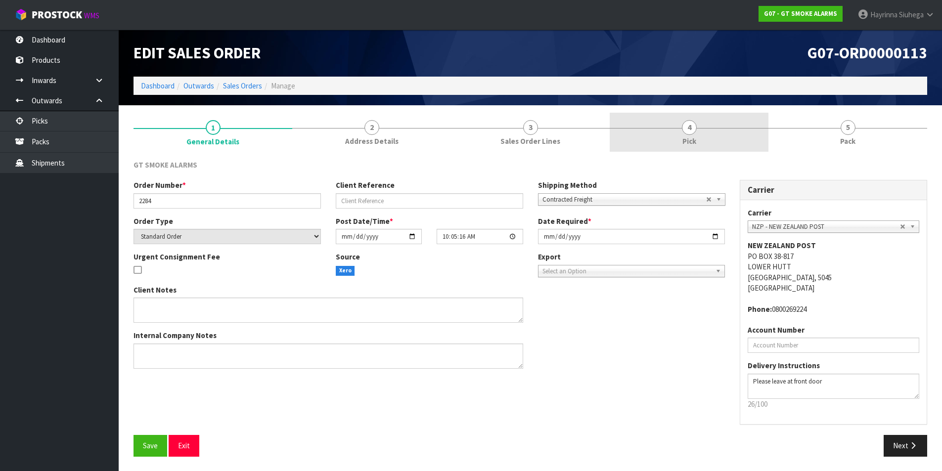
click at [728, 142] on link "4 Pick" at bounding box center [689, 132] width 159 height 39
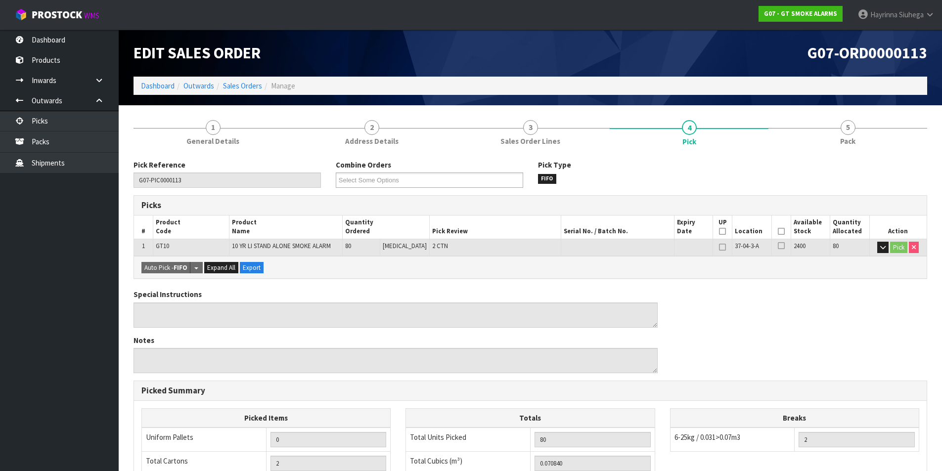
click at [781, 231] on icon at bounding box center [781, 231] width 7 height 0
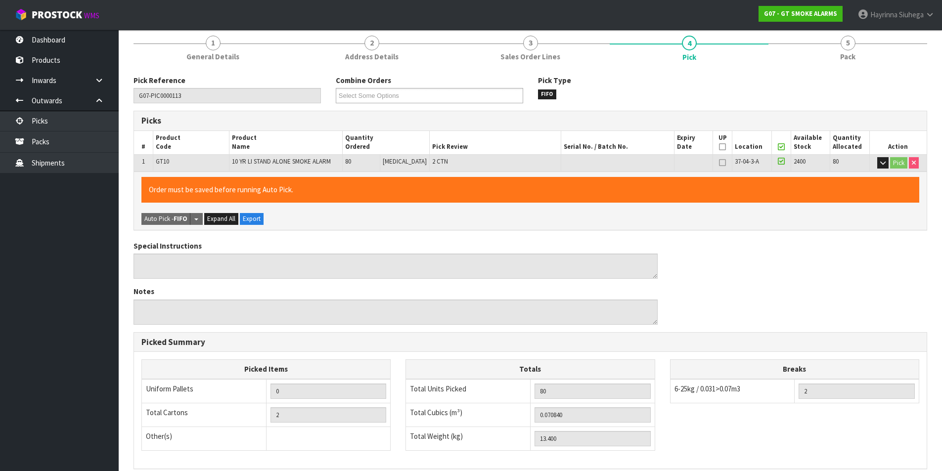
scroll to position [218, 0]
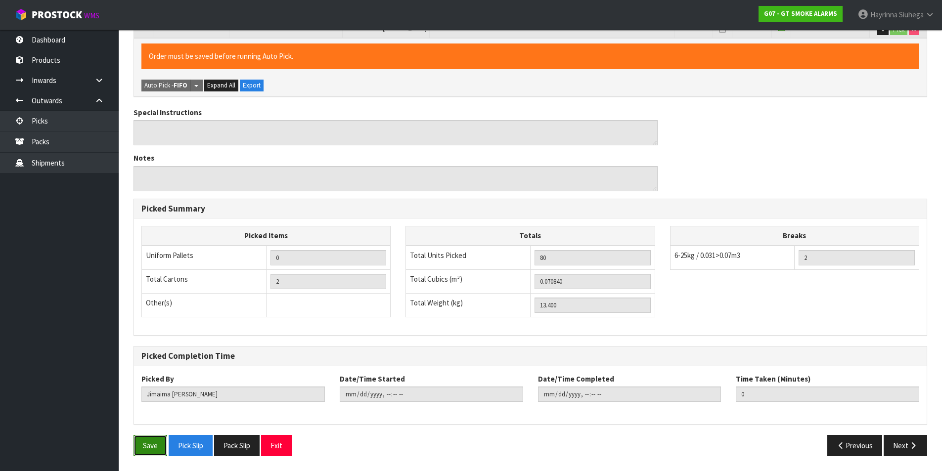
click at [147, 445] on button "Save" at bounding box center [151, 445] width 34 height 21
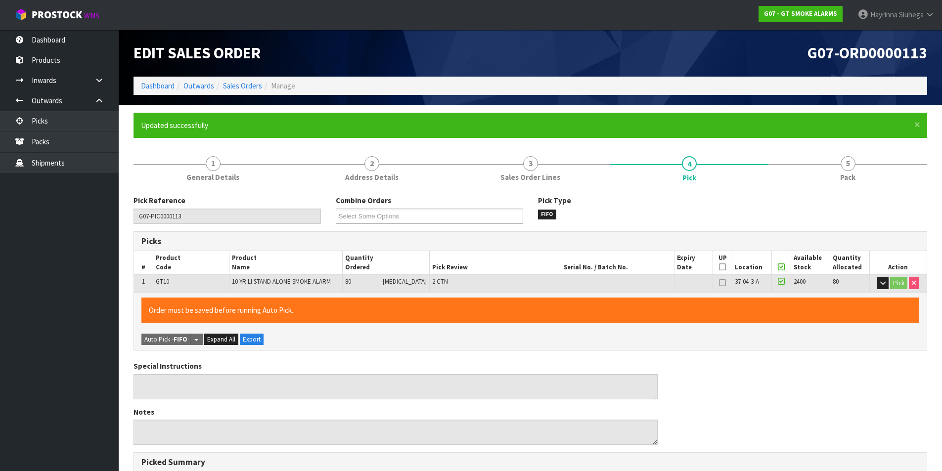
type input "[PERSON_NAME]"
type input "[DATE]T14:07:34"
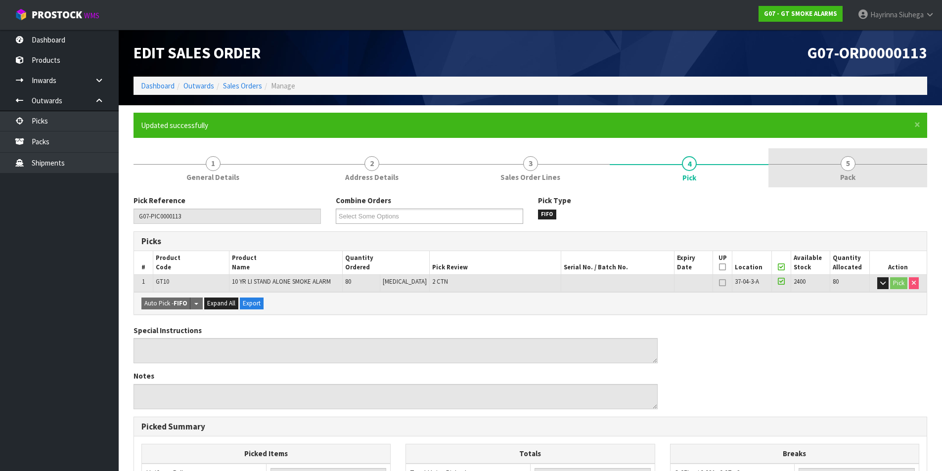
click at [850, 181] on span "Pack" at bounding box center [847, 177] width 15 height 10
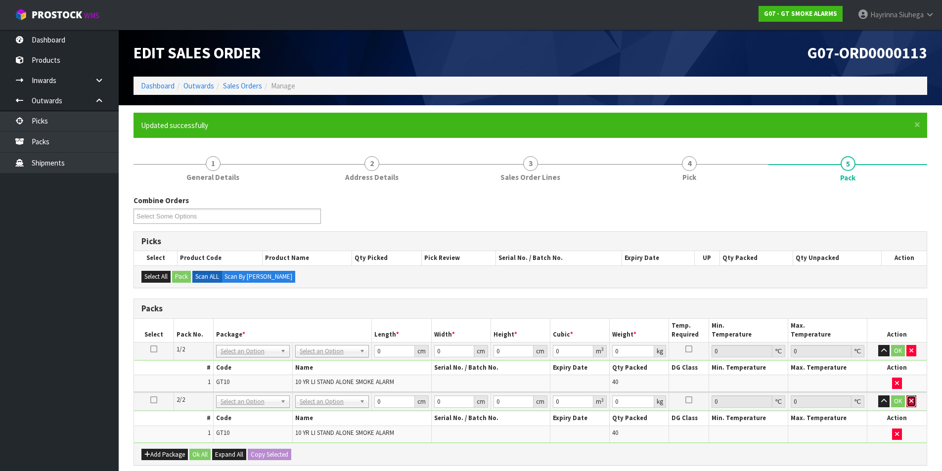
click at [912, 401] on icon "button" at bounding box center [912, 401] width 4 height 6
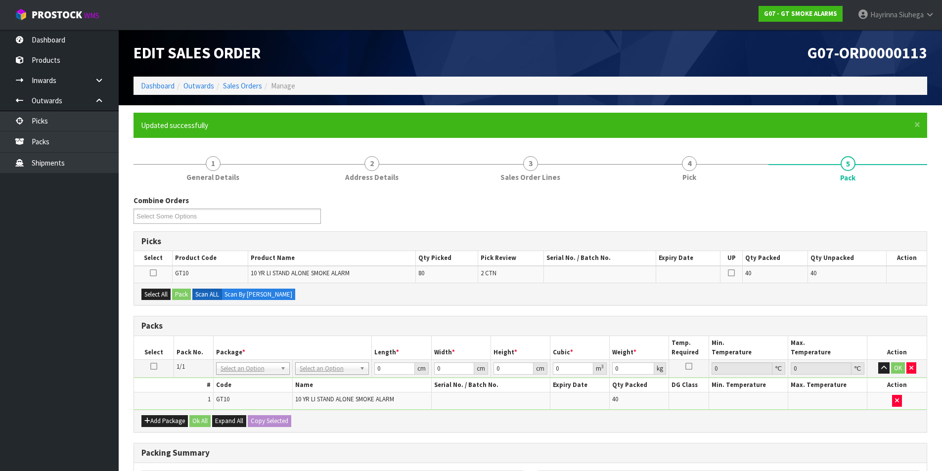
click at [154, 367] on icon at bounding box center [153, 367] width 7 height 0
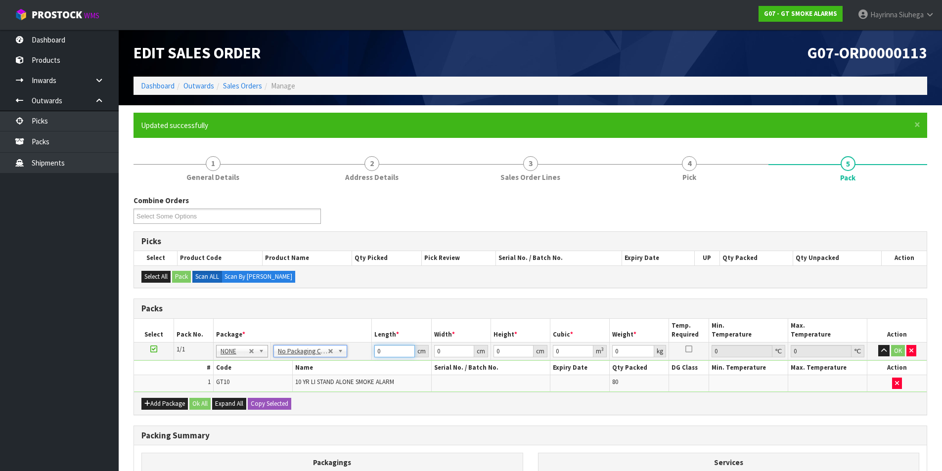
click at [377, 350] on input "0" at bounding box center [394, 351] width 40 height 12
type input "43"
type input "35"
type input "4"
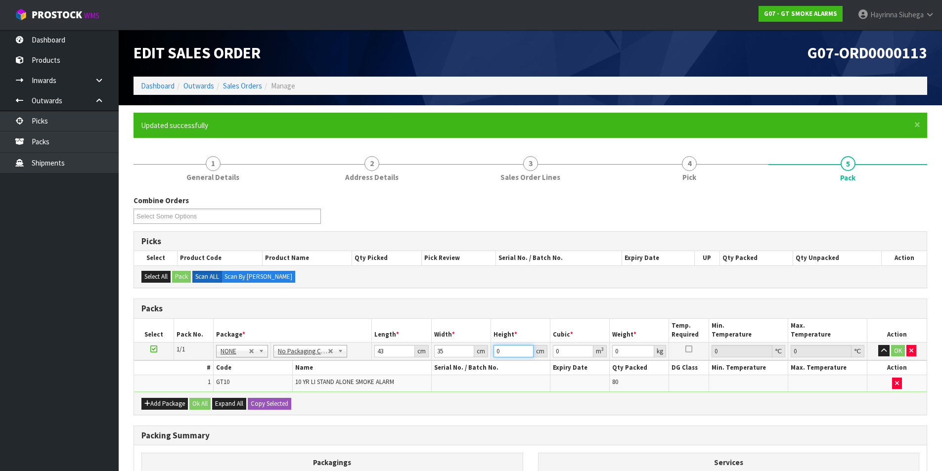
type input "0.00602"
type input "45"
type input "0.067725"
type input "45"
type input "14"
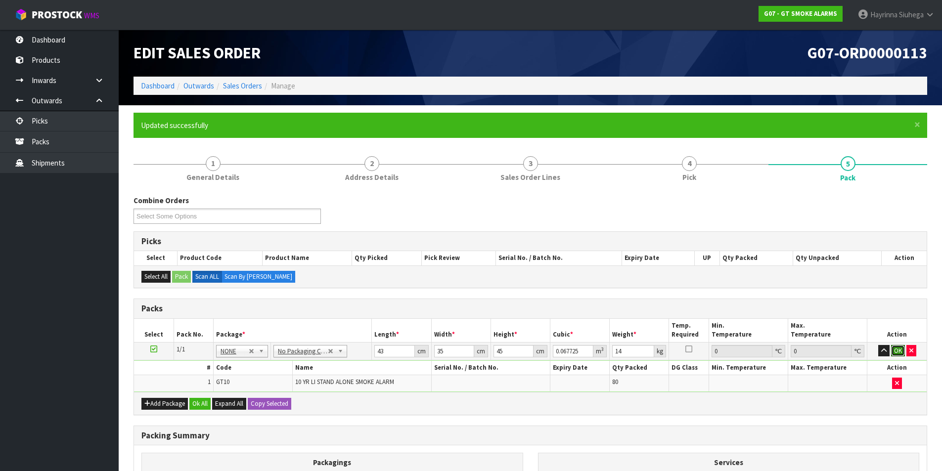
click button "OK" at bounding box center [898, 351] width 14 height 12
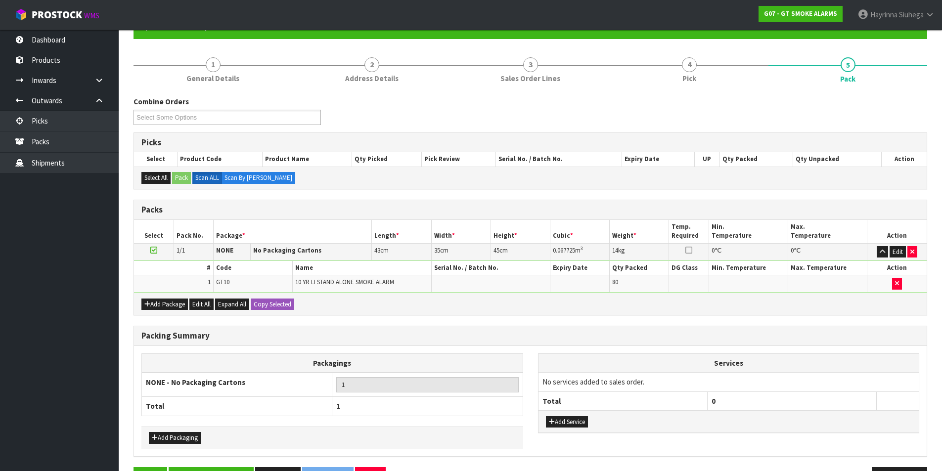
scroll to position [131, 0]
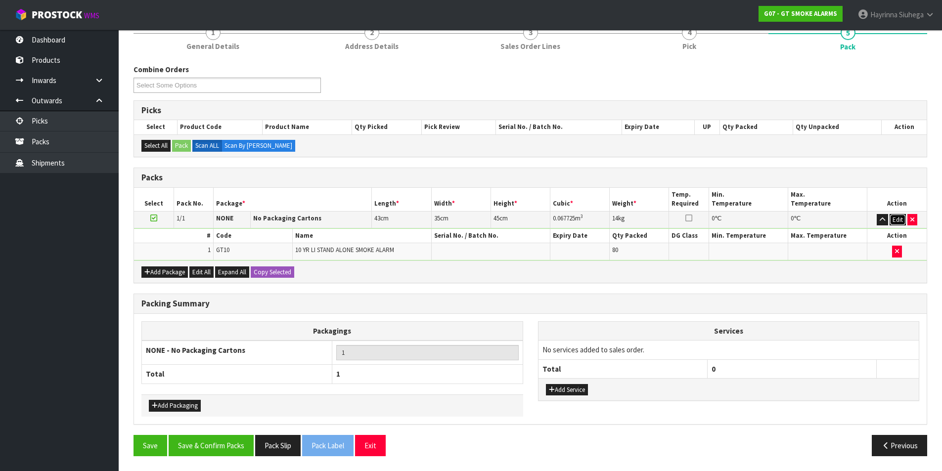
click at [899, 223] on button "Edit" at bounding box center [898, 220] width 16 height 12
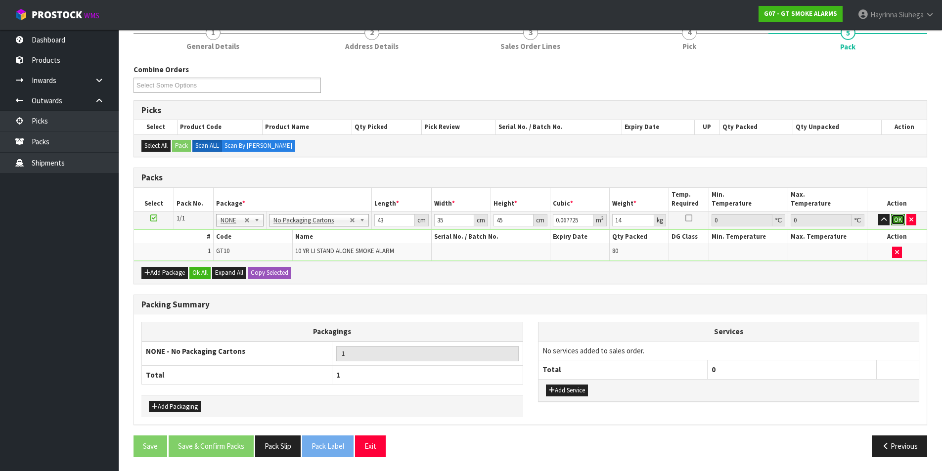
click at [900, 218] on button "OK" at bounding box center [898, 220] width 14 height 12
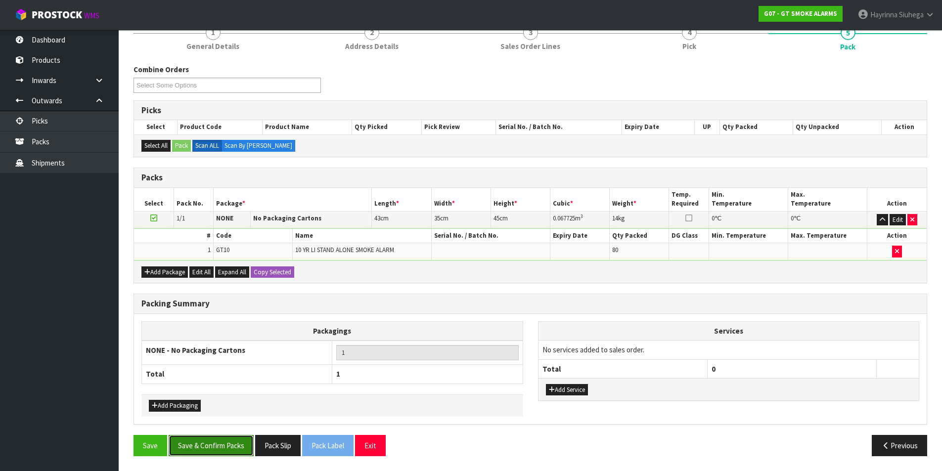
click at [227, 444] on button "Save & Confirm Packs" at bounding box center [211, 445] width 85 height 21
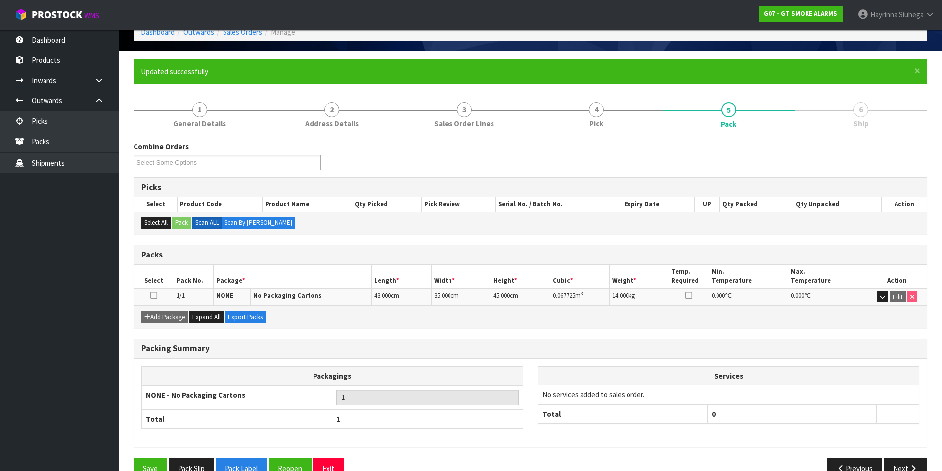
scroll to position [77, 0]
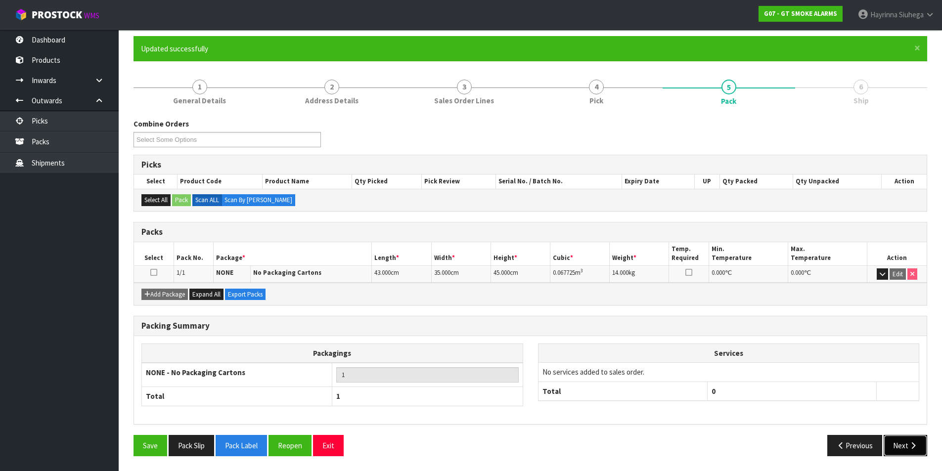
click at [903, 438] on button "Next" at bounding box center [906, 445] width 44 height 21
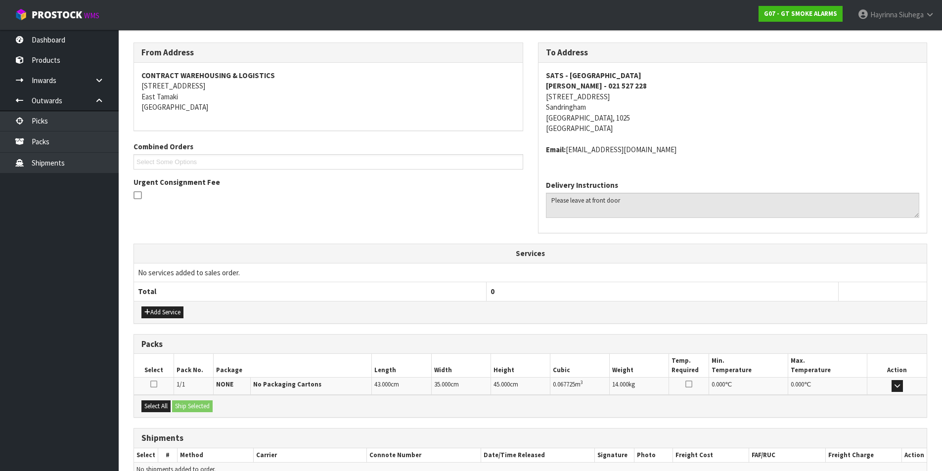
scroll to position [206, 0]
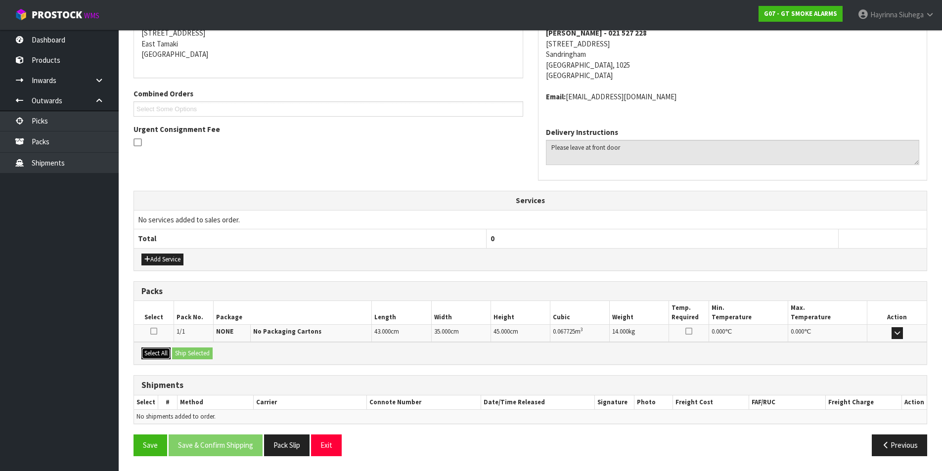
click at [155, 355] on button "Select All" at bounding box center [155, 354] width 29 height 12
click at [185, 351] on button "Ship Selected" at bounding box center [192, 354] width 41 height 12
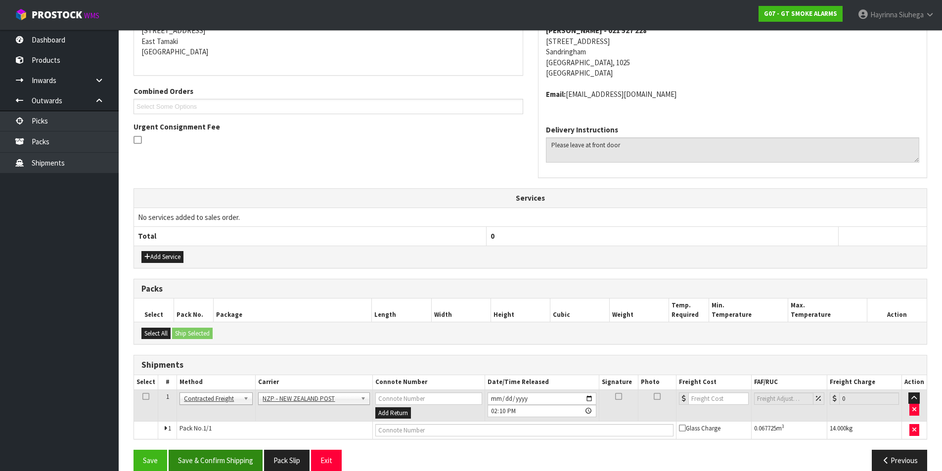
scroll to position [223, 0]
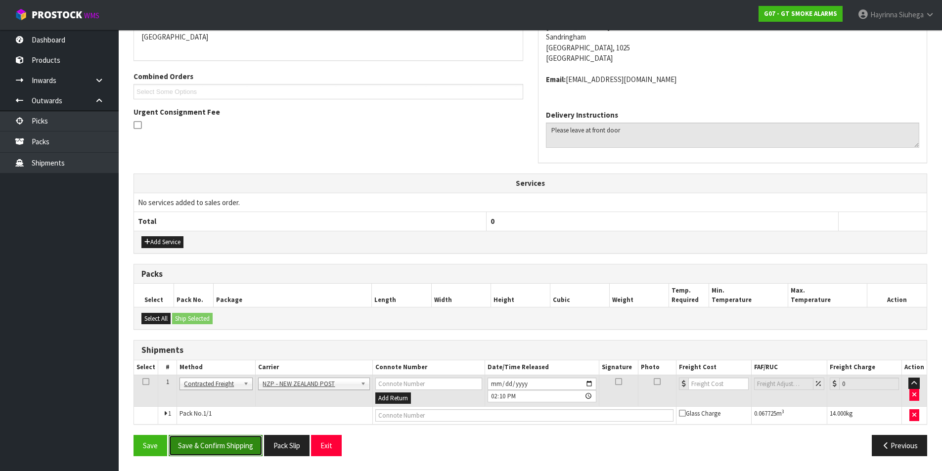
click at [223, 441] on button "Save & Confirm Shipping" at bounding box center [216, 445] width 94 height 21
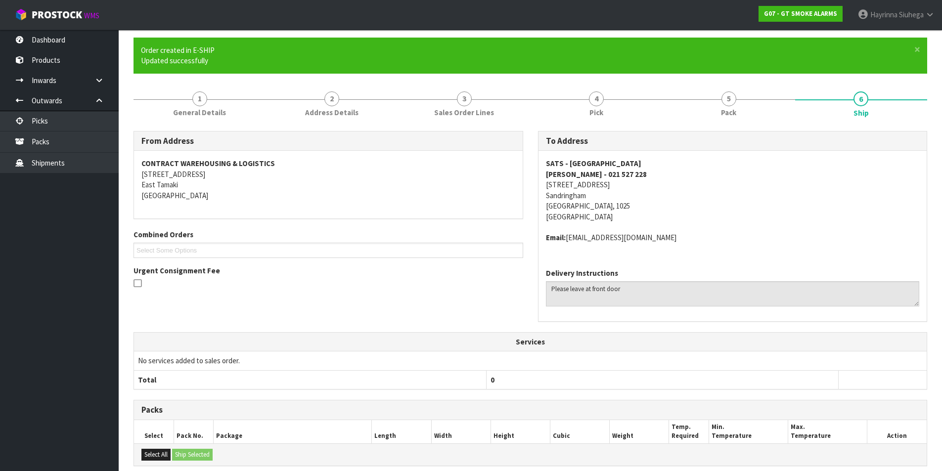
scroll to position [209, 0]
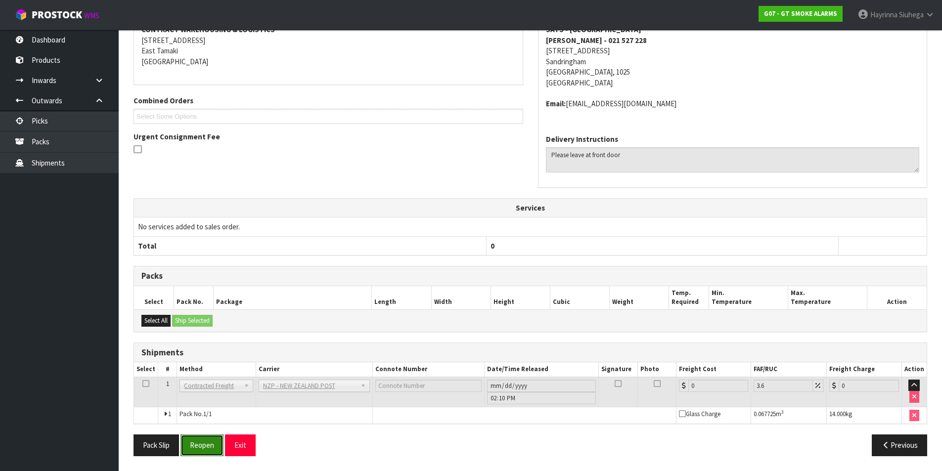
click at [209, 446] on button "Reopen" at bounding box center [202, 445] width 43 height 21
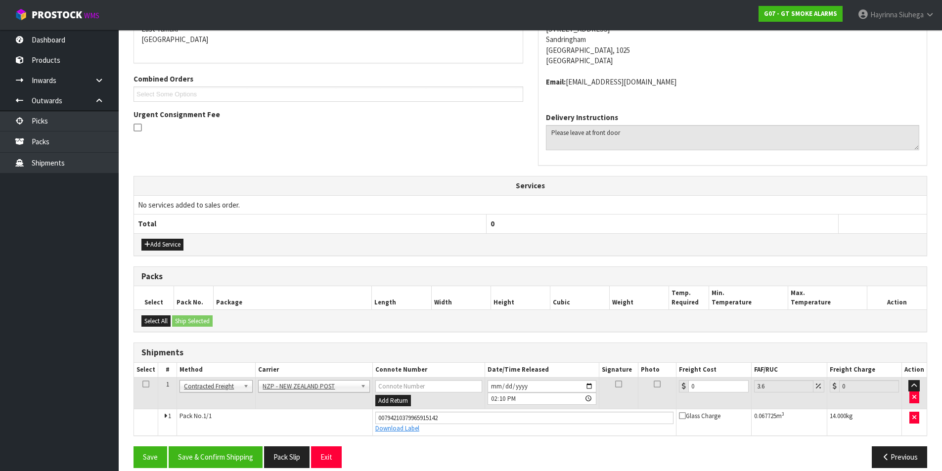
scroll to position [232, 0]
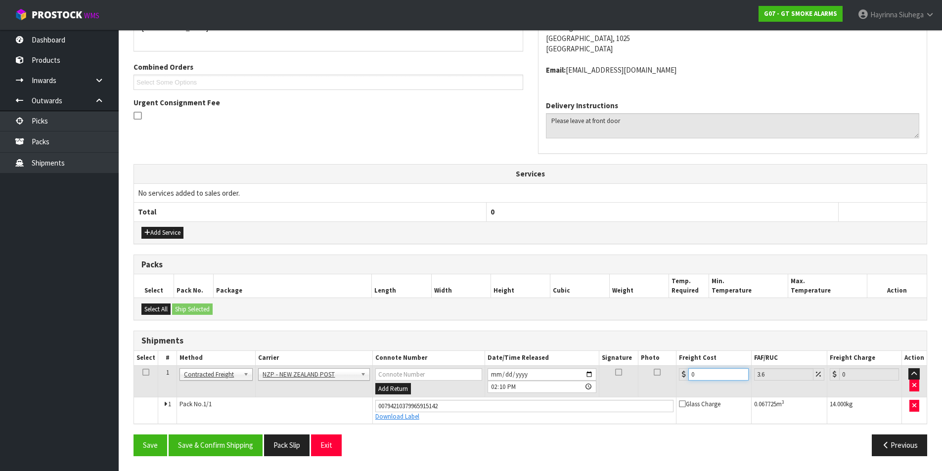
drag, startPoint x: 703, startPoint y: 373, endPoint x: 586, endPoint y: 377, distance: 117.3
click at [591, 376] on tr "1 Client Local Pickup Customer Local Pickup Company Freight Contracted Freight …" at bounding box center [530, 382] width 793 height 32
type input "3"
type input "3.11"
type input "3.8"
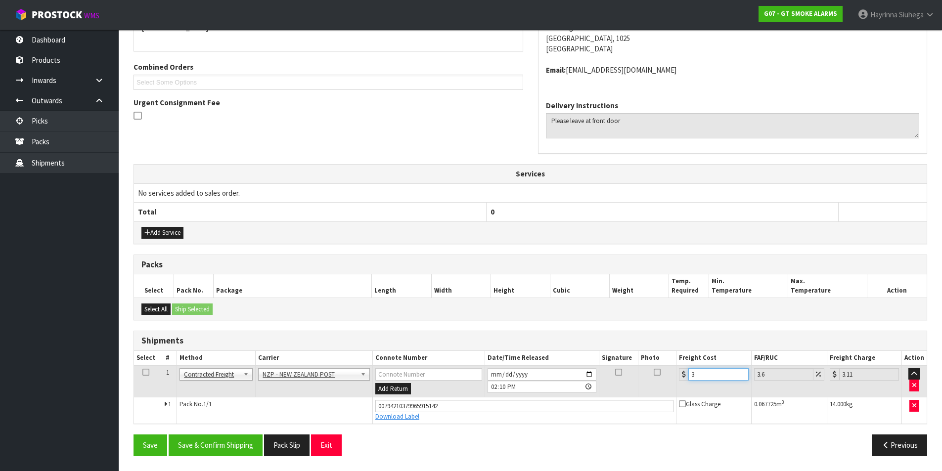
type input "3.94"
type input "3.88"
type input "4.02"
type input "3.88"
click at [134, 435] on button "Save" at bounding box center [151, 445] width 34 height 21
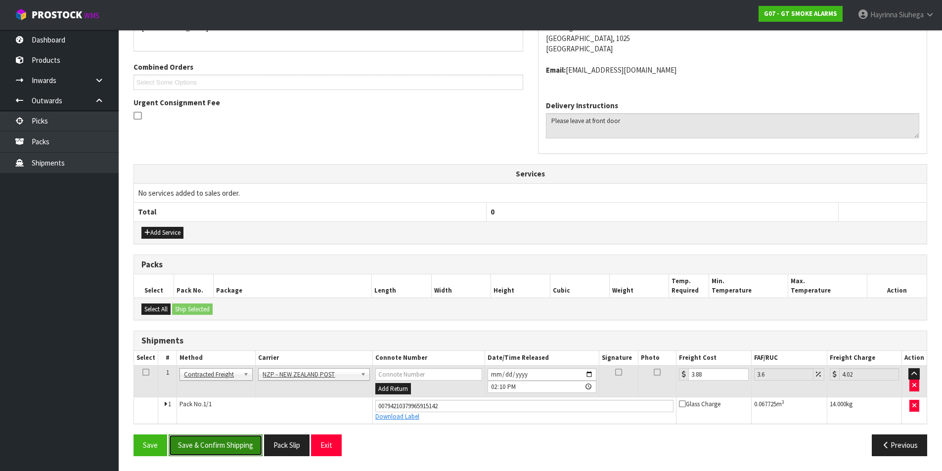
click at [247, 443] on button "Save & Confirm Shipping" at bounding box center [216, 445] width 94 height 21
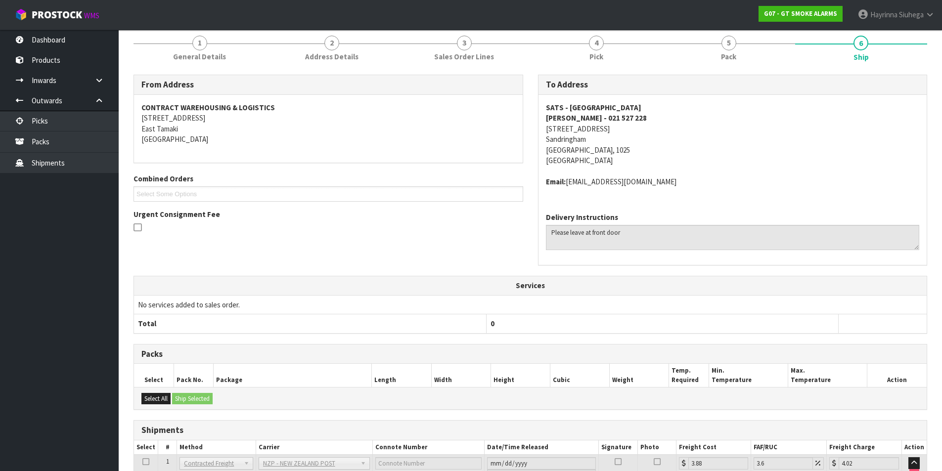
scroll to position [0, 0]
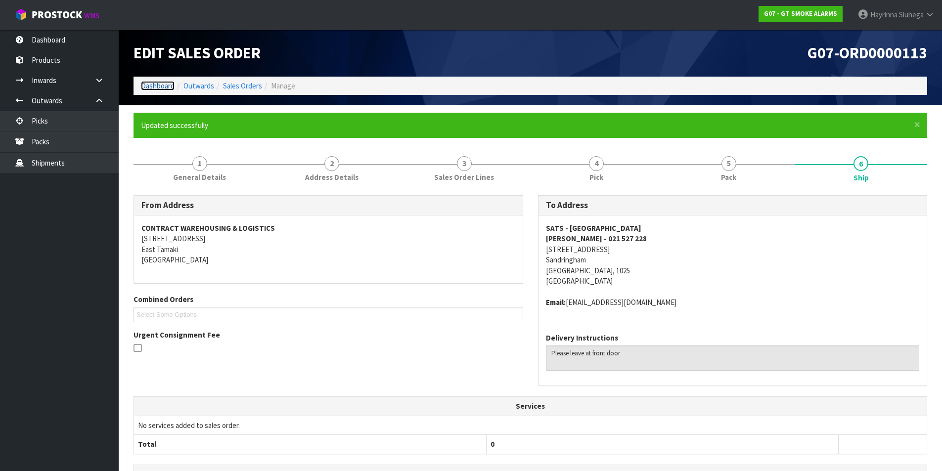
click at [154, 85] on link "Dashboard" at bounding box center [158, 85] width 34 height 9
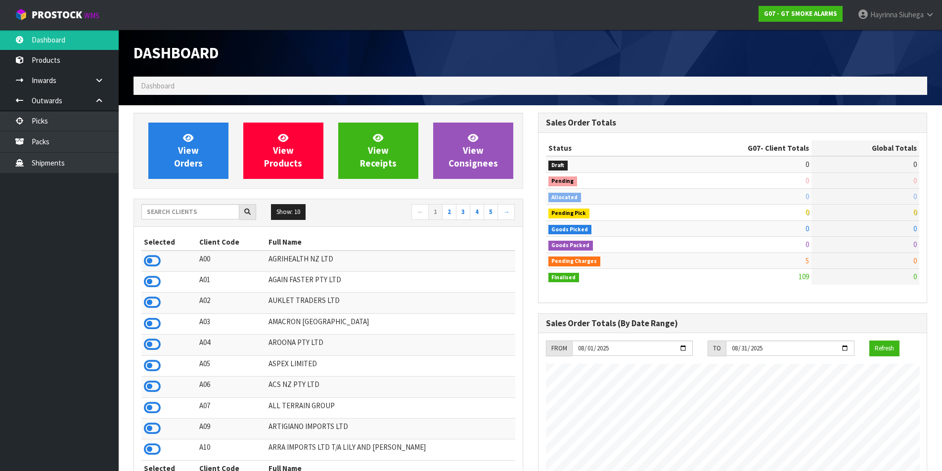
scroll to position [653, 404]
click at [171, 211] on input "text" at bounding box center [190, 211] width 98 height 15
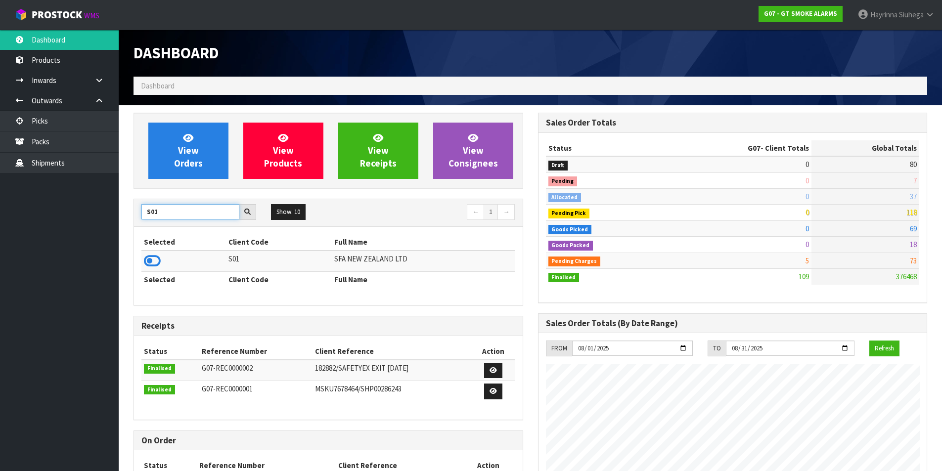
type input "S01"
click at [150, 260] on icon at bounding box center [152, 261] width 17 height 15
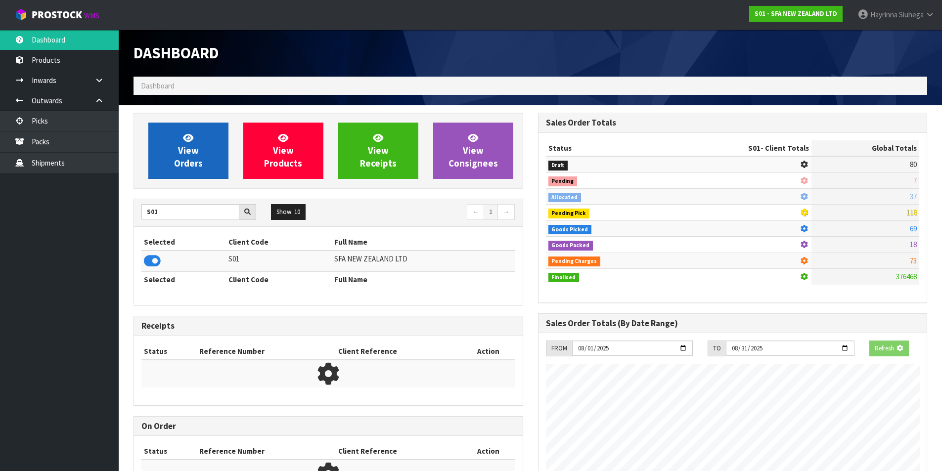
scroll to position [749, 404]
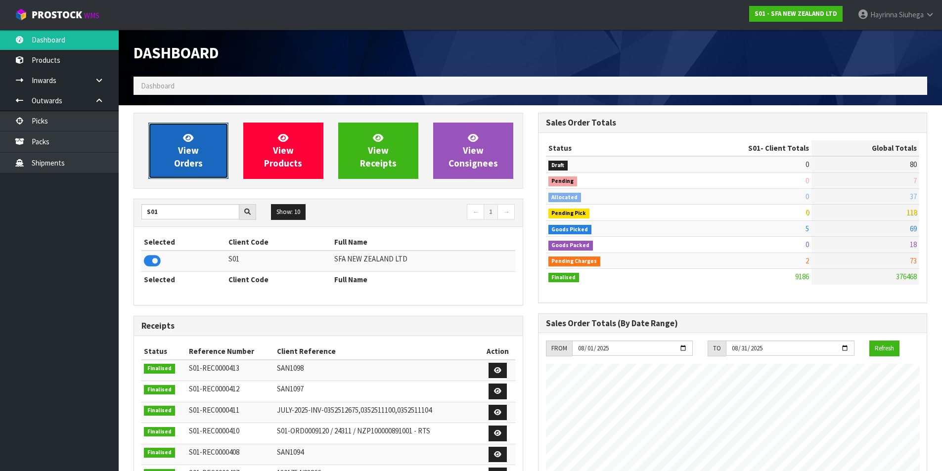
click at [180, 130] on link "View Orders" at bounding box center [188, 151] width 80 height 56
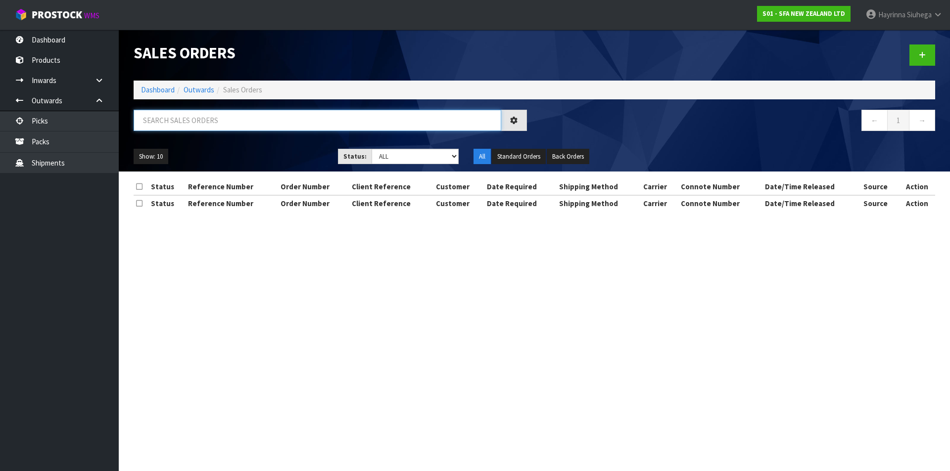
click at [213, 115] on input "text" at bounding box center [318, 120] width 368 height 21
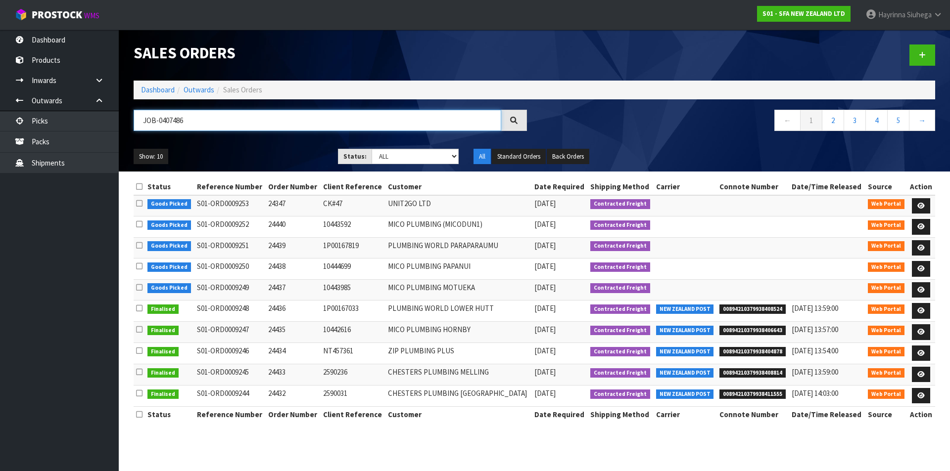
type input "JOB-0407486"
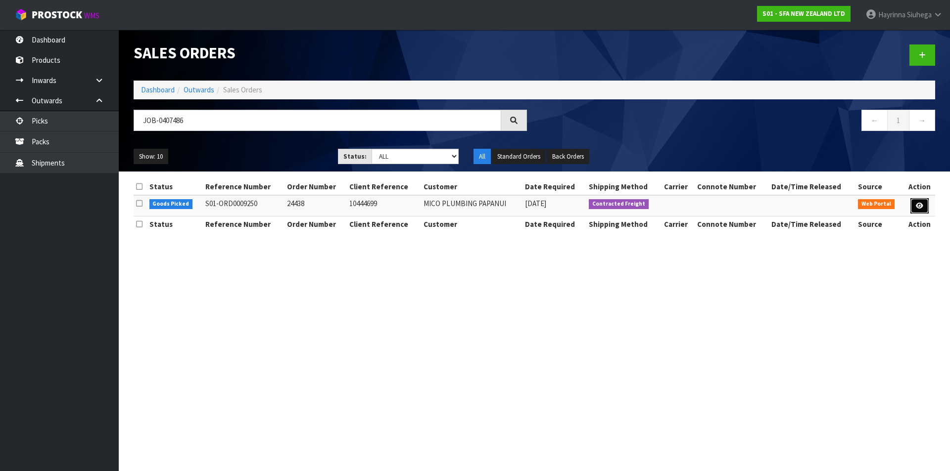
click at [920, 208] on icon at bounding box center [919, 206] width 7 height 6
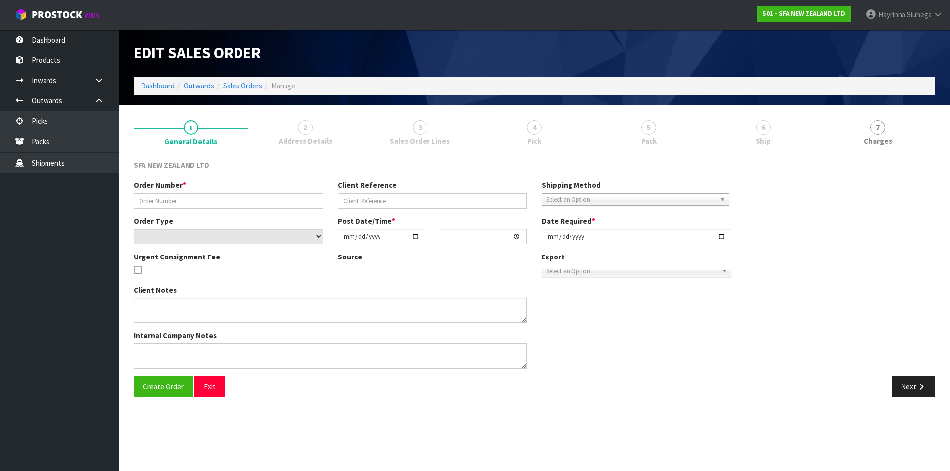
type input "24438"
type input "10444699"
select select "number:0"
type input "[DATE]"
type input "09:49:00.000"
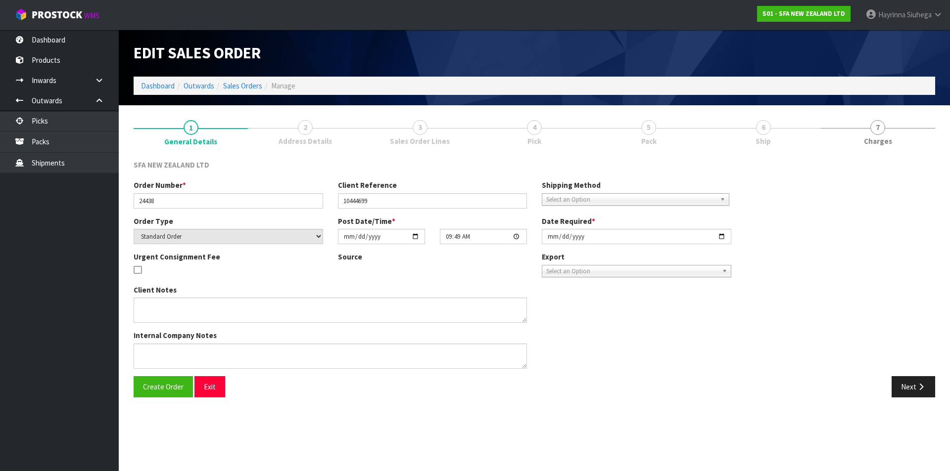
type input "[DATE]"
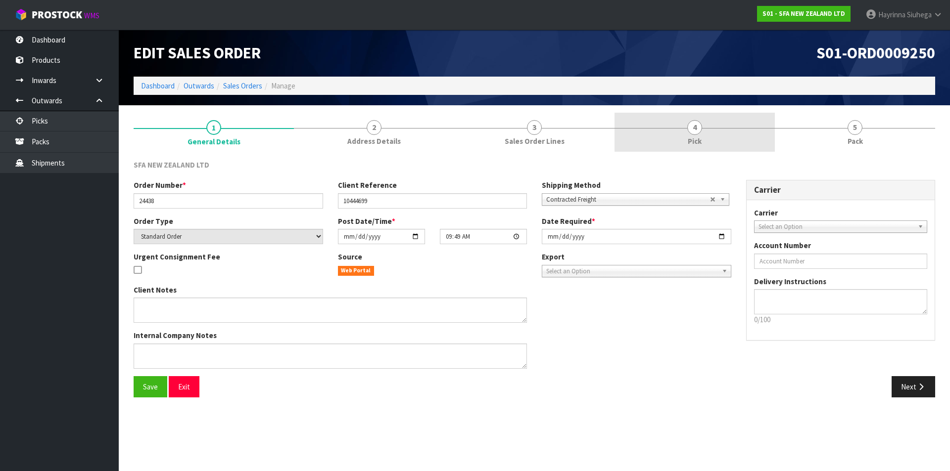
click at [726, 135] on link "4 Pick" at bounding box center [694, 132] width 160 height 39
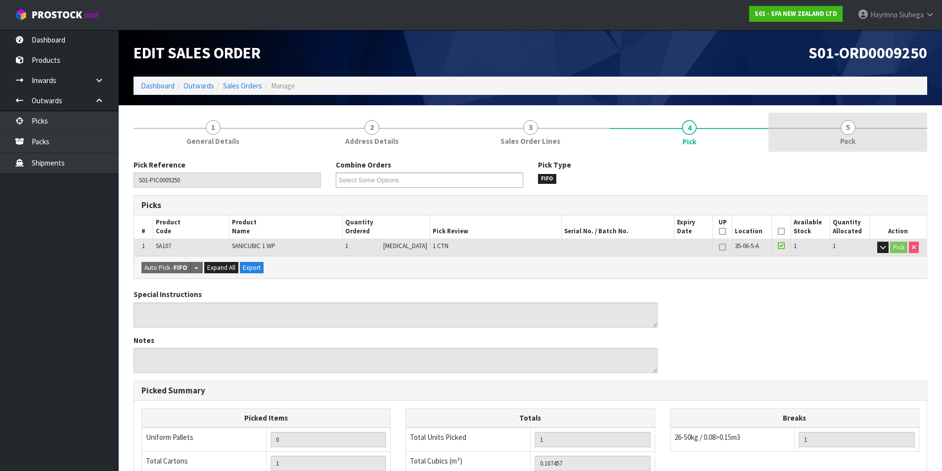
click at [815, 120] on link "5 Pack" at bounding box center [848, 132] width 159 height 39
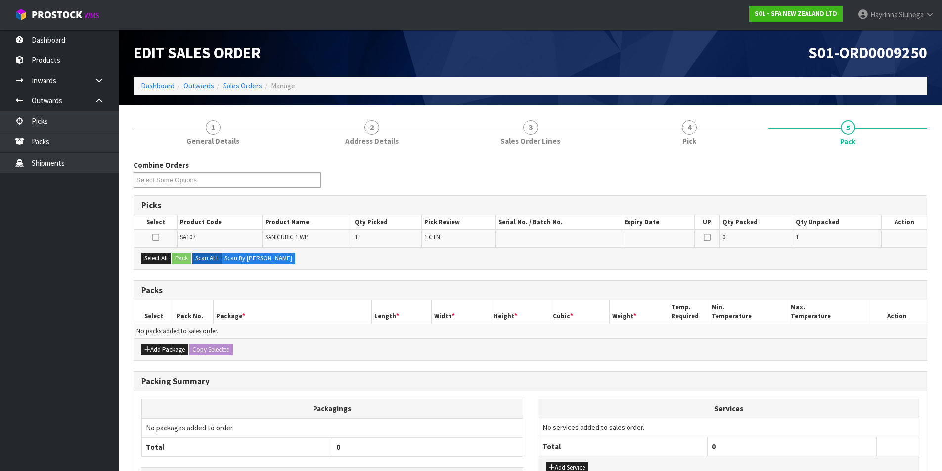
click at [627, 163] on div "Combine Orders S01-ORD0009249 S01-ORD0009250 S01-ORD0009251 S01-ORD0009252 S01-…" at bounding box center [530, 178] width 809 height 36
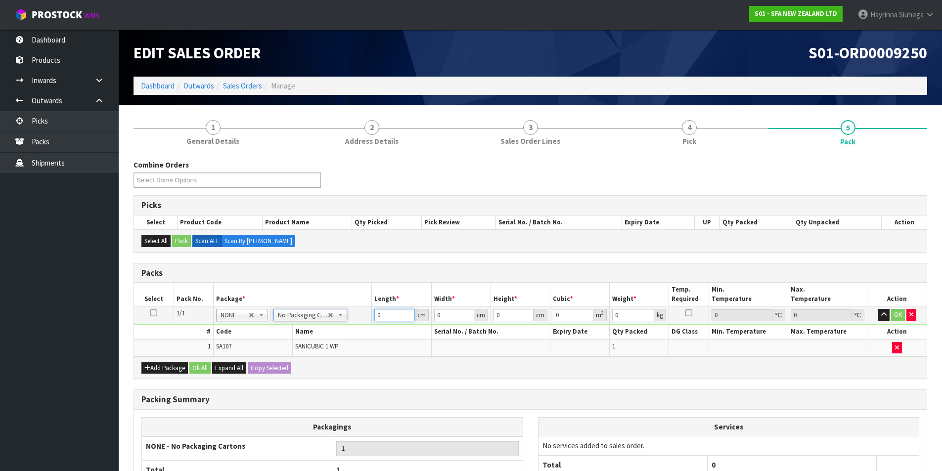
click at [378, 316] on input "0" at bounding box center [394, 315] width 40 height 12
type input "54"
type input "50"
type input "5"
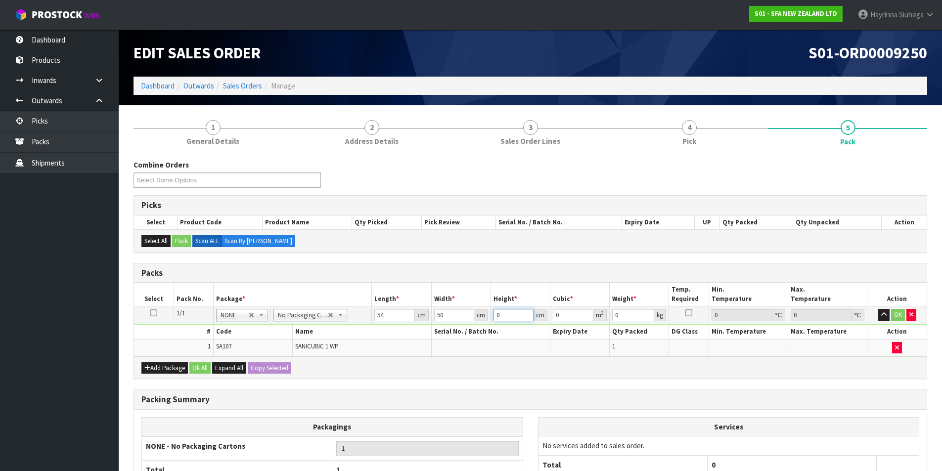
type input "0.0135"
type input "52"
type input "0.1404"
type input "52"
type input "23"
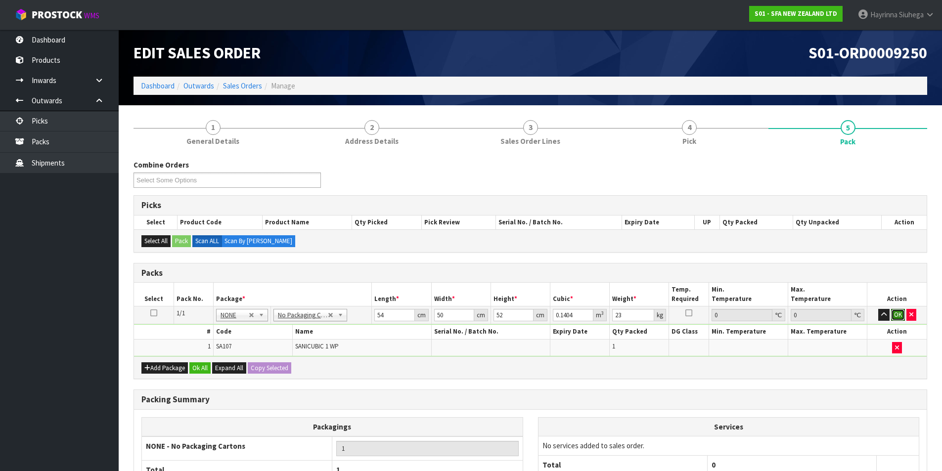
click button "OK" at bounding box center [898, 315] width 14 height 12
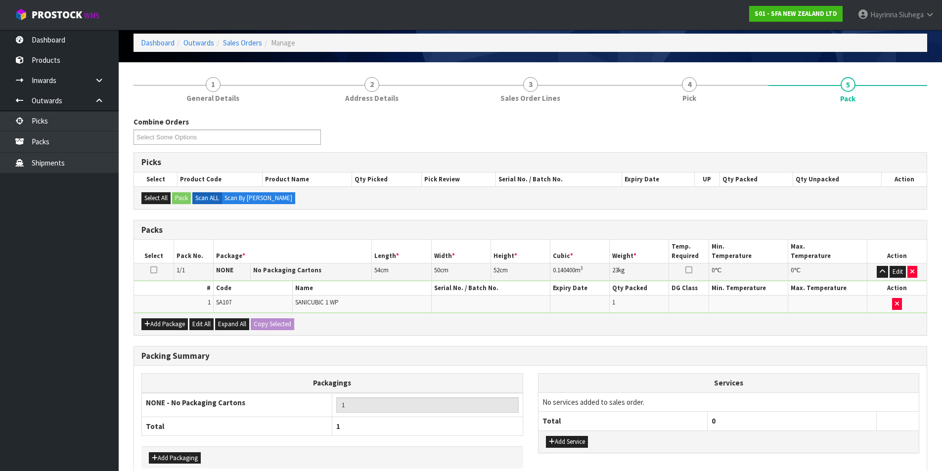
scroll to position [95, 0]
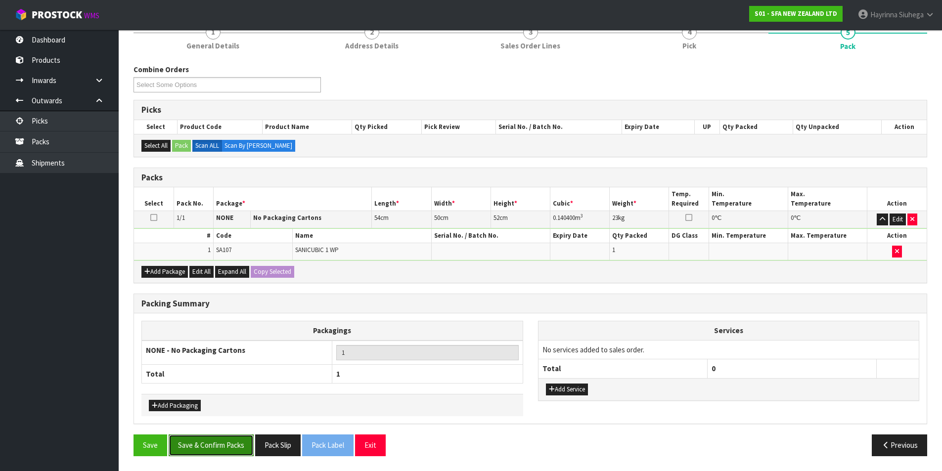
click at [224, 439] on button "Save & Confirm Packs" at bounding box center [211, 445] width 85 height 21
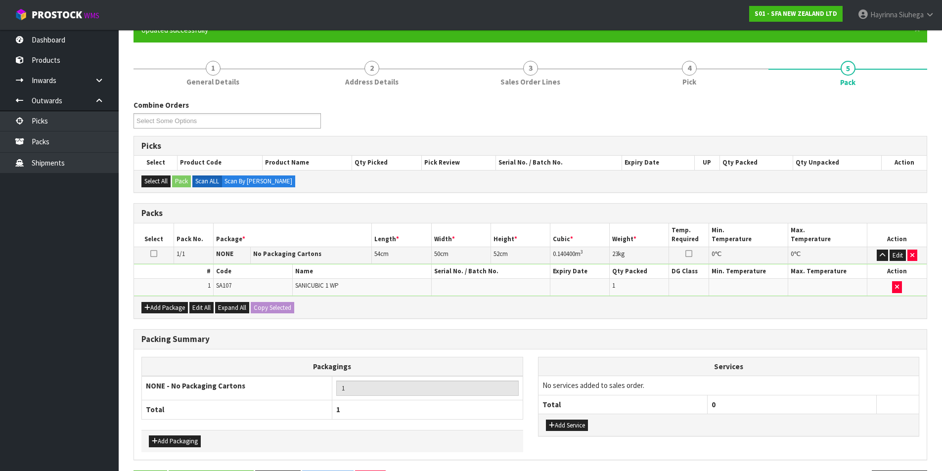
scroll to position [0, 0]
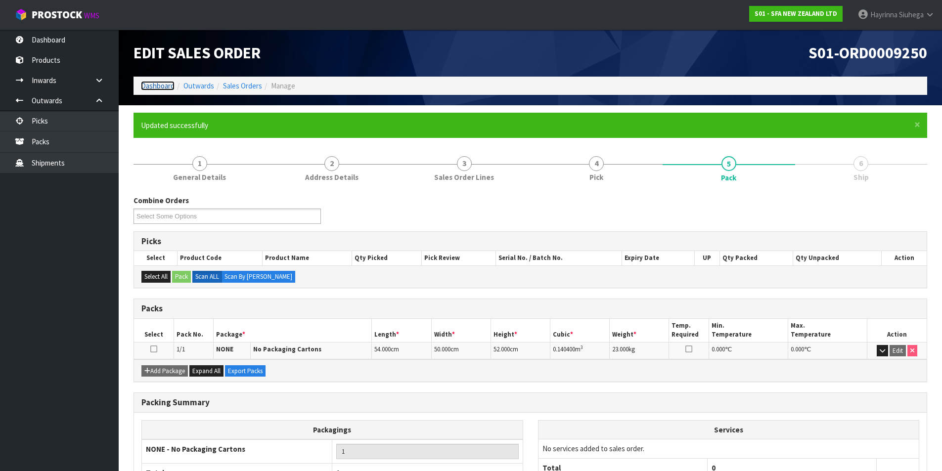
click at [149, 86] on link "Dashboard" at bounding box center [158, 85] width 34 height 9
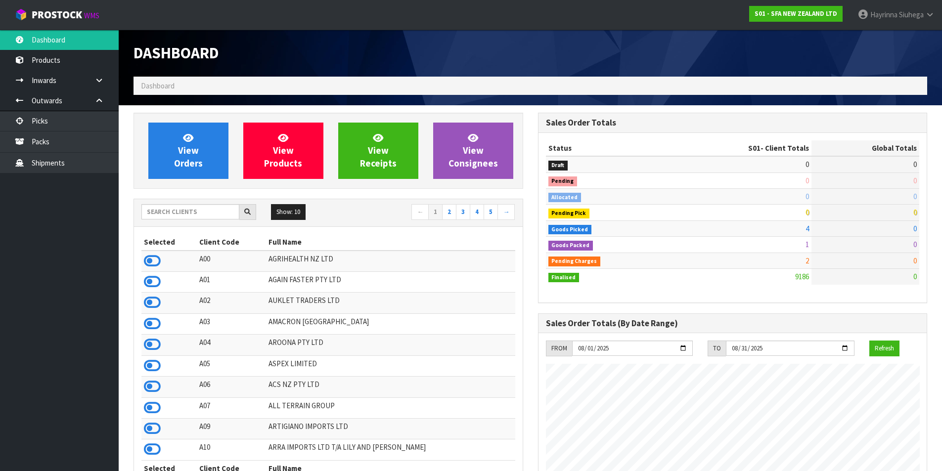
scroll to position [749, 404]
click at [200, 216] on input "text" at bounding box center [190, 211] width 98 height 15
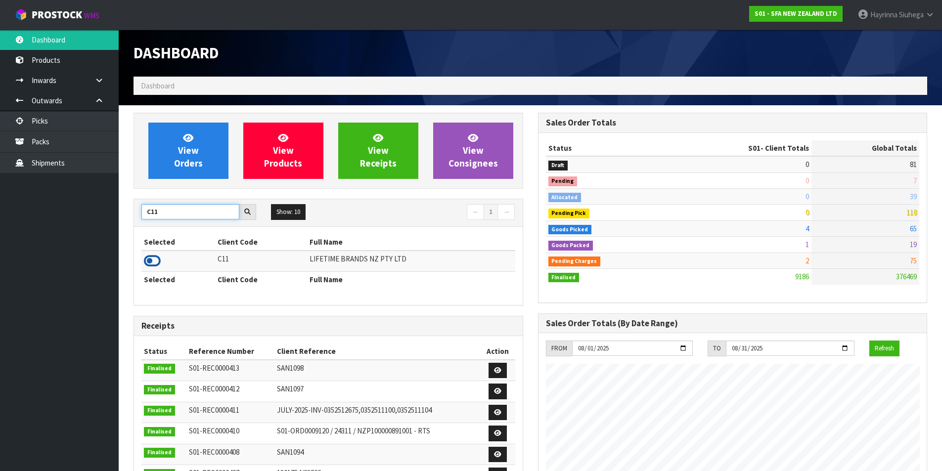
type input "C11"
click at [152, 261] on icon at bounding box center [152, 261] width 17 height 15
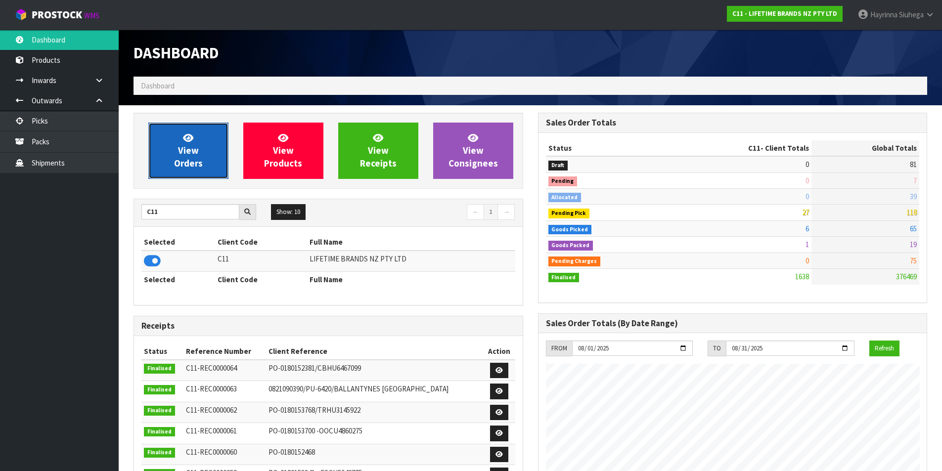
click at [177, 161] on span "View Orders" at bounding box center [188, 150] width 29 height 37
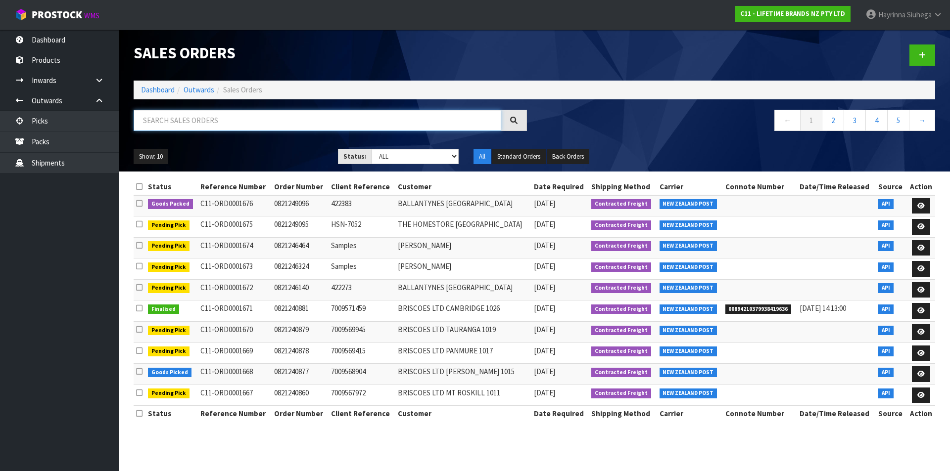
click at [193, 122] on input "text" at bounding box center [318, 120] width 368 height 21
type input "JOB-0407163"
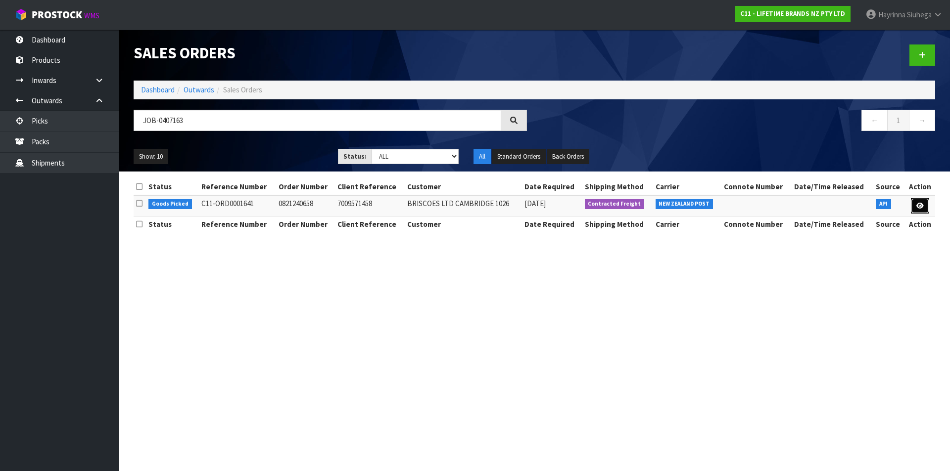
click at [921, 201] on link at bounding box center [920, 206] width 18 height 16
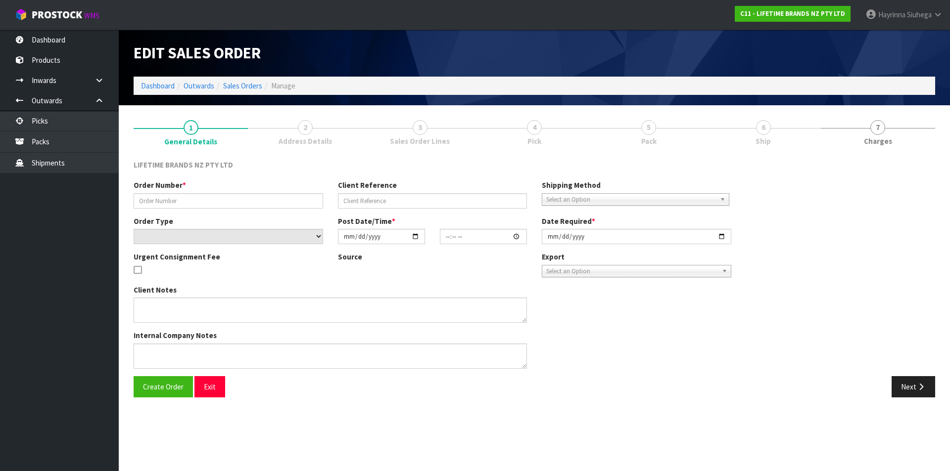
type input "0821240658"
type input "7009571458"
select select "number:0"
type input "[DATE]"
type input "15:03:17.000"
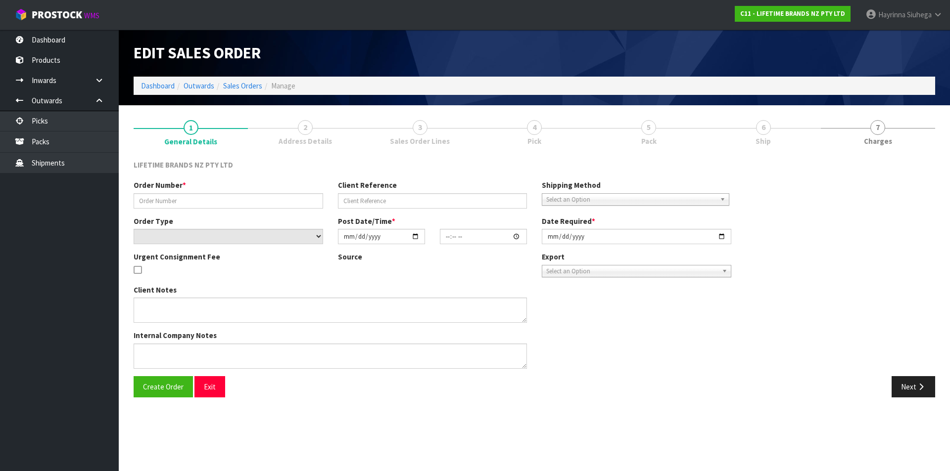
type input "[DATE]"
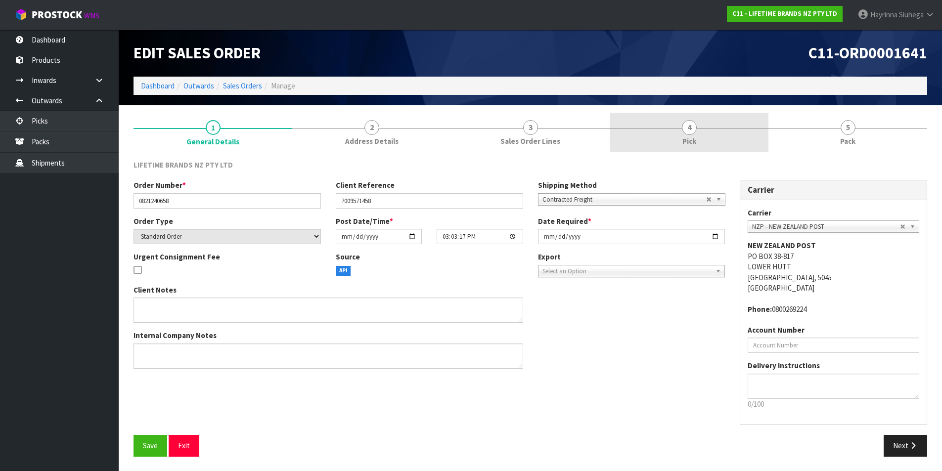
click at [752, 137] on link "4 Pick" at bounding box center [689, 132] width 159 height 39
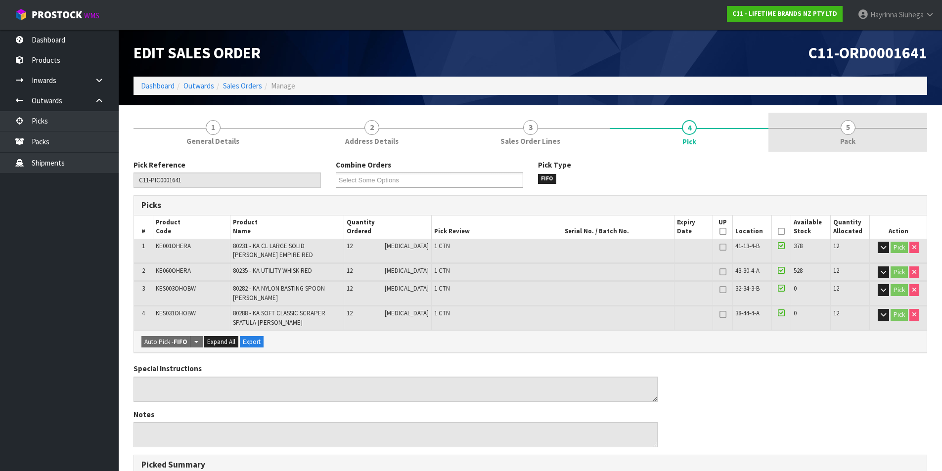
click at [814, 118] on link "5 Pack" at bounding box center [848, 132] width 159 height 39
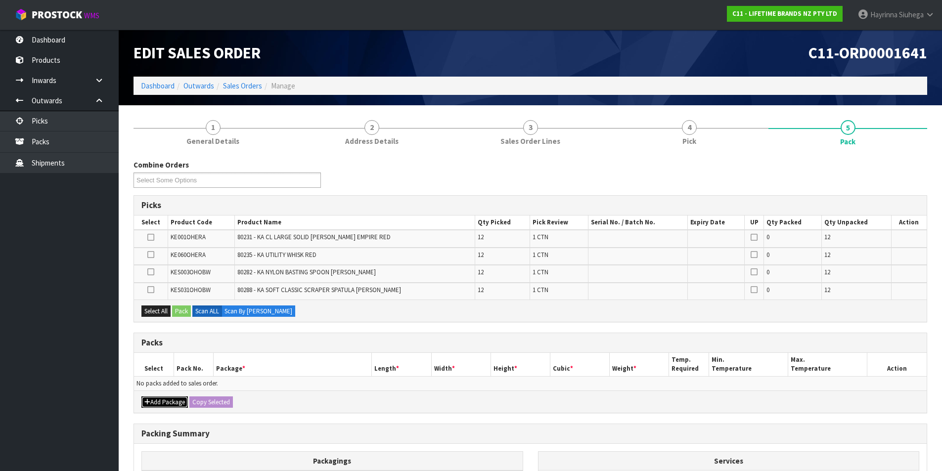
click at [159, 403] on button "Add Package" at bounding box center [164, 403] width 46 height 12
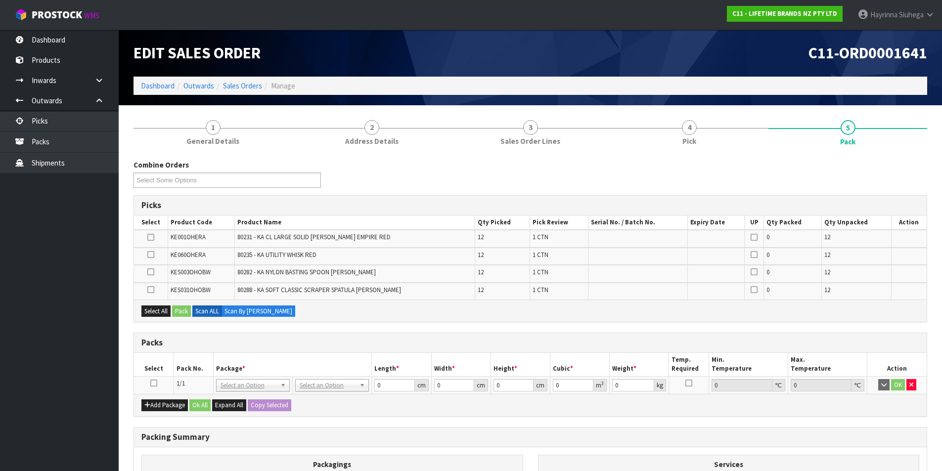
click at [150, 384] on icon at bounding box center [153, 383] width 7 height 0
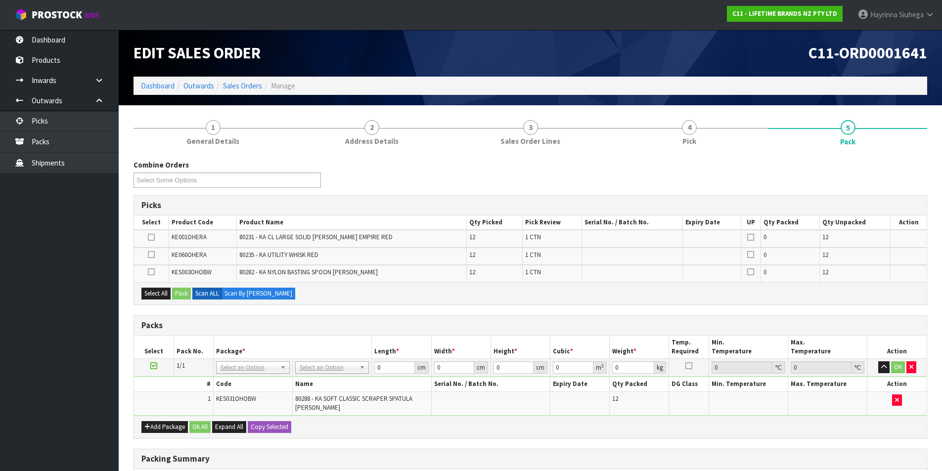
click at [398, 297] on div "Select All Pack Scan ALL Scan By [PERSON_NAME]" at bounding box center [530, 293] width 793 height 22
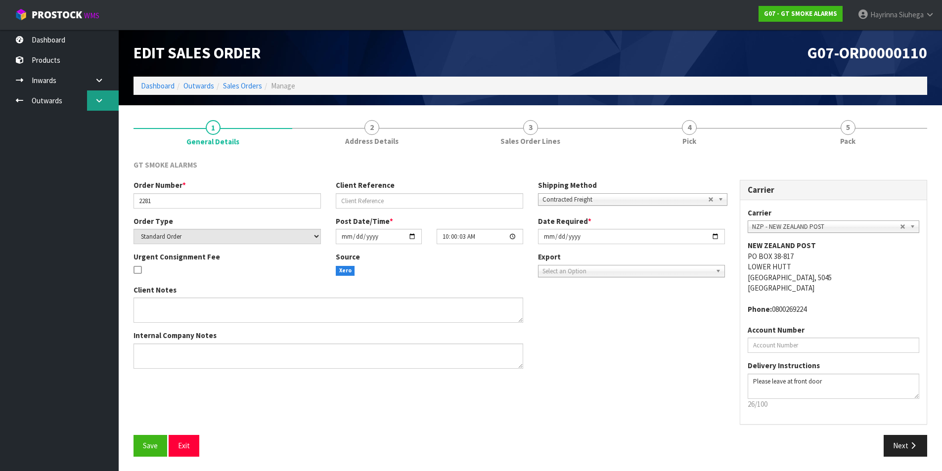
click at [91, 96] on link at bounding box center [103, 101] width 32 height 20
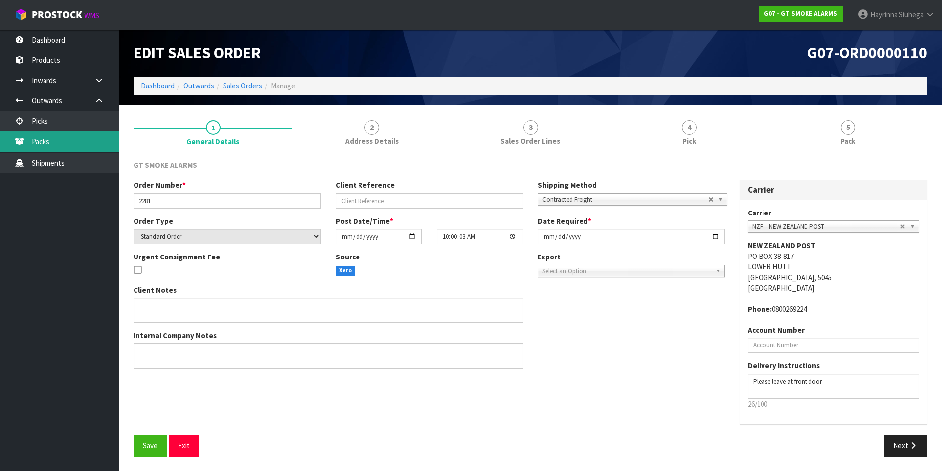
click at [65, 135] on link "Packs" at bounding box center [59, 142] width 119 height 20
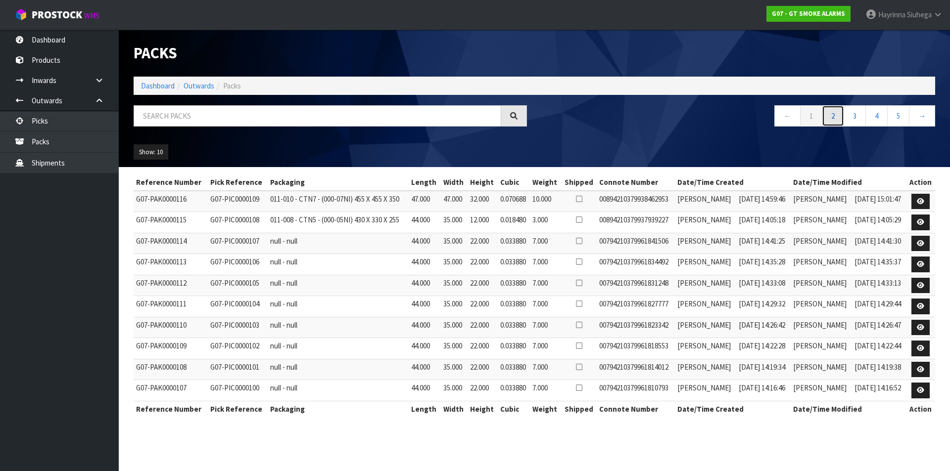
click at [827, 112] on link "2" at bounding box center [833, 115] width 22 height 21
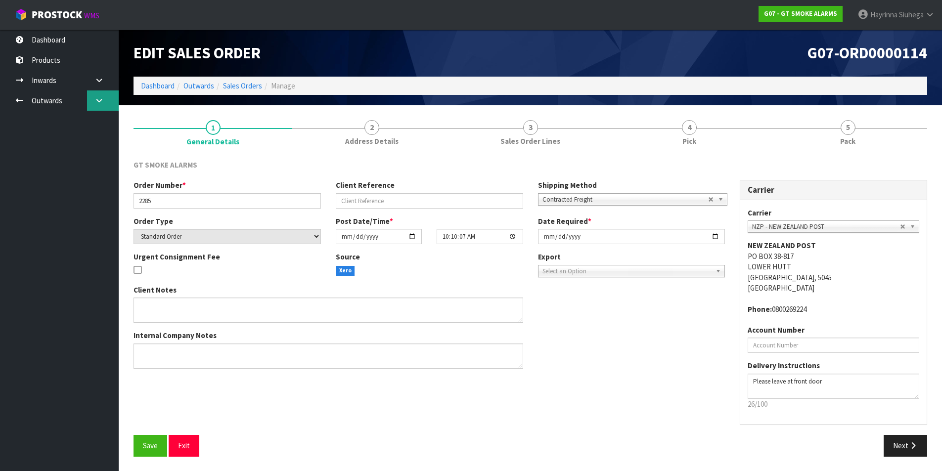
click at [98, 104] on link at bounding box center [103, 101] width 32 height 20
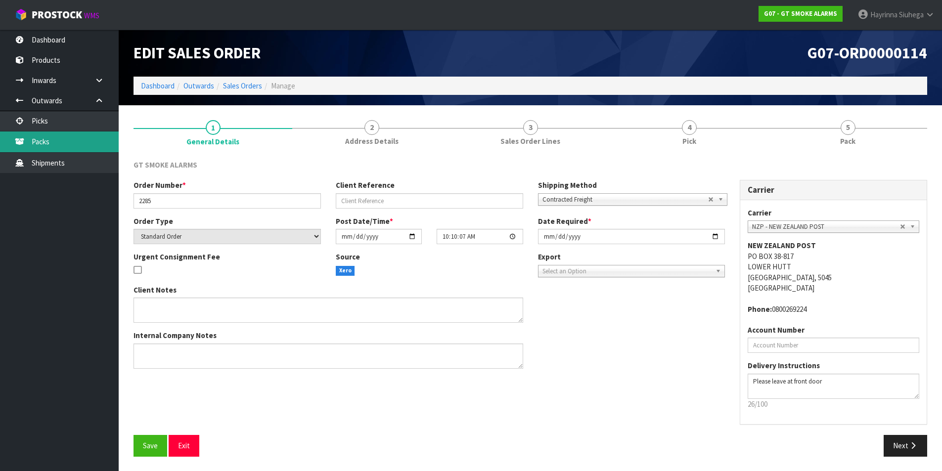
click at [79, 138] on link "Packs" at bounding box center [59, 142] width 119 height 20
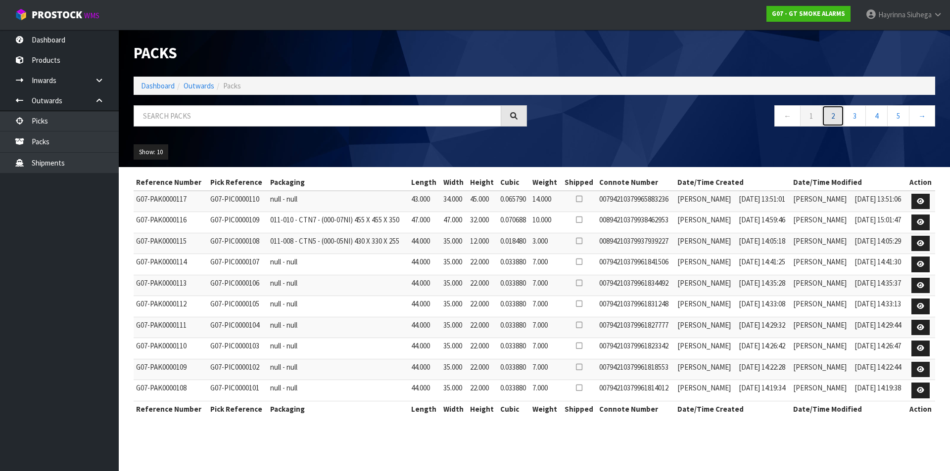
click at [839, 118] on link "2" at bounding box center [833, 115] width 22 height 21
